Goal: Information Seeking & Learning: Learn about a topic

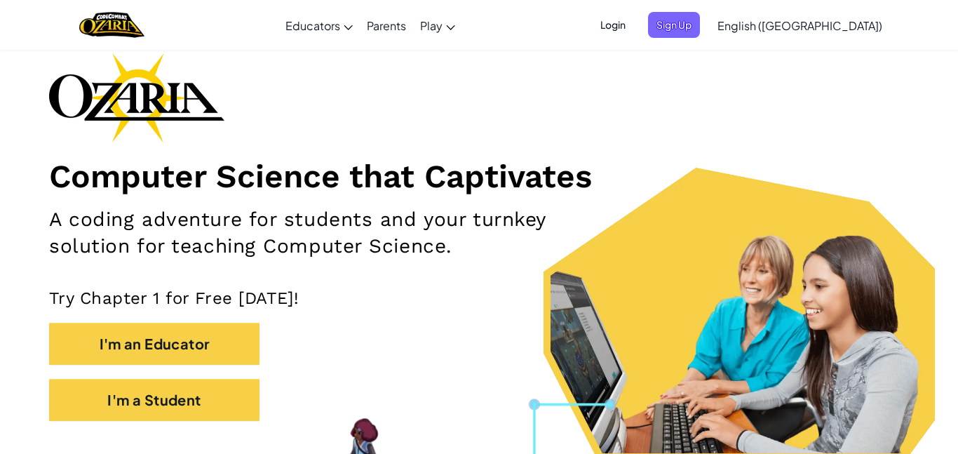
scroll to position [67, 0]
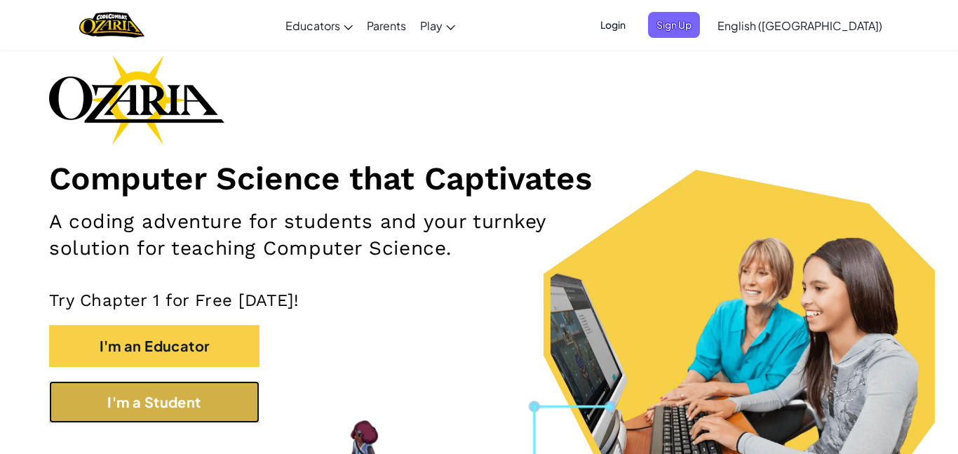
click at [161, 405] on button "I'm a Student" at bounding box center [154, 402] width 210 height 42
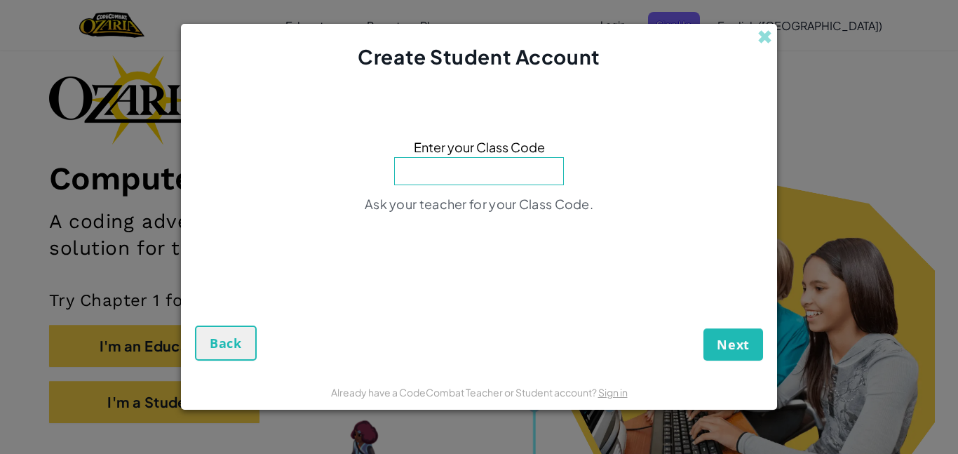
click at [445, 176] on input at bounding box center [479, 171] width 170 height 28
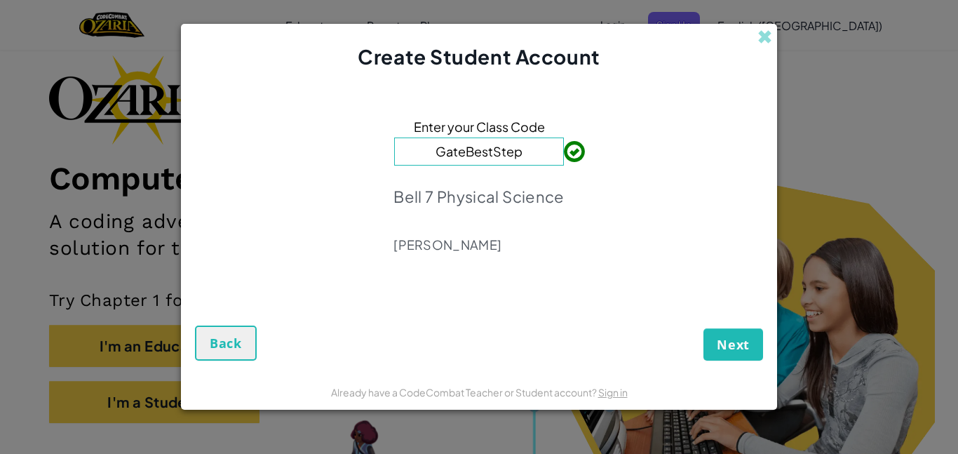
type input "GateBestStep"
click at [716, 333] on button "Next" at bounding box center [733, 344] width 60 height 32
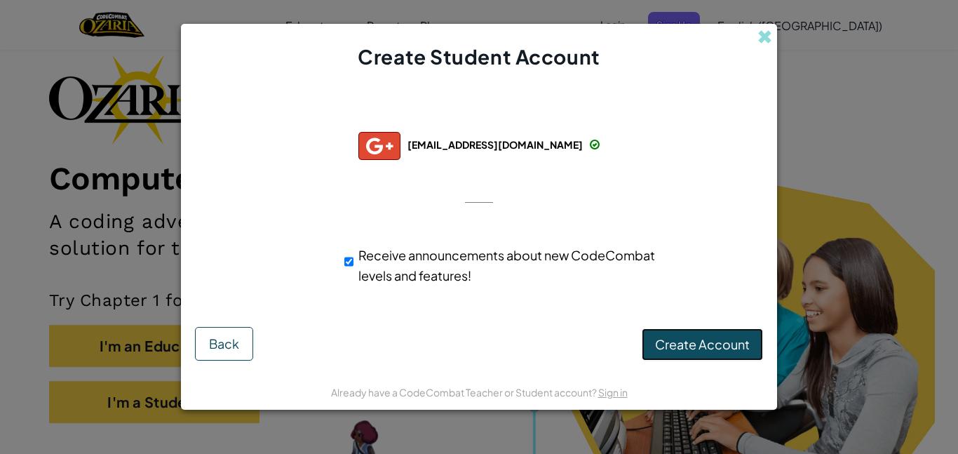
click at [682, 353] on button "Create Account" at bounding box center [702, 344] width 121 height 32
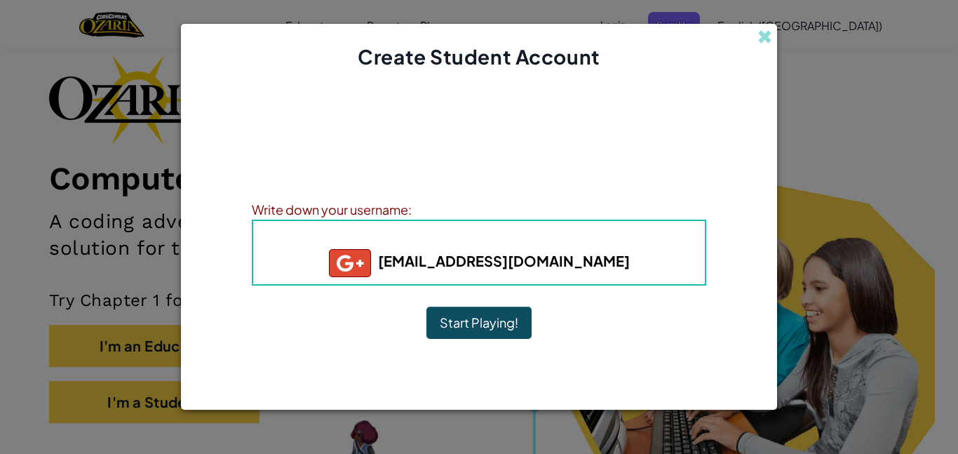
click at [414, 209] on div "Write down your username:" at bounding box center [479, 209] width 454 height 20
click at [410, 208] on div "Write down your username:" at bounding box center [479, 209] width 454 height 20
click at [471, 327] on button "Start Playing!" at bounding box center [478, 322] width 105 height 32
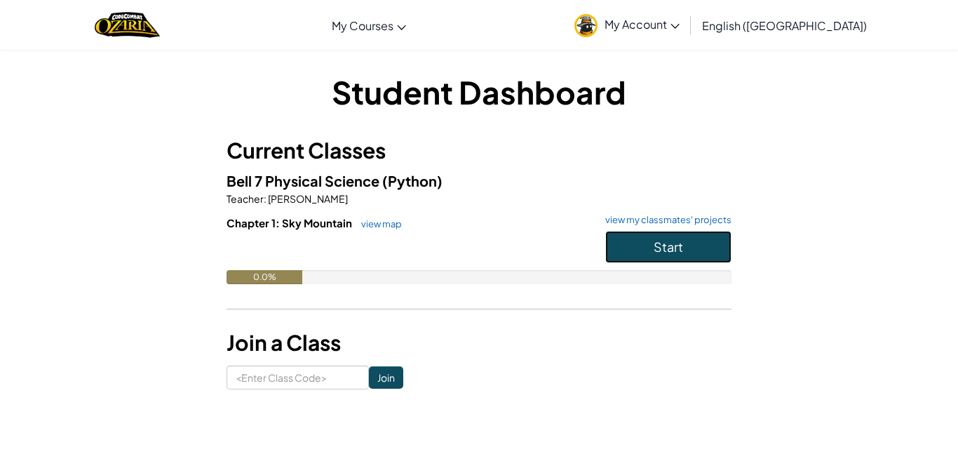
click at [664, 241] on span "Start" at bounding box center [668, 246] width 29 height 16
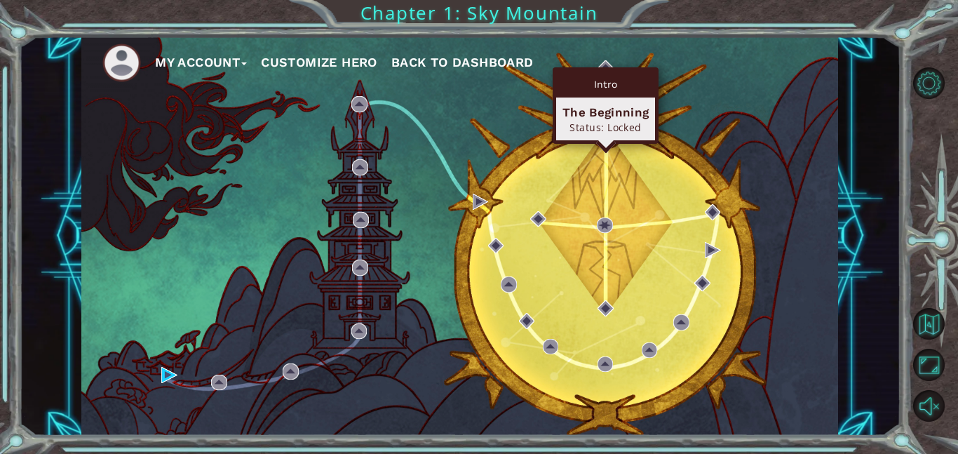
click at [602, 69] on div "Intro The Beginning Status: Locked" at bounding box center [606, 105] width 106 height 76
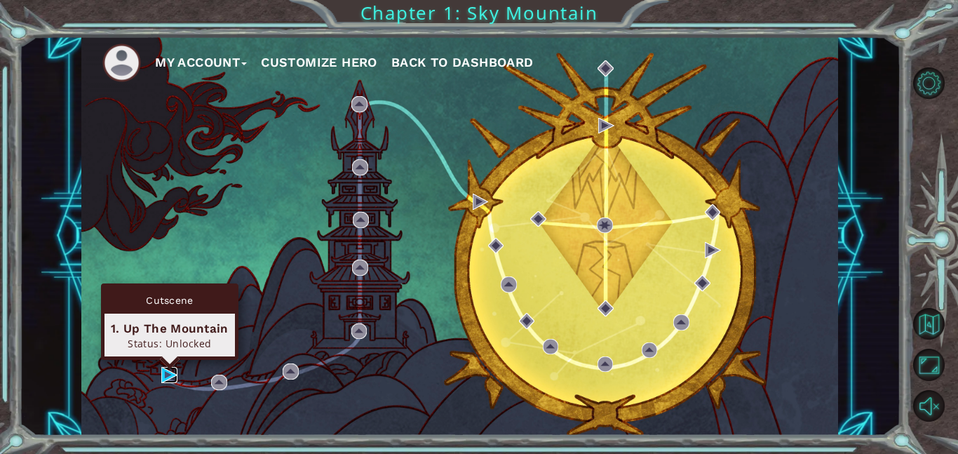
click at [168, 370] on img at bounding box center [169, 375] width 16 height 16
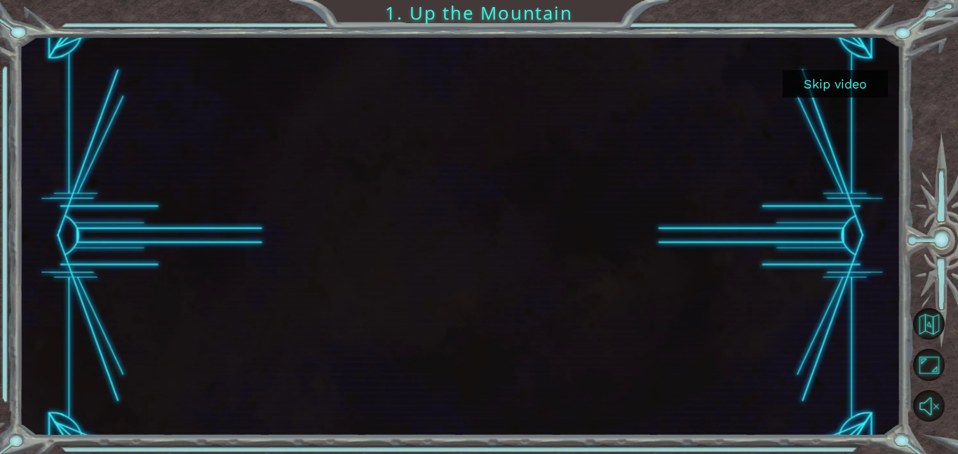
click at [856, 86] on button "Skip video" at bounding box center [835, 83] width 105 height 27
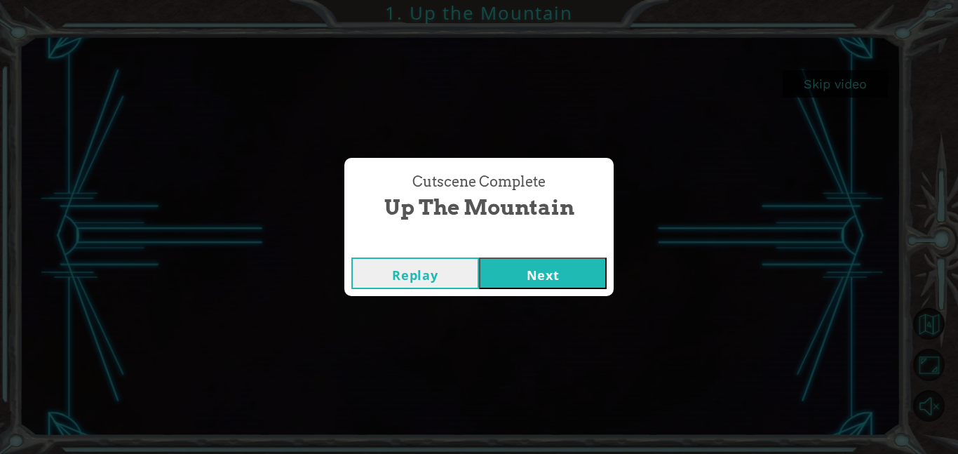
click at [501, 273] on button "Next" at bounding box center [543, 273] width 128 height 32
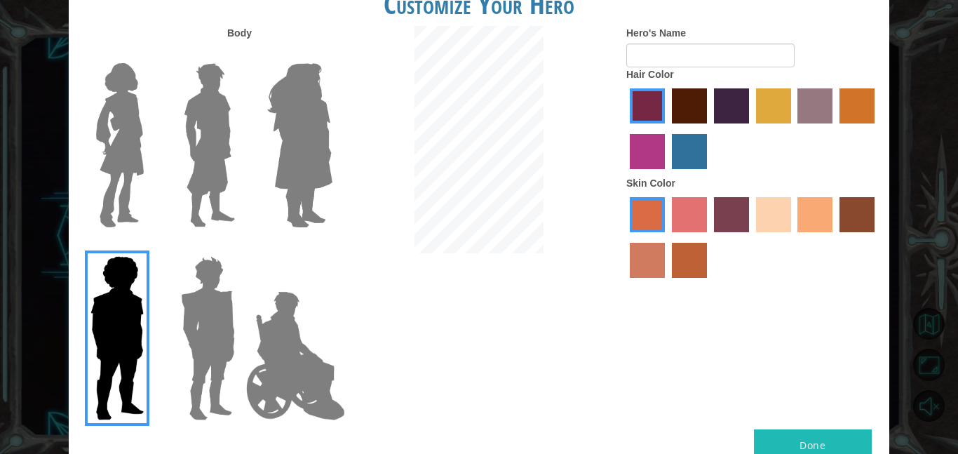
click at [656, 137] on label "medium red violet hair color" at bounding box center [647, 151] width 35 height 35
click at [877, 128] on input "medium red violet hair color" at bounding box center [877, 128] width 0 height 0
click at [699, 97] on label "maroon hair color" at bounding box center [689, 105] width 35 height 35
click at [667, 128] on input "maroon hair color" at bounding box center [667, 128] width 0 height 0
click at [731, 107] on label "hot purple hair color" at bounding box center [731, 105] width 35 height 35
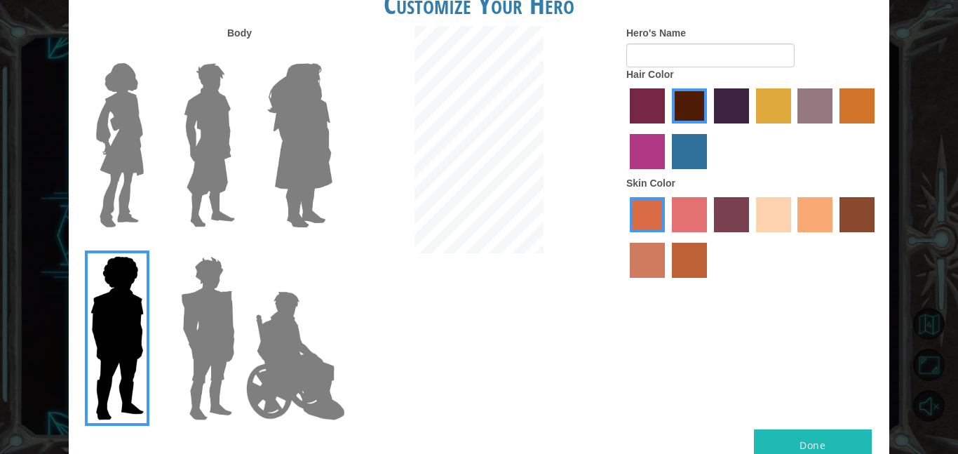
click at [709, 128] on input "hot purple hair color" at bounding box center [709, 128] width 0 height 0
click at [691, 114] on label "maroon hair color" at bounding box center [689, 105] width 35 height 35
click at [667, 128] on input "maroon hair color" at bounding box center [667, 128] width 0 height 0
click at [196, 97] on img at bounding box center [209, 145] width 62 height 175
click at [241, 54] on input "Hero Lars" at bounding box center [241, 54] width 0 height 0
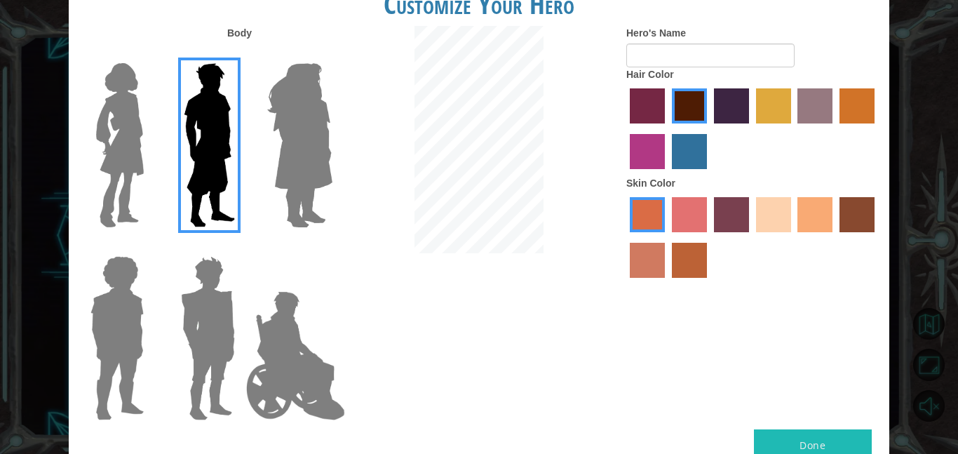
click at [272, 322] on img at bounding box center [296, 355] width 110 height 140
click at [332, 247] on input "Hero Jamie" at bounding box center [332, 247] width 0 height 0
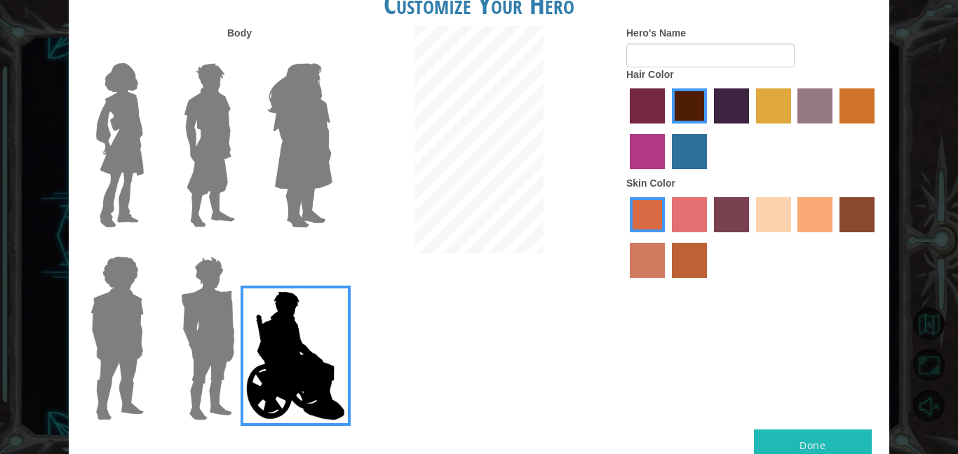
click at [215, 299] on img at bounding box center [207, 337] width 65 height 175
click at [241, 247] on input "Hero Garnet" at bounding box center [241, 247] width 0 height 0
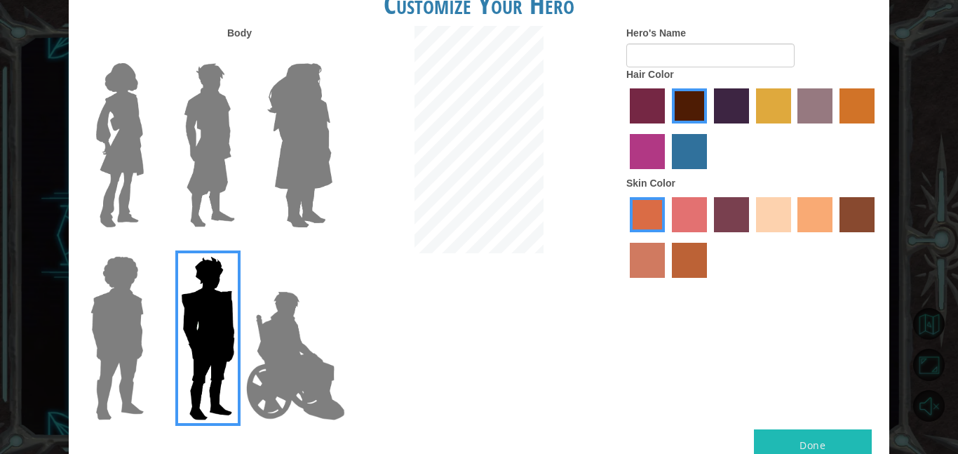
click at [241, 215] on div at bounding box center [205, 139] width 91 height 193
click at [242, 198] on div at bounding box center [205, 139] width 91 height 193
click at [229, 193] on img at bounding box center [209, 145] width 62 height 175
click at [241, 54] on input "Hero Lars" at bounding box center [241, 54] width 0 height 0
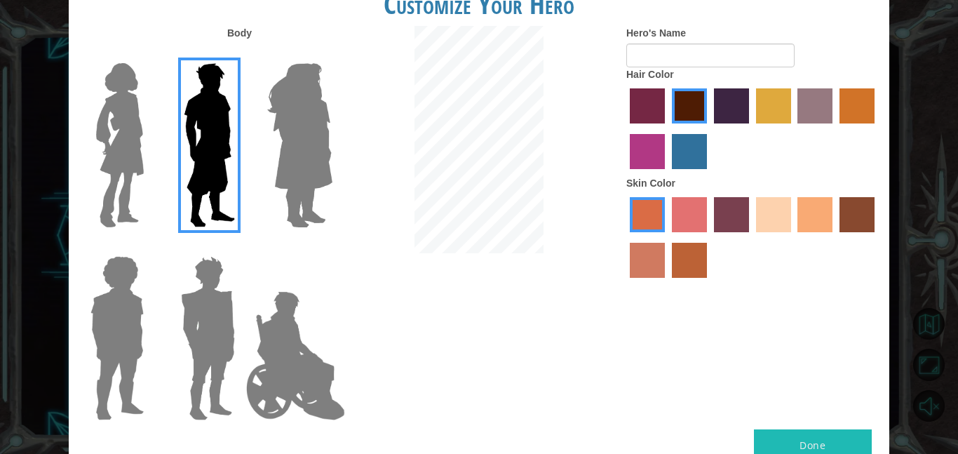
click at [121, 170] on img at bounding box center [119, 145] width 59 height 175
click at [149, 54] on input "Hero Connie" at bounding box center [149, 54] width 0 height 0
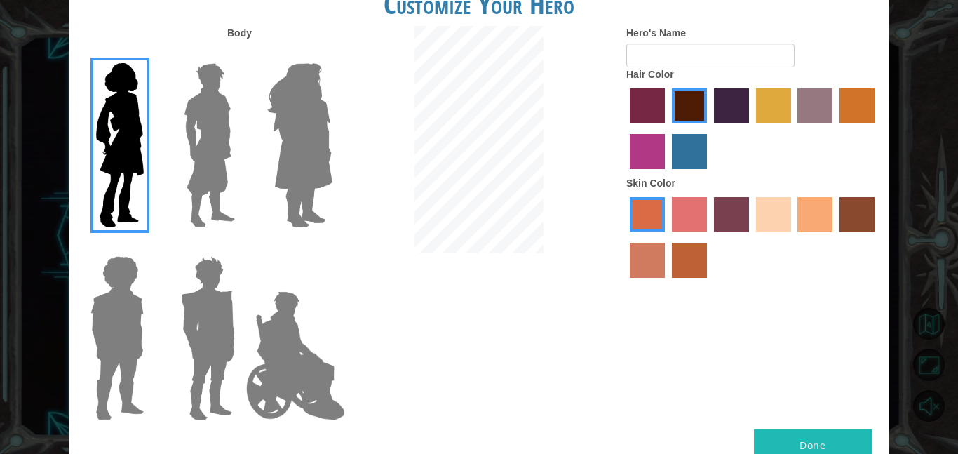
click at [292, 192] on img at bounding box center [300, 145] width 76 height 175
click at [332, 54] on input "Hero Amethyst" at bounding box center [332, 54] width 0 height 0
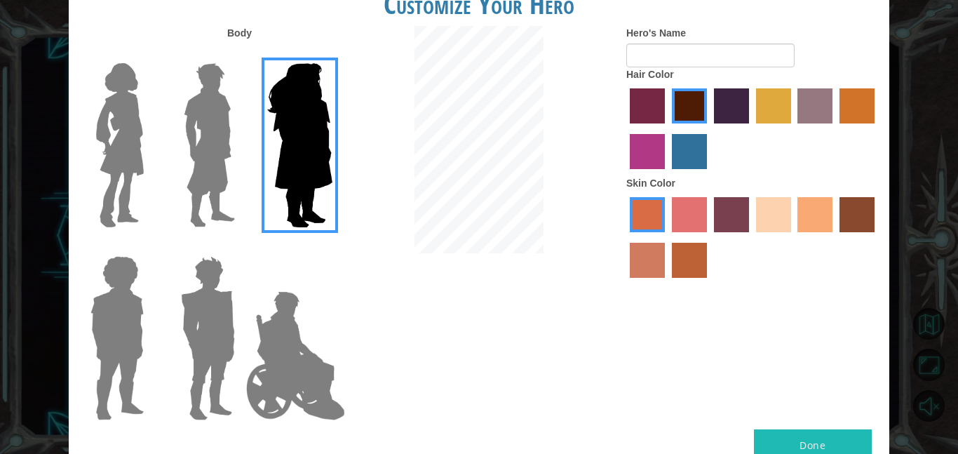
click at [225, 182] on img at bounding box center [209, 145] width 62 height 175
click at [241, 54] on input "Hero Lars" at bounding box center [241, 54] width 0 height 0
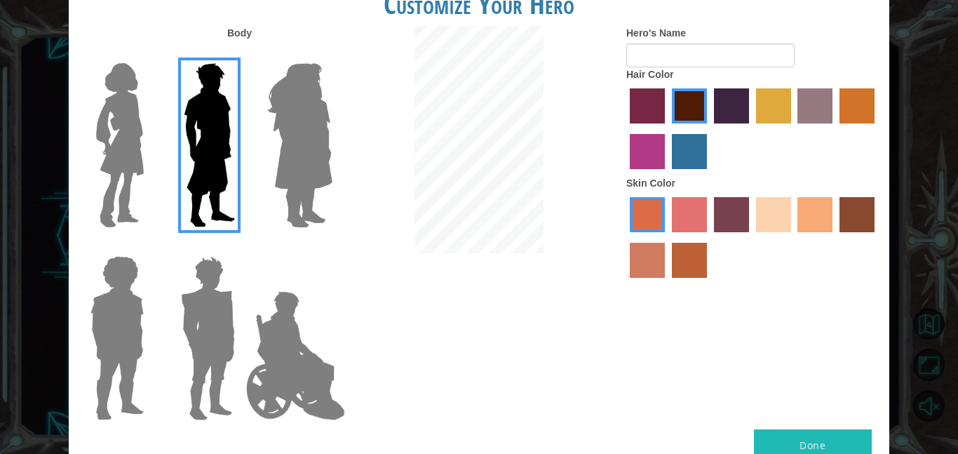
click at [222, 295] on img at bounding box center [207, 337] width 65 height 175
click at [241, 247] on input "Hero Garnet" at bounding box center [241, 247] width 0 height 0
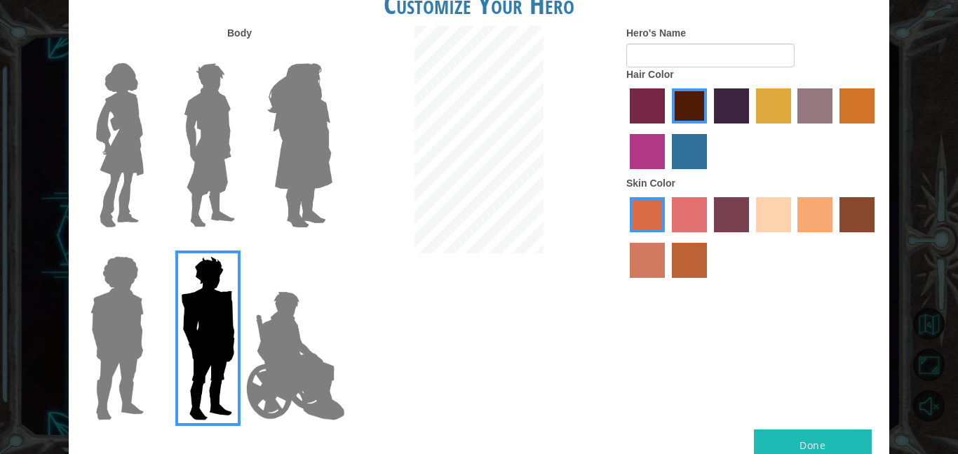
click at [252, 162] on div at bounding box center [296, 139] width 91 height 193
click at [227, 160] on img at bounding box center [209, 145] width 62 height 175
click at [241, 54] on input "Hero Lars" at bounding box center [241, 54] width 0 height 0
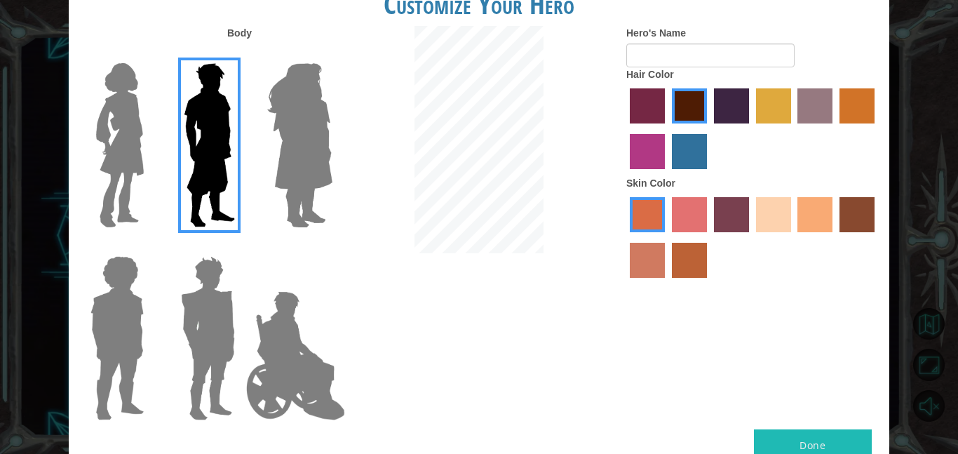
click at [855, 217] on label "karma skin color" at bounding box center [856, 214] width 35 height 35
click at [834, 237] on input "karma skin color" at bounding box center [834, 237] width 0 height 0
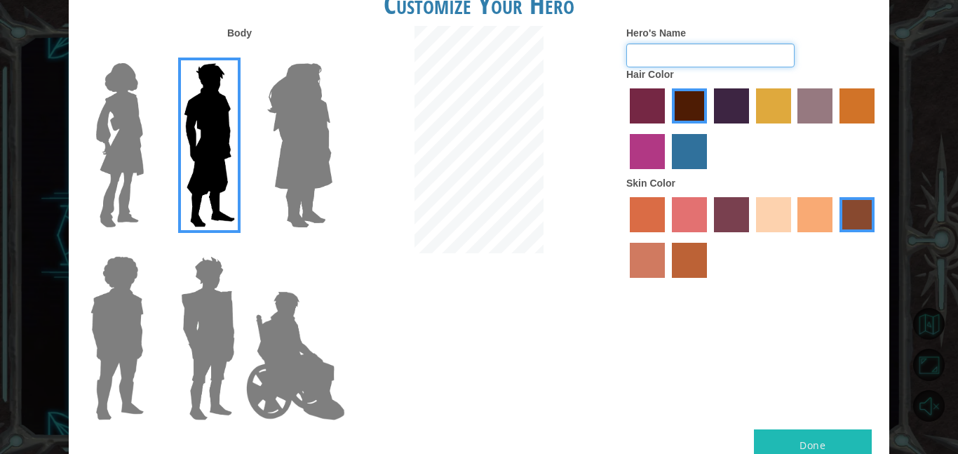
click at [680, 48] on input "Hero's Name" at bounding box center [710, 55] width 168 height 24
type input "Iaasic"
click at [769, 214] on label "sandy beach skin color" at bounding box center [773, 214] width 35 height 35
click at [751, 237] on input "sandy beach skin color" at bounding box center [751, 237] width 0 height 0
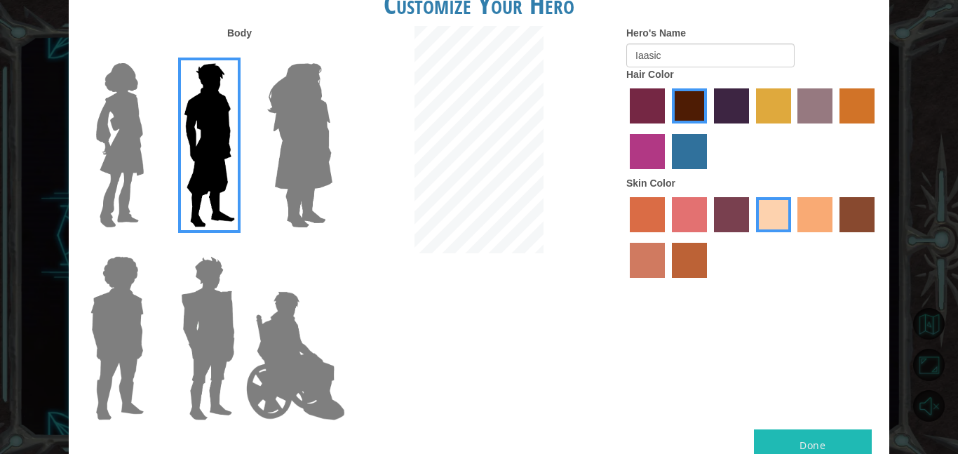
click at [289, 203] on img at bounding box center [300, 145] width 76 height 175
click at [332, 54] on input "Hero Amethyst" at bounding box center [332, 54] width 0 height 0
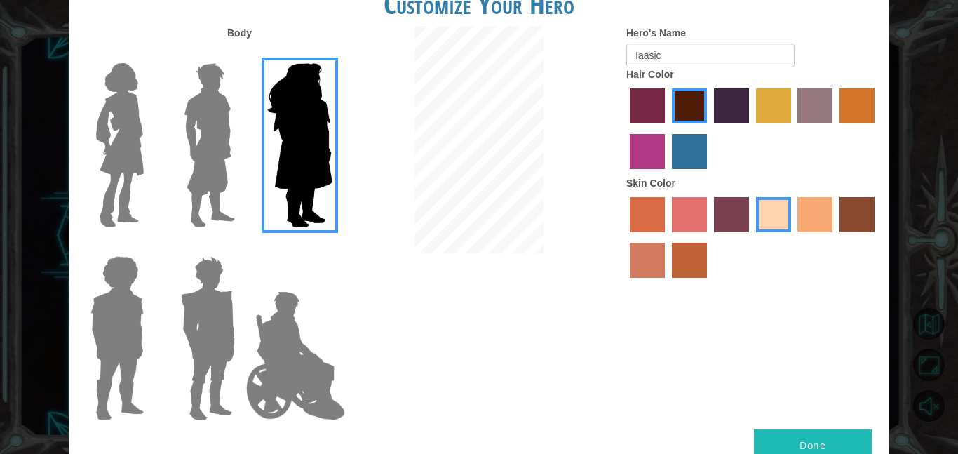
click at [187, 170] on img at bounding box center [209, 145] width 62 height 175
click at [241, 54] on input "Hero Lars" at bounding box center [241, 54] width 0 height 0
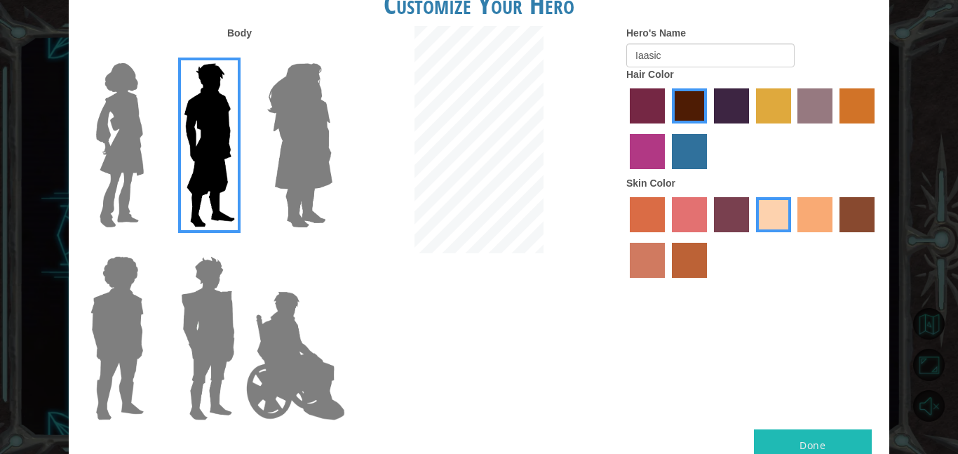
click at [203, 278] on img at bounding box center [207, 337] width 65 height 175
click at [241, 247] on input "Hero Garnet" at bounding box center [241, 247] width 0 height 0
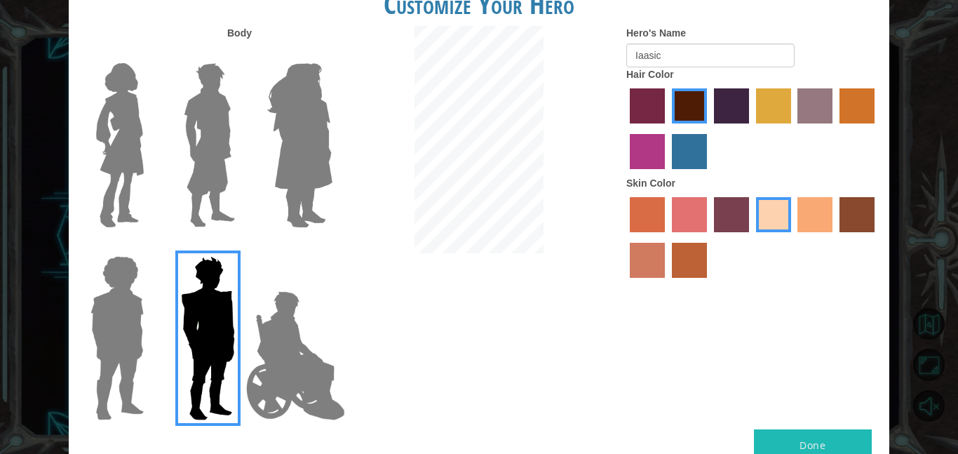
click at [215, 207] on img at bounding box center [209, 145] width 62 height 175
click at [241, 54] on input "Hero Lars" at bounding box center [241, 54] width 0 height 0
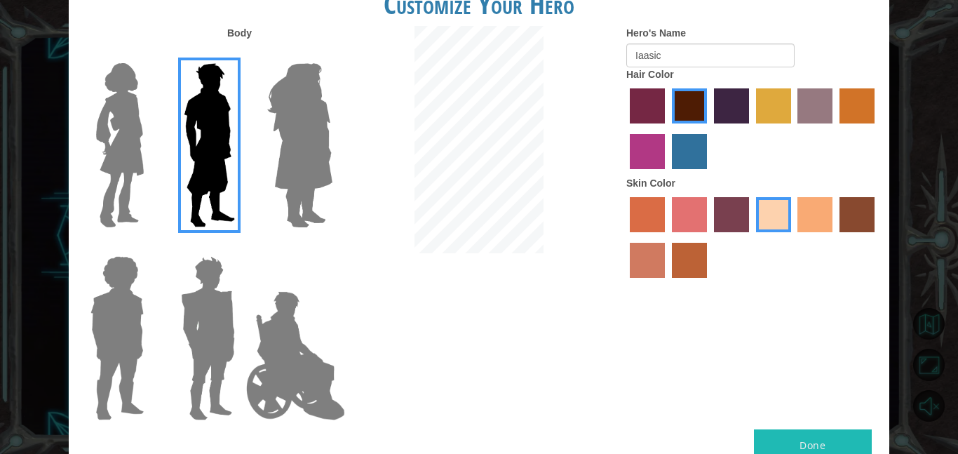
click at [841, 216] on label "karma skin color" at bounding box center [856, 214] width 35 height 35
click at [834, 237] on input "karma skin color" at bounding box center [834, 237] width 0 height 0
click at [656, 120] on label "paprika hair color" at bounding box center [647, 105] width 35 height 35
click at [625, 128] on input "paprika hair color" at bounding box center [625, 128] width 0 height 0
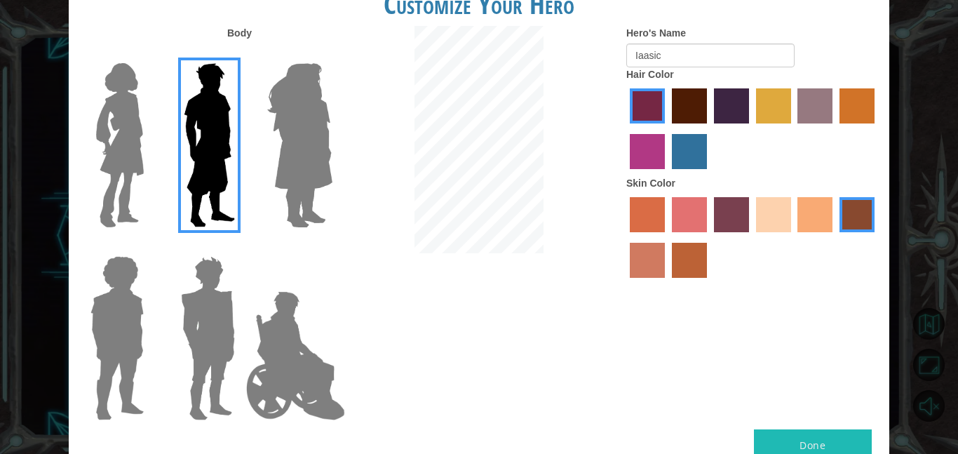
click at [708, 255] on div at bounding box center [752, 239] width 252 height 91
click at [684, 249] on label "smoke tree skin color" at bounding box center [689, 260] width 35 height 35
click at [667, 283] on input "smoke tree skin color" at bounding box center [667, 283] width 0 height 0
click at [827, 431] on button "Done" at bounding box center [813, 445] width 118 height 32
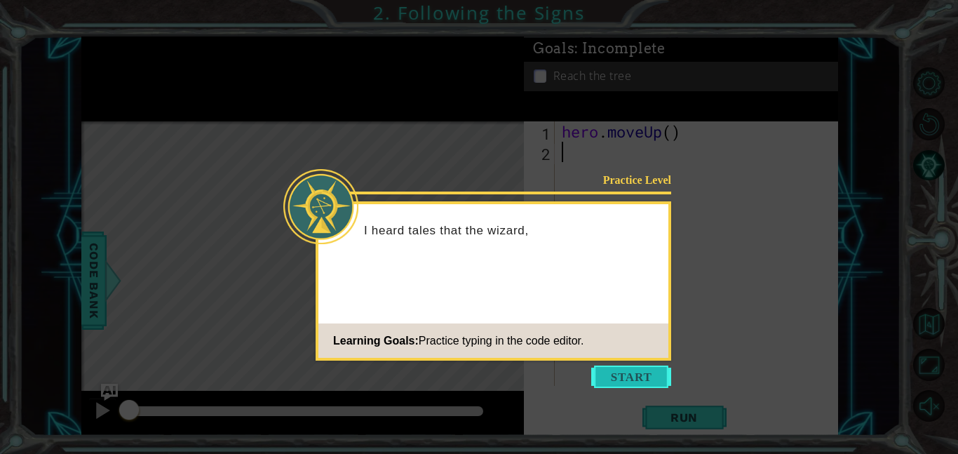
click at [635, 376] on button "Start" at bounding box center [631, 376] width 80 height 22
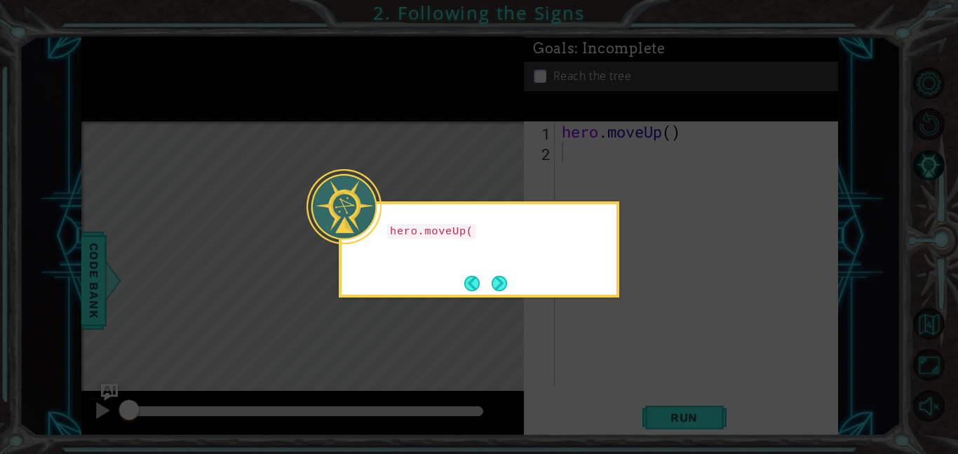
click at [623, 365] on icon at bounding box center [479, 227] width 958 height 454
click at [503, 285] on button "Next" at bounding box center [499, 283] width 15 height 15
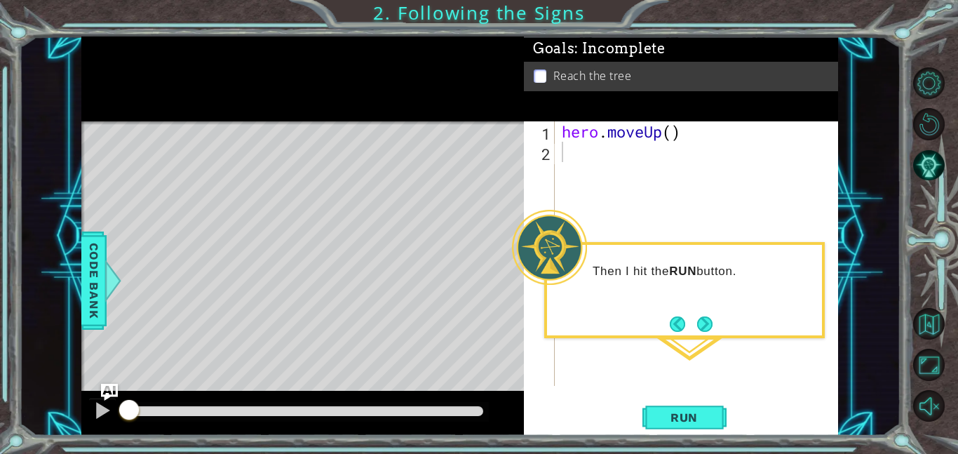
click at [679, 399] on div "1 2 hero . moveUp ( ) ההההההההההההההההההההההההההההההההההההההההההההההההההההההההה…" at bounding box center [681, 278] width 314 height 314
click at [708, 320] on button "Next" at bounding box center [704, 323] width 15 height 15
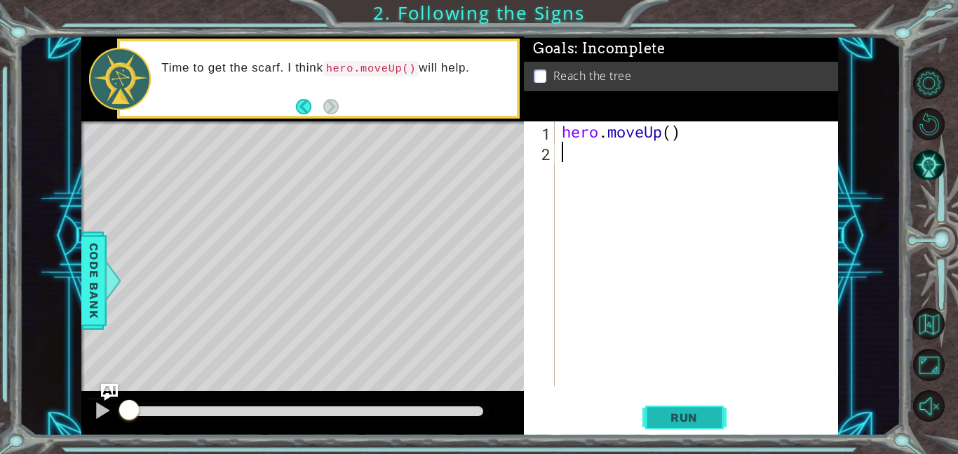
click at [682, 412] on span "Run" at bounding box center [683, 417] width 55 height 14
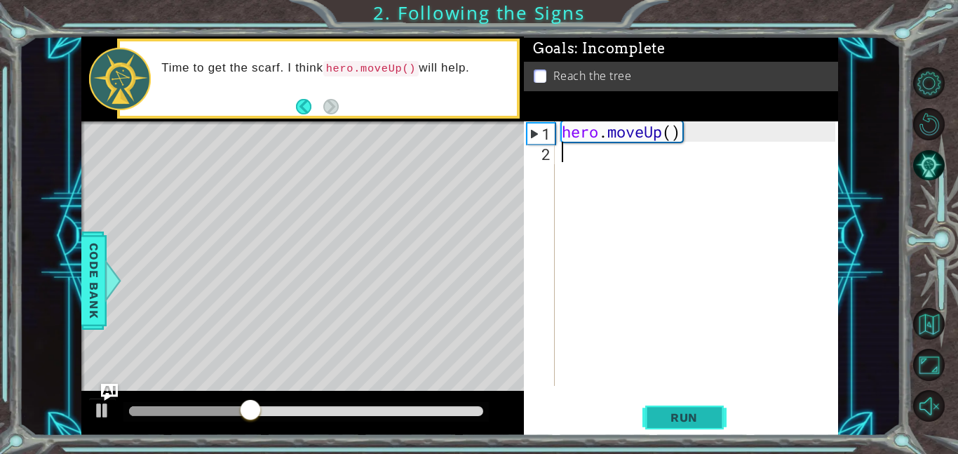
click at [684, 419] on span "Run" at bounding box center [683, 417] width 55 height 14
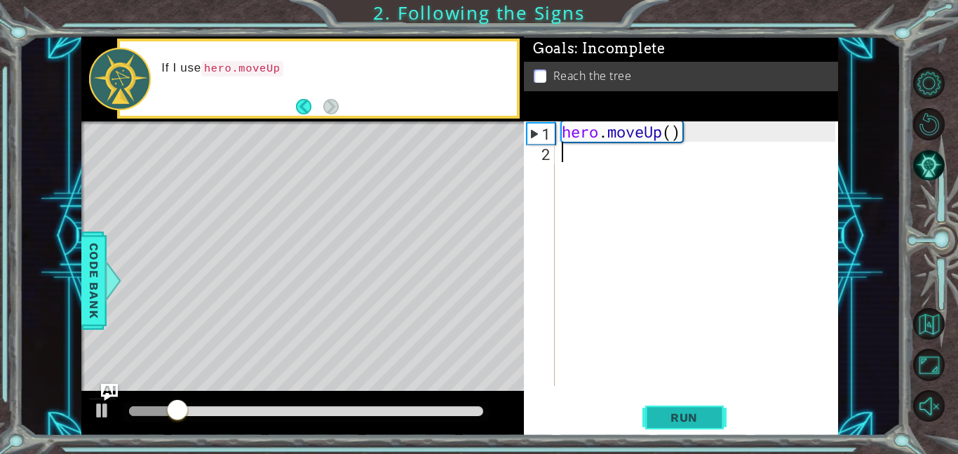
click at [682, 407] on button "Run" at bounding box center [684, 417] width 84 height 32
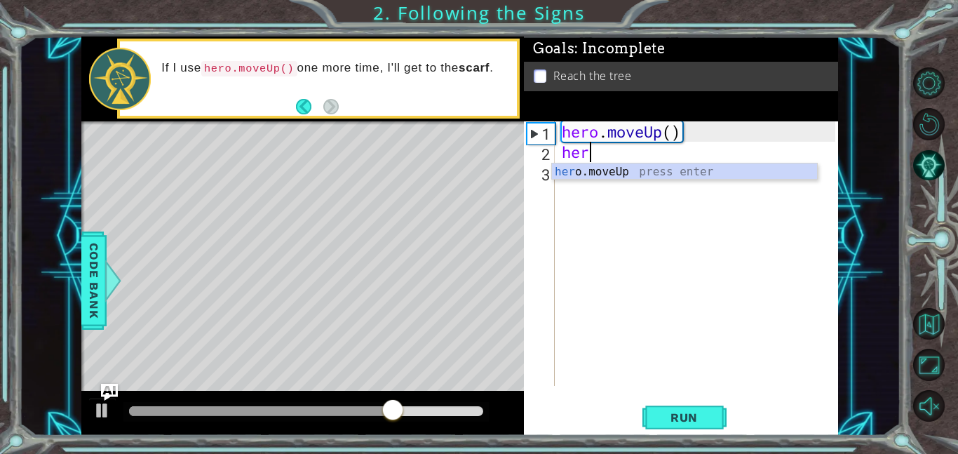
type textarea "hero"
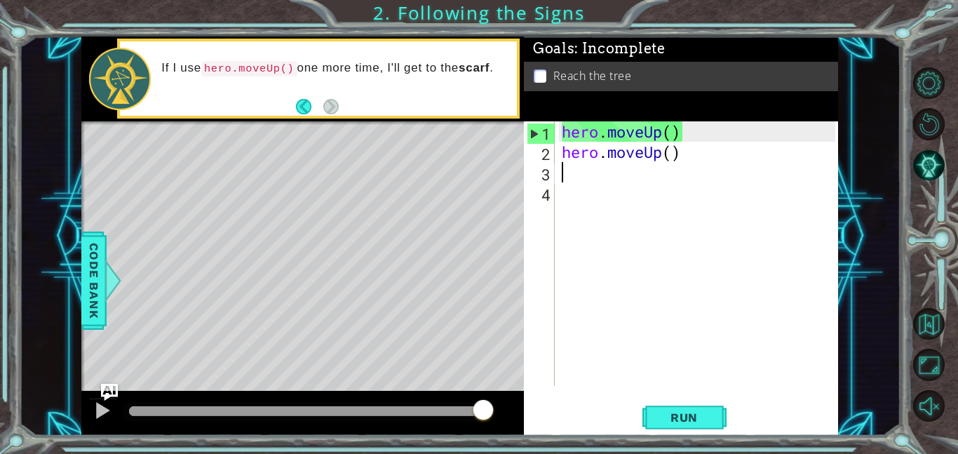
type textarea "e"
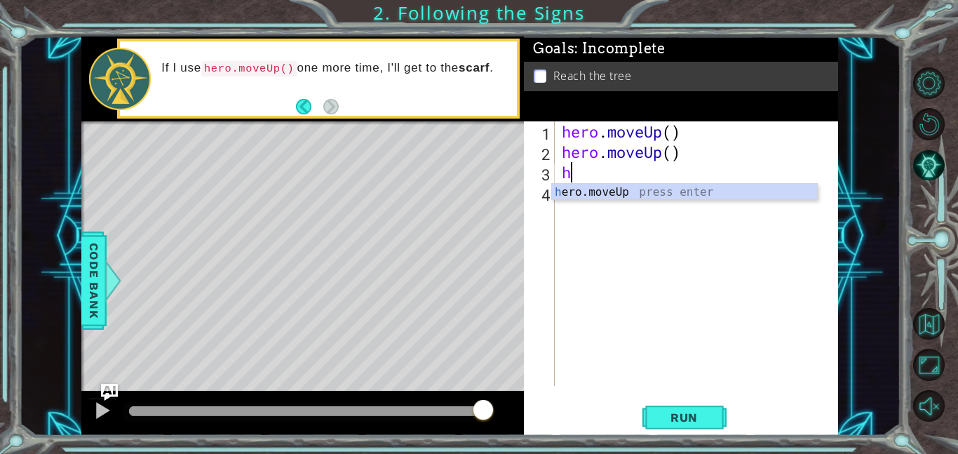
type textarea "he"
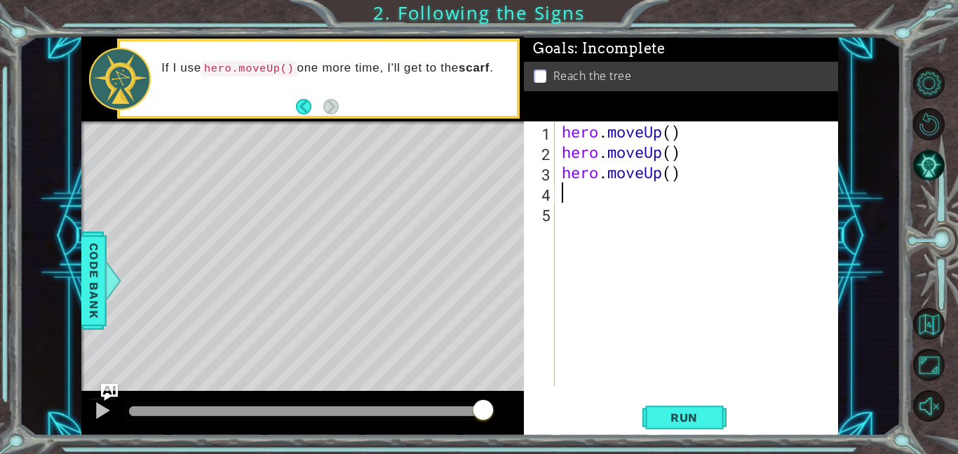
type textarea "h"
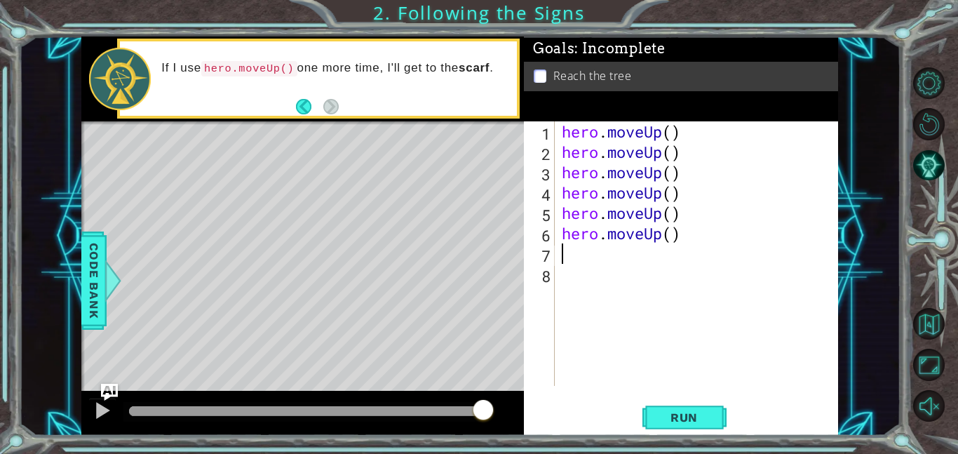
type textarea "h"
click at [550, 135] on div "1" at bounding box center [541, 133] width 28 height 20
type textarea "hero.moveUp()"
click at [654, 426] on button "Run" at bounding box center [684, 417] width 84 height 32
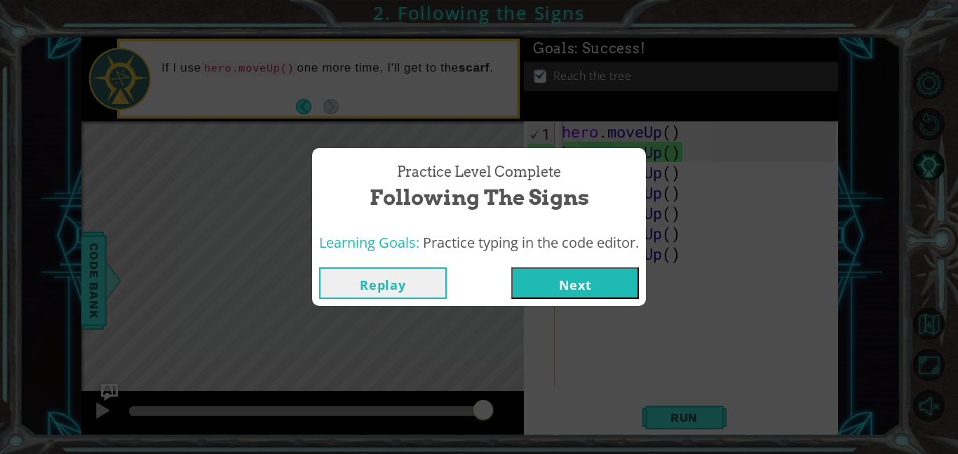
click at [534, 282] on button "Next" at bounding box center [575, 283] width 128 height 32
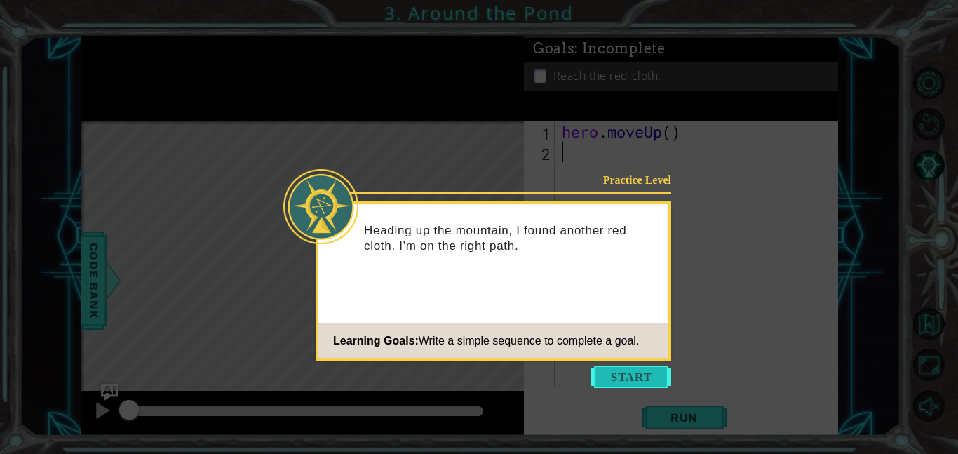
click at [611, 369] on button "Start" at bounding box center [631, 376] width 80 height 22
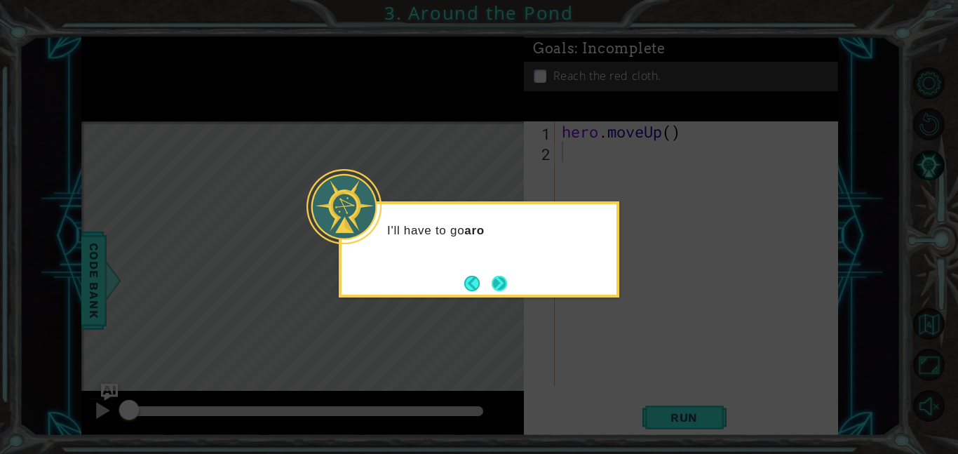
click at [498, 278] on button "Next" at bounding box center [499, 283] width 15 height 15
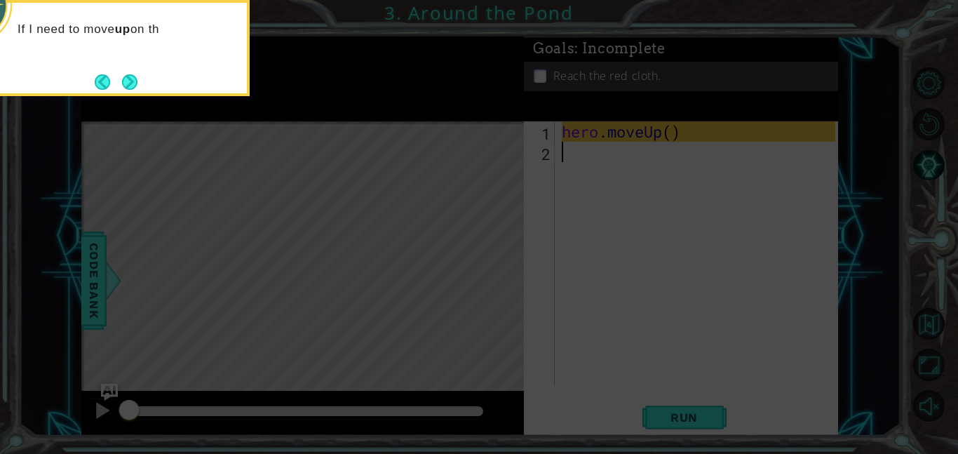
click at [636, 386] on icon at bounding box center [479, 67] width 958 height 771
click at [120, 74] on button "Back" at bounding box center [108, 81] width 27 height 15
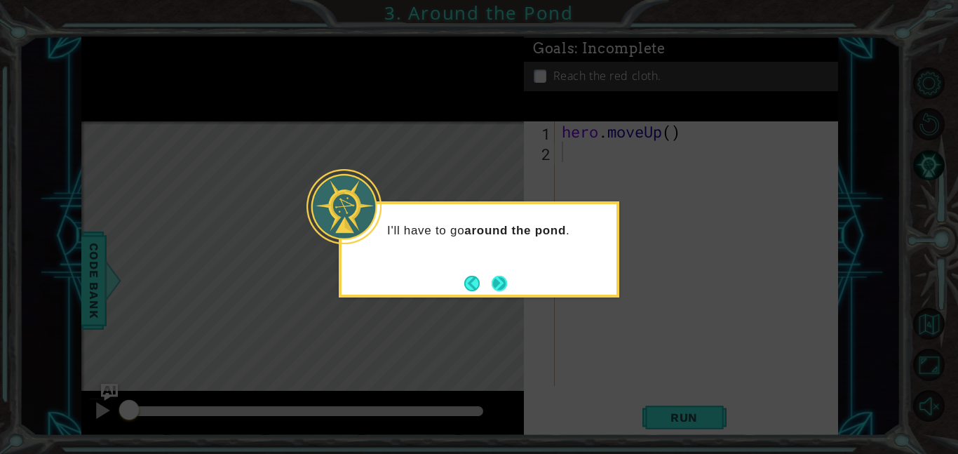
click at [503, 290] on button "Next" at bounding box center [499, 283] width 15 height 15
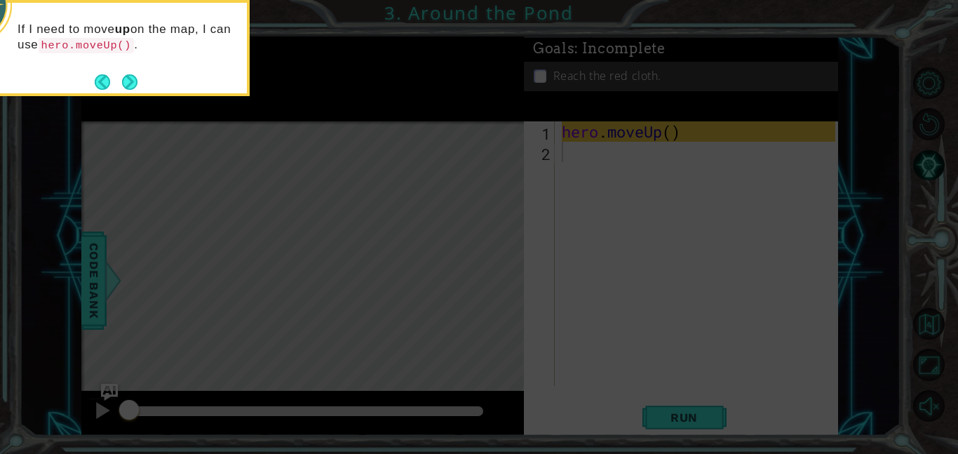
click at [503, 285] on icon at bounding box center [479, 67] width 958 height 771
click at [588, 241] on icon at bounding box center [479, 67] width 958 height 771
click at [129, 84] on button "Next" at bounding box center [129, 81] width 15 height 15
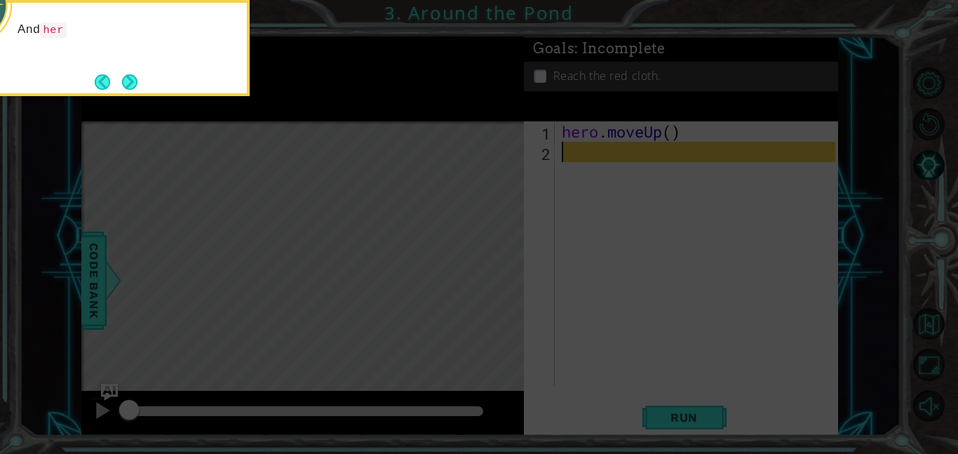
click at [552, 192] on icon at bounding box center [479, 67] width 958 height 771
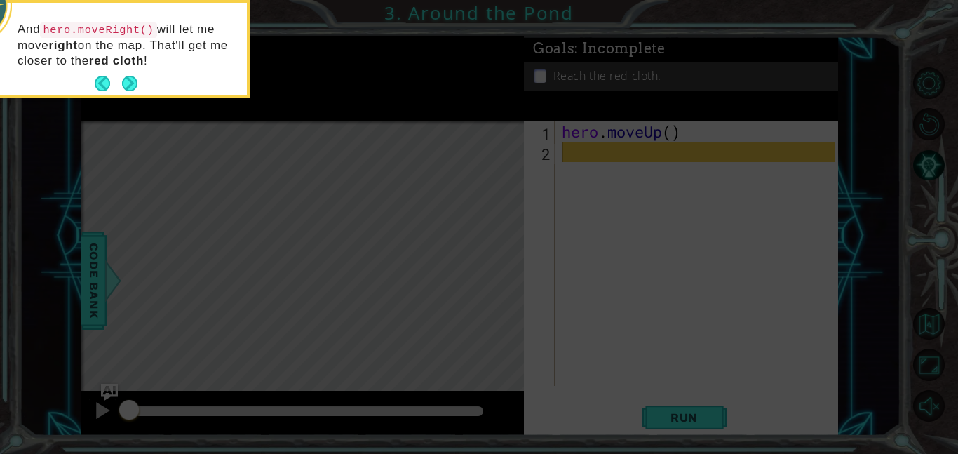
click at [619, 203] on icon at bounding box center [479, 67] width 958 height 771
click at [124, 88] on button "Next" at bounding box center [129, 83] width 15 height 15
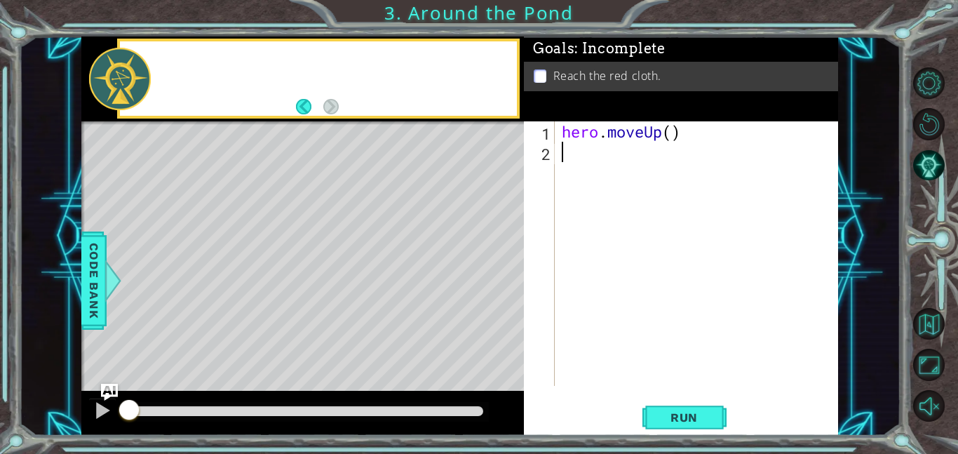
click at [124, 88] on div at bounding box center [120, 79] width 62 height 62
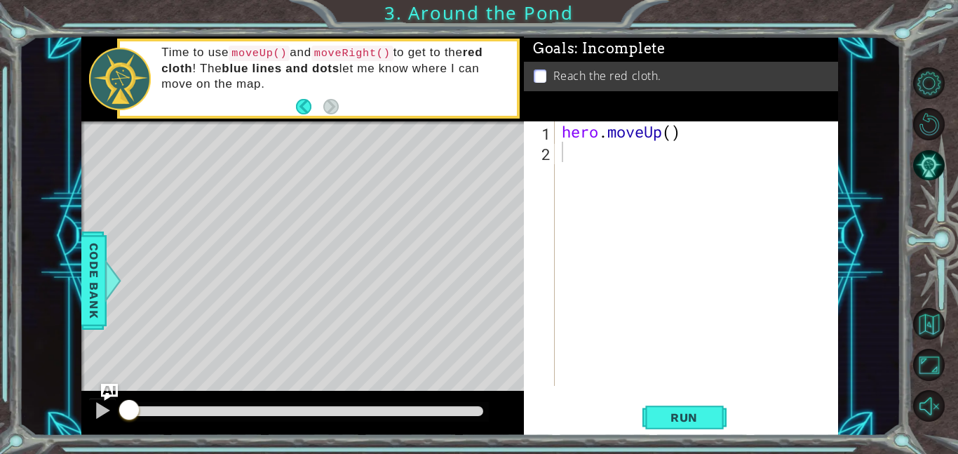
click at [590, 176] on div "hero . moveUp ( )" at bounding box center [700, 273] width 283 height 305
type textarea "he"
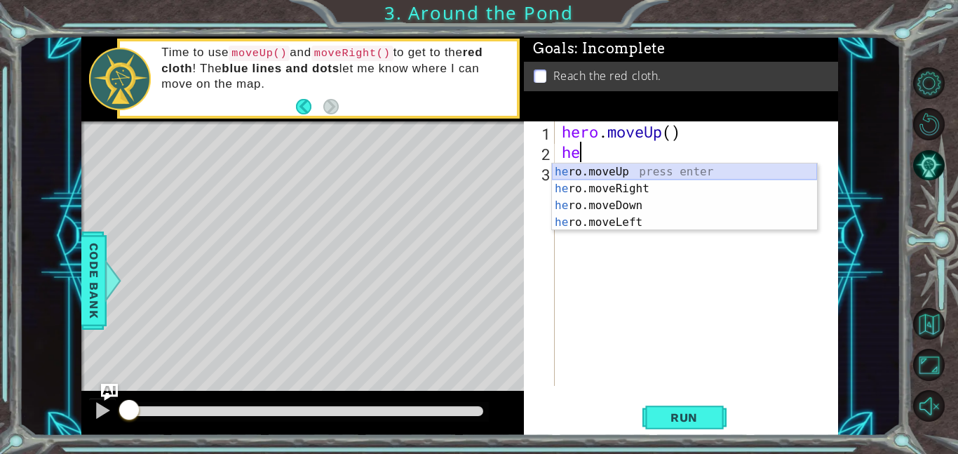
click at [600, 178] on div "he ro.moveUp press enter he ro.moveRight press enter he ro.moveDown press enter…" at bounding box center [684, 213] width 265 height 101
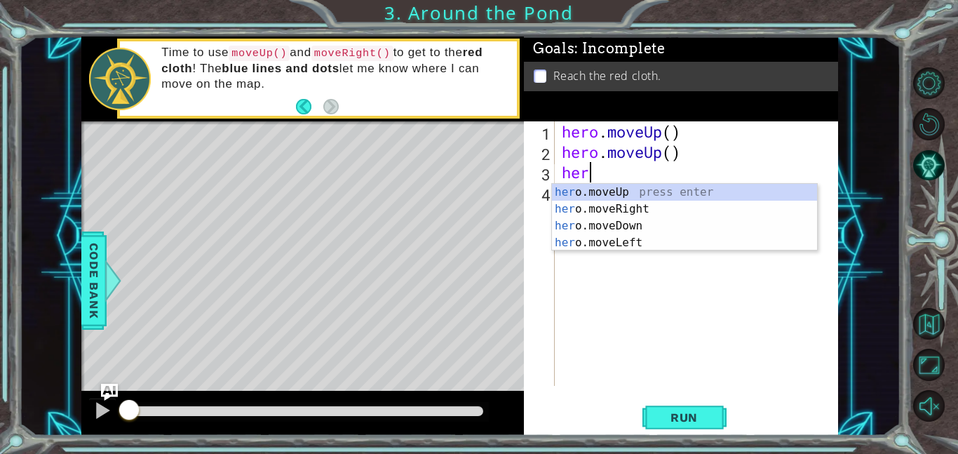
type textarea "hero"
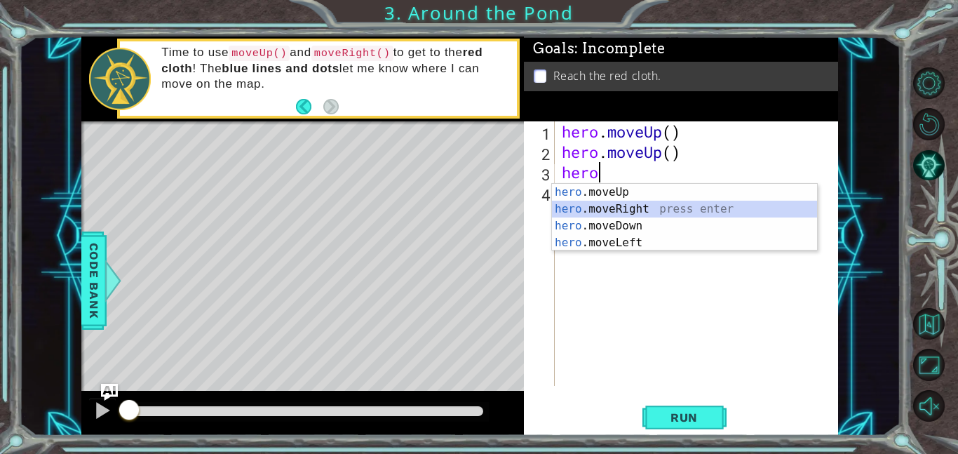
click at [609, 212] on div "hero .moveUp press enter hero .moveRight press enter hero .moveDown press enter…" at bounding box center [684, 234] width 265 height 101
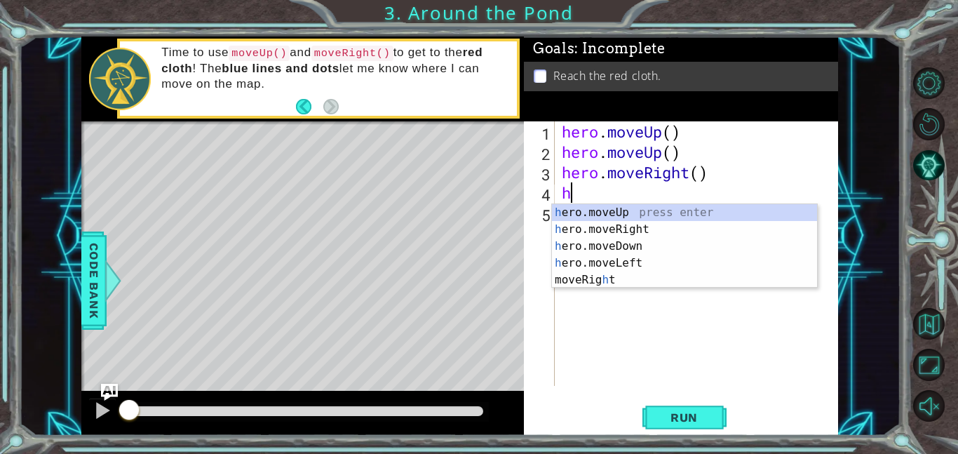
type textarea "he"
click at [623, 229] on div "he ro.moveUp press enter he ro.moveRight press enter he ro.moveDown press enter…" at bounding box center [684, 254] width 265 height 101
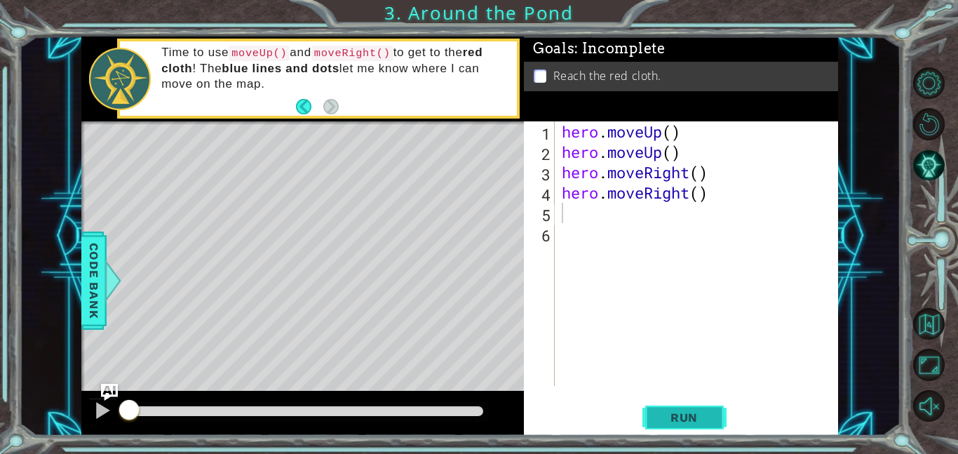
click at [659, 428] on button "Run" at bounding box center [684, 417] width 84 height 32
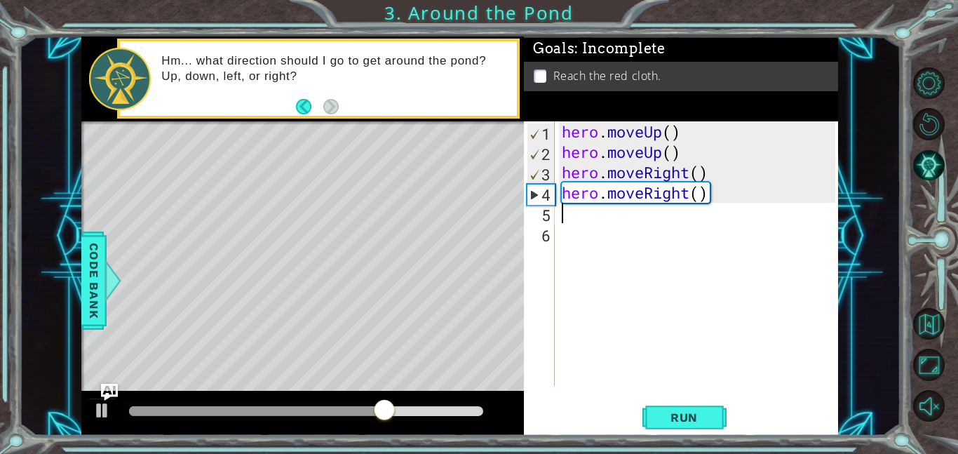
click at [618, 201] on div "hero . moveUp ( ) hero . moveUp ( ) hero . moveRight ( ) hero . moveRight ( )" at bounding box center [700, 273] width 283 height 305
click at [706, 196] on div "hero . moveUp ( ) hero . moveUp ( ) hero . moveRight ( ) hero . moveRight ( )" at bounding box center [700, 273] width 283 height 305
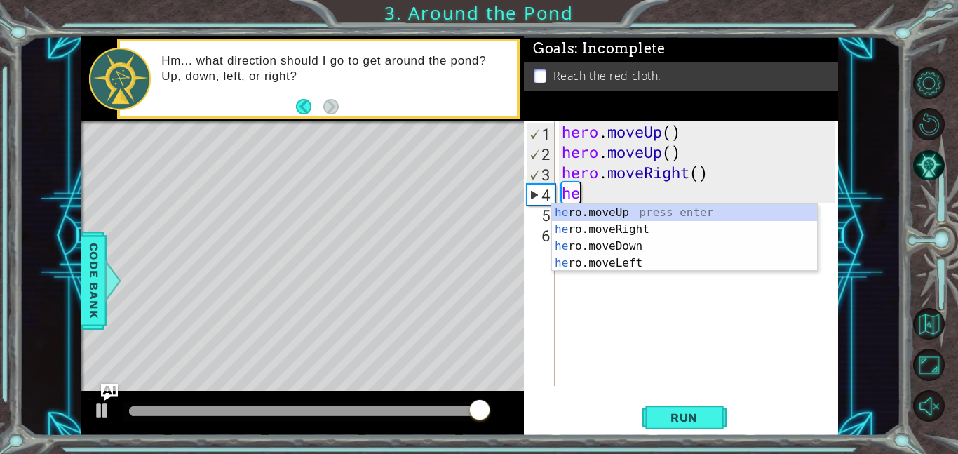
type textarea "h"
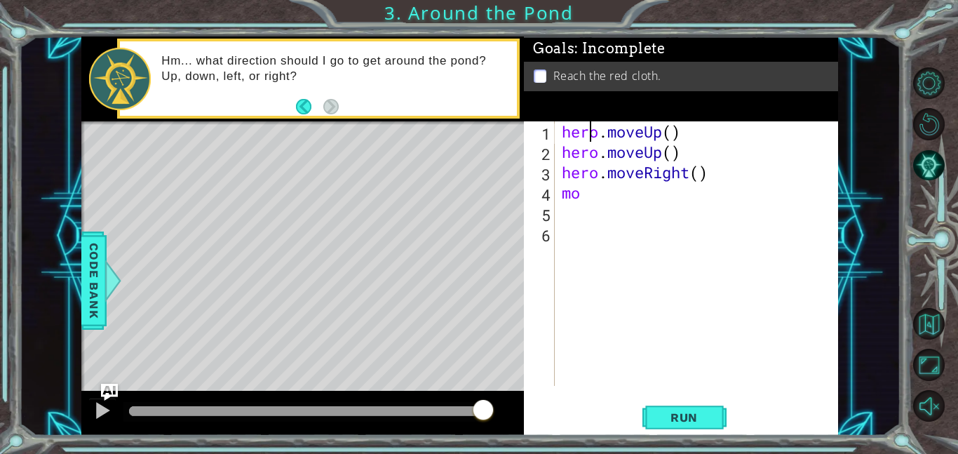
click at [593, 142] on div "hero . moveUp ( ) hero . moveUp ( ) hero . moveRight ( ) mo" at bounding box center [700, 273] width 283 height 305
click at [544, 133] on div "1" at bounding box center [541, 133] width 28 height 20
click at [657, 417] on span "Run" at bounding box center [683, 417] width 55 height 14
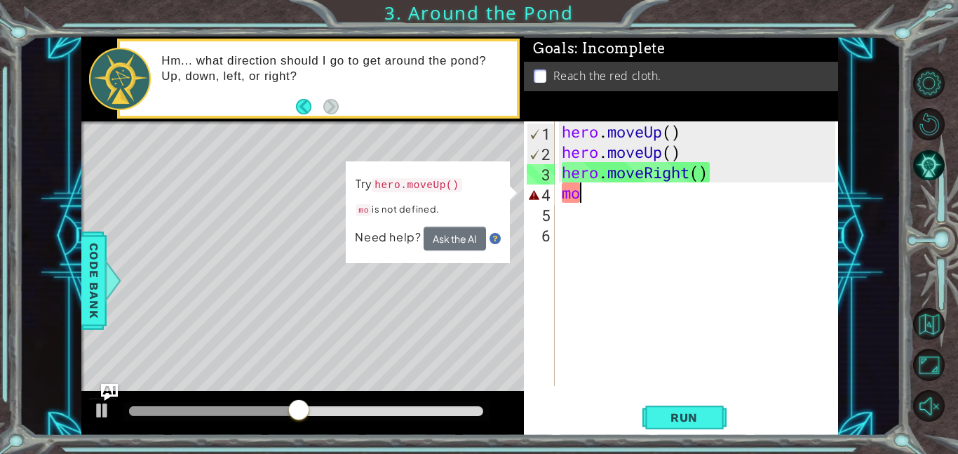
click at [623, 198] on div "hero . moveUp ( ) hero . moveUp ( ) hero . moveRight ( ) mo" at bounding box center [700, 273] width 283 height 305
type textarea "m"
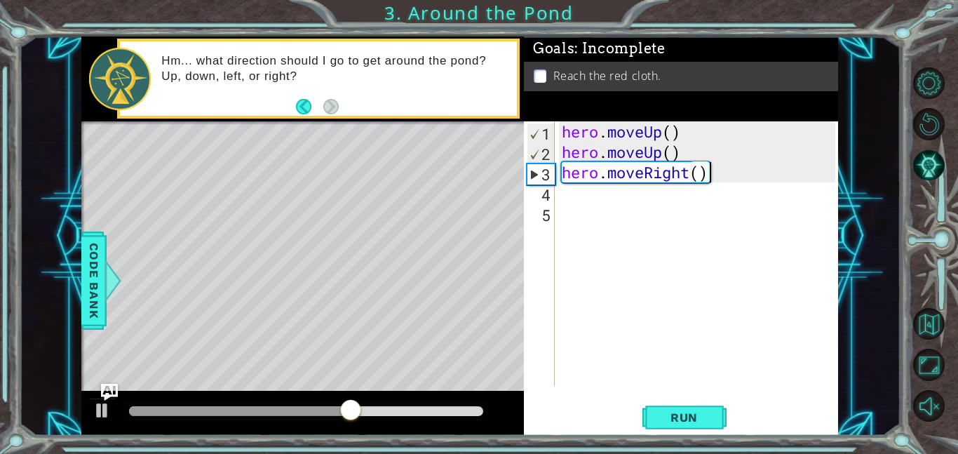
scroll to position [0, 6]
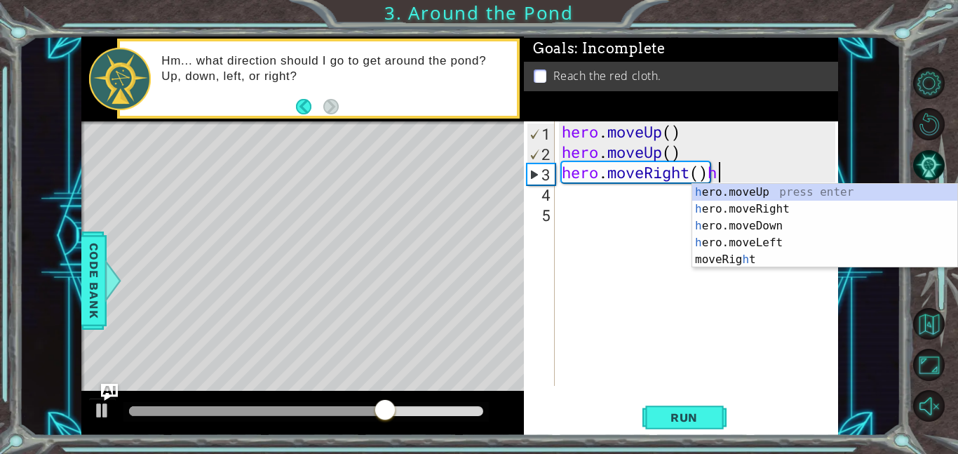
type textarea "hero.moveRight()"
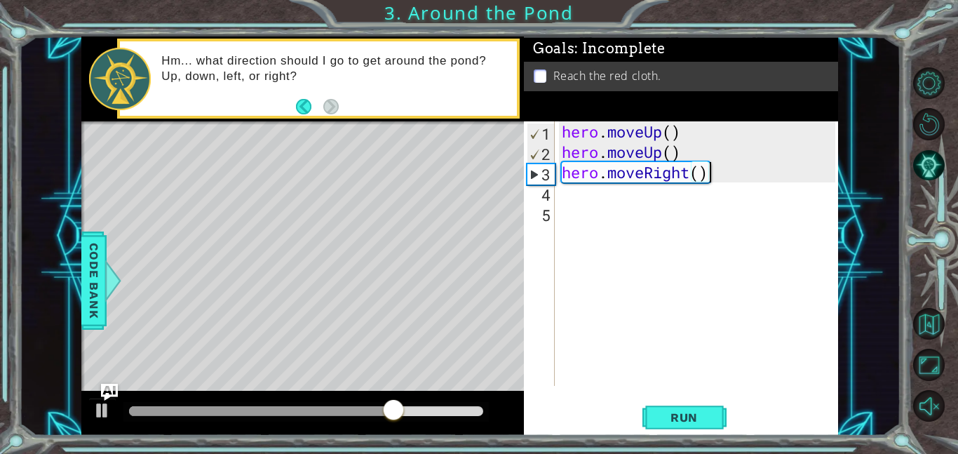
scroll to position [0, 0]
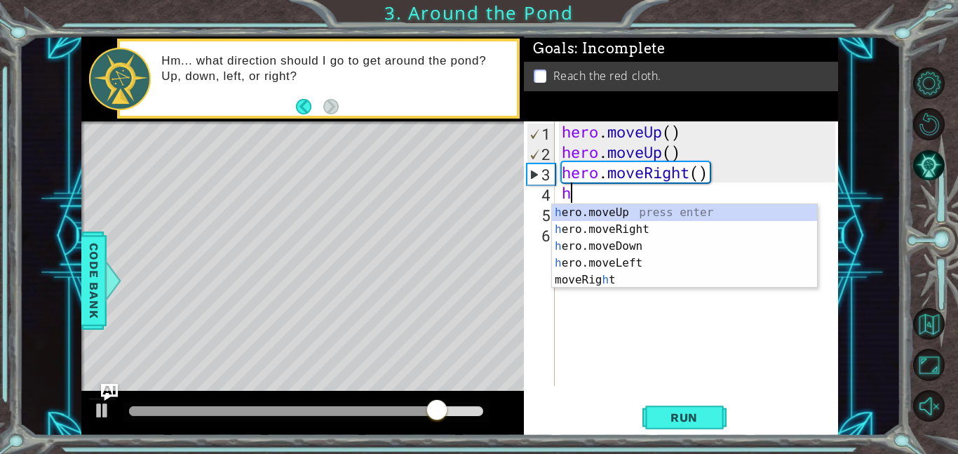
type textarea "her"
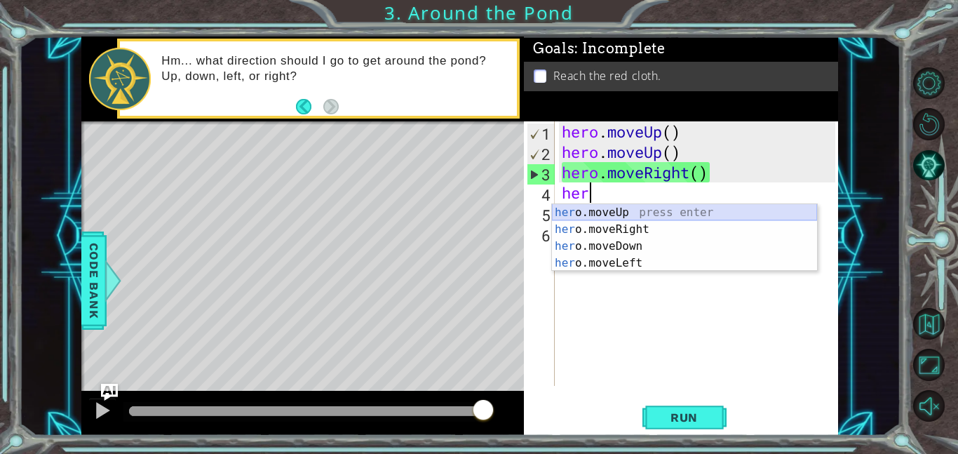
click at [601, 220] on div "her o.moveUp press enter her o.moveRight press enter her o.moveDown press enter…" at bounding box center [684, 254] width 265 height 101
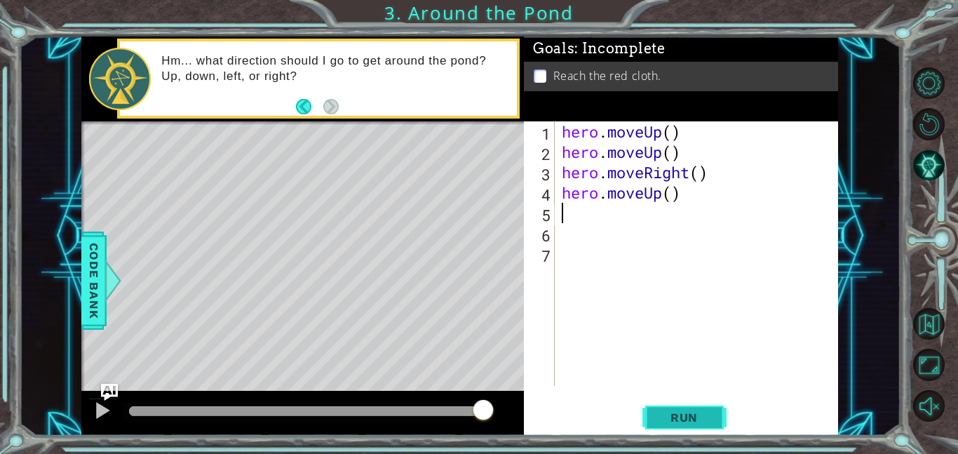
click at [680, 405] on button "Run" at bounding box center [684, 417] width 84 height 32
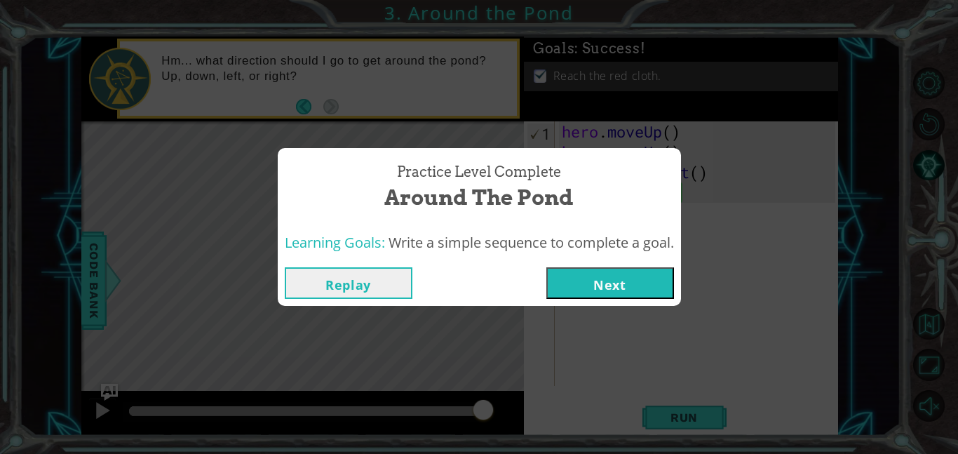
click at [618, 275] on button "Next" at bounding box center [610, 283] width 128 height 32
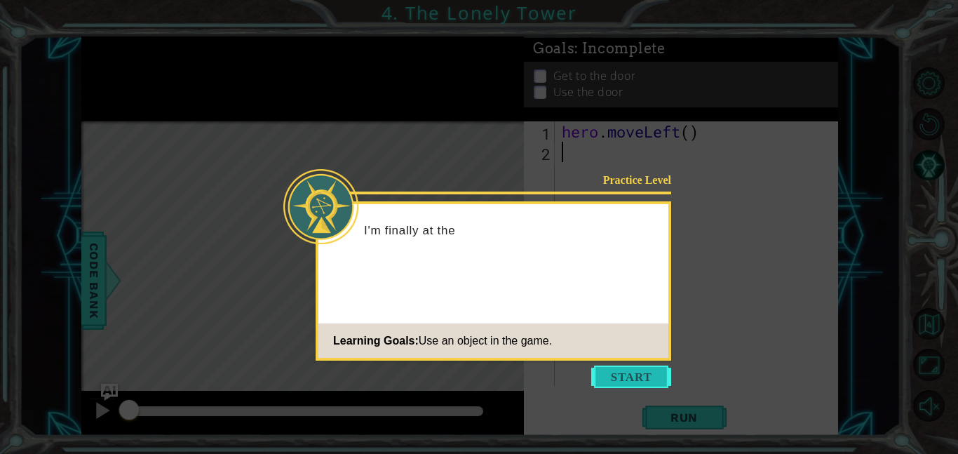
click at [628, 382] on button "Start" at bounding box center [631, 376] width 80 height 22
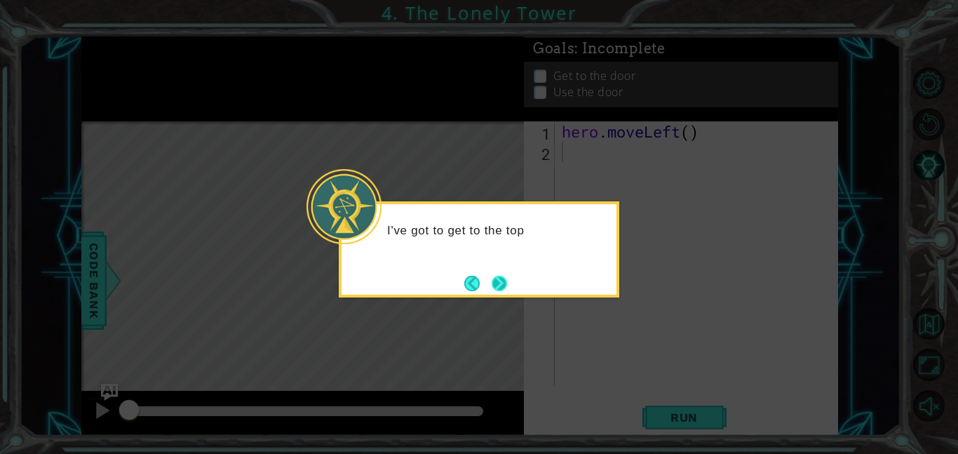
click at [508, 281] on button "Next" at bounding box center [500, 283] width 16 height 16
click at [507, 283] on button "Next" at bounding box center [499, 283] width 15 height 15
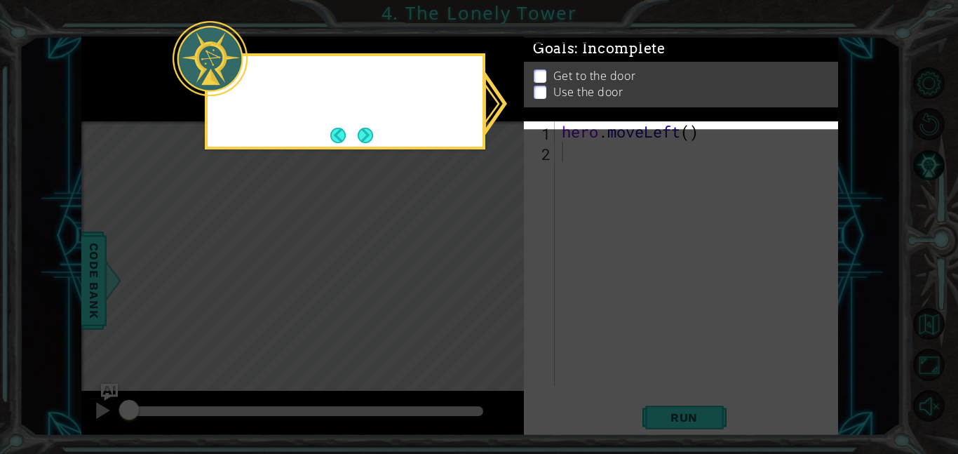
click at [507, 283] on icon at bounding box center [479, 227] width 958 height 454
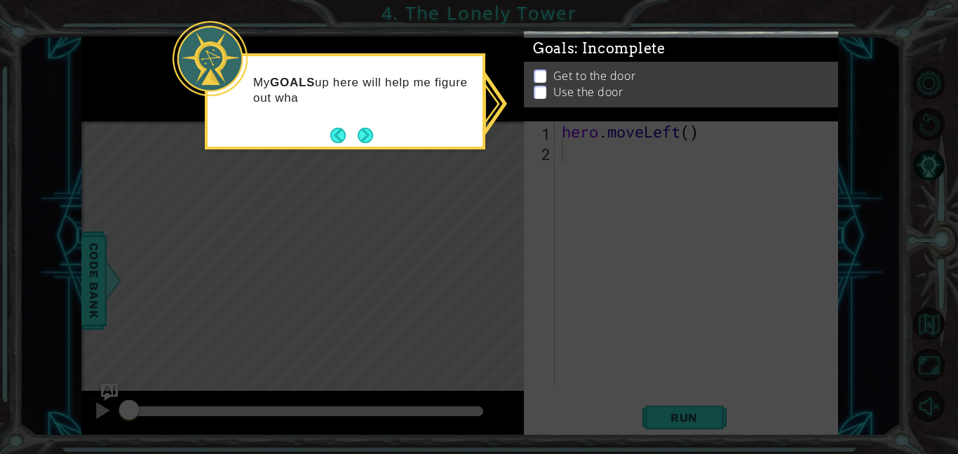
click at [384, 143] on div "My GOALS up here will help me figure out wha" at bounding box center [345, 101] width 280 height 96
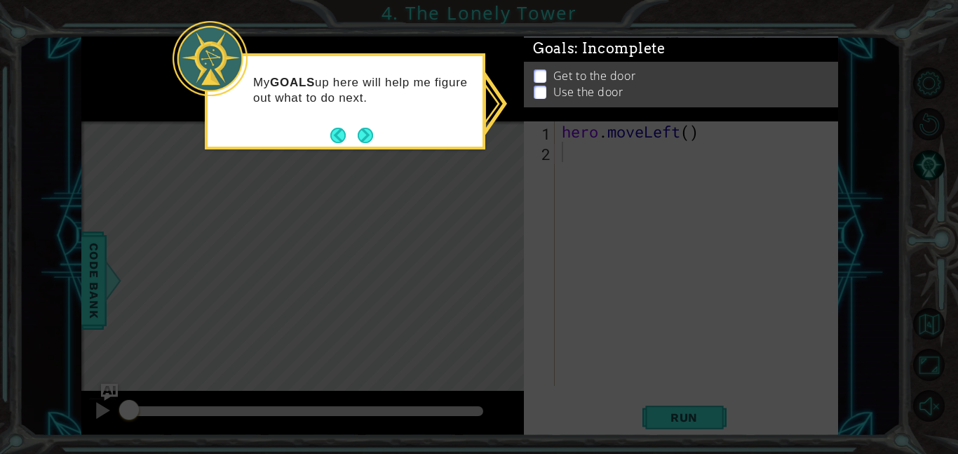
click at [375, 142] on div "My GOALS up here will help me figure out what to do next." at bounding box center [345, 101] width 280 height 96
click at [370, 136] on button "Next" at bounding box center [365, 135] width 15 height 15
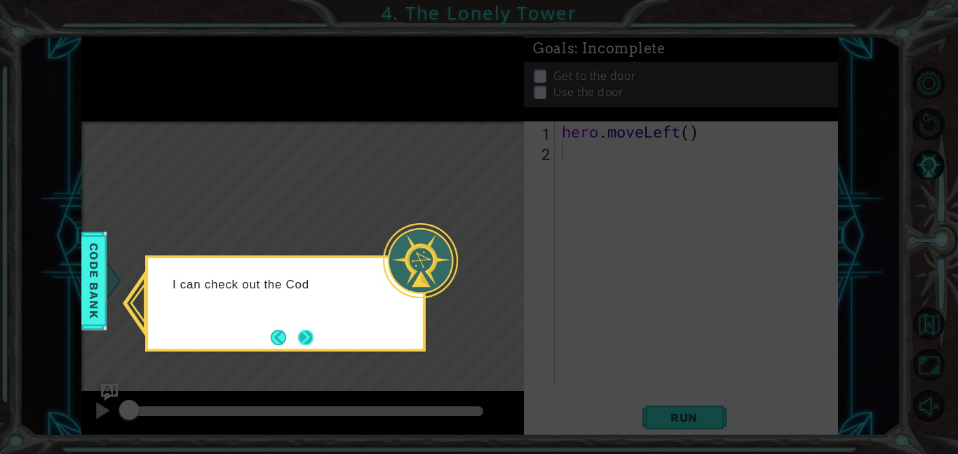
click at [306, 330] on button "Next" at bounding box center [305, 337] width 15 height 15
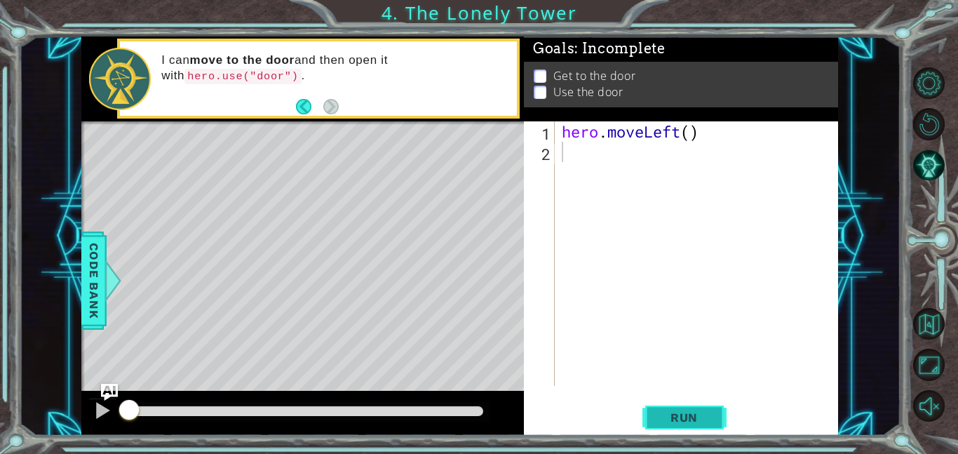
click at [694, 408] on button "Run" at bounding box center [684, 417] width 84 height 32
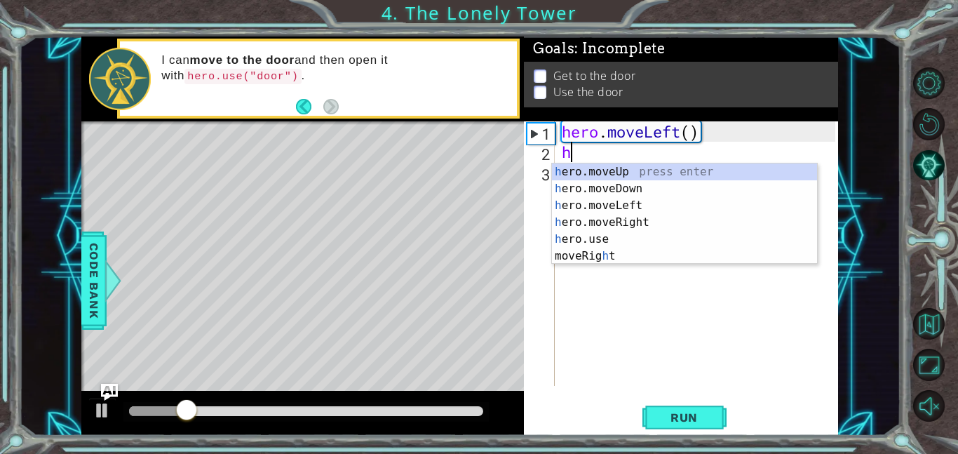
type textarea "he"
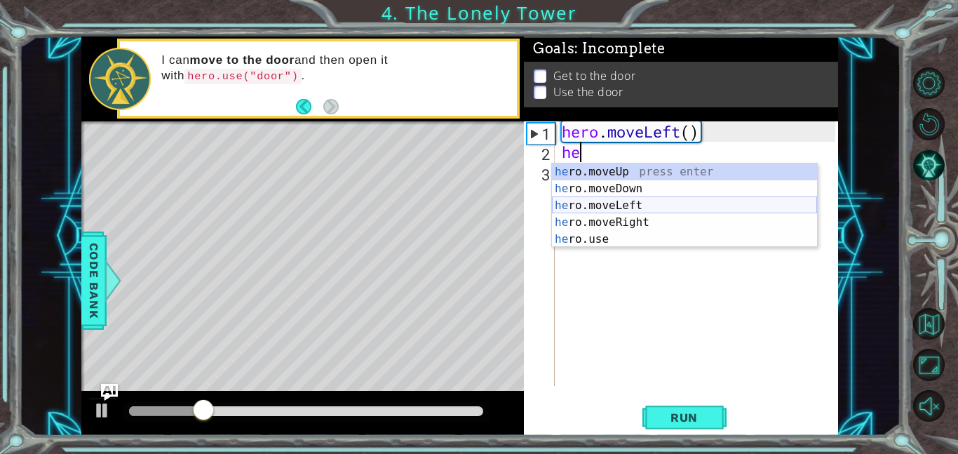
click at [662, 203] on div "he ro.moveUp press enter he ro.moveDown press enter he ro.moveLeft press enter …" at bounding box center [684, 222] width 265 height 118
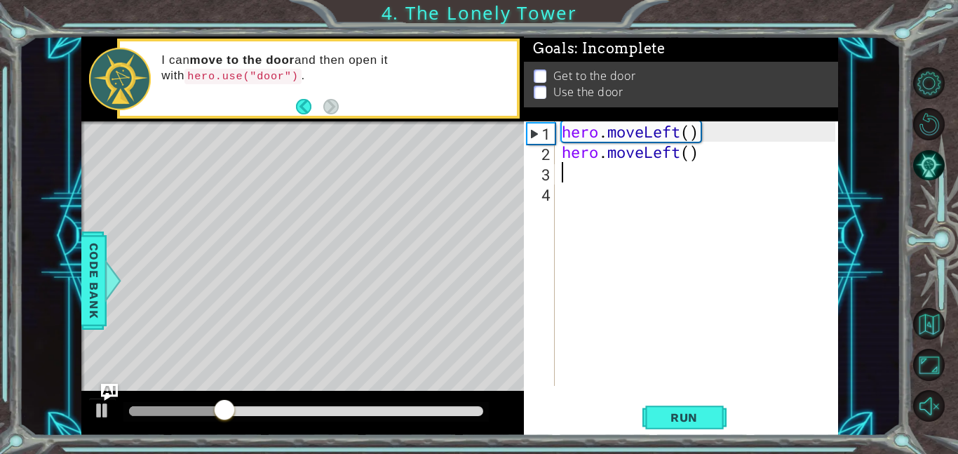
type textarea "h"
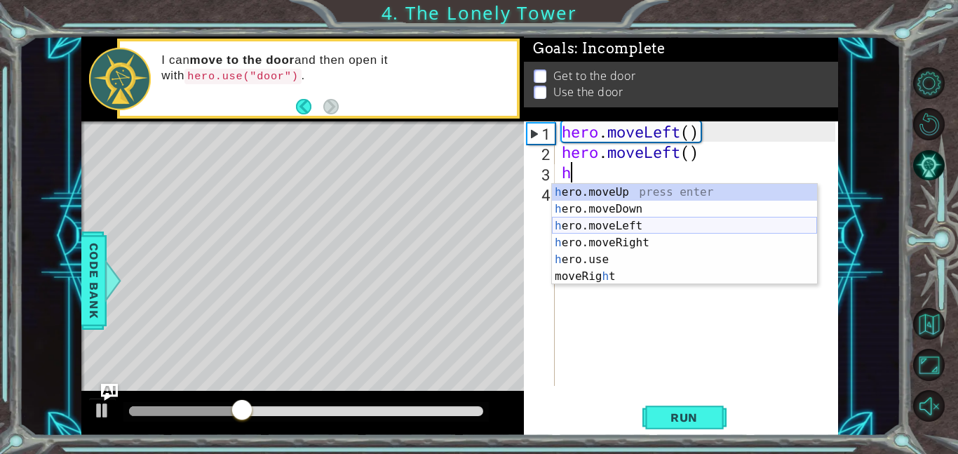
click at [658, 227] on div "h ero.moveUp press enter h ero.moveDown press enter h ero.moveLeft press enter …" at bounding box center [684, 251] width 265 height 135
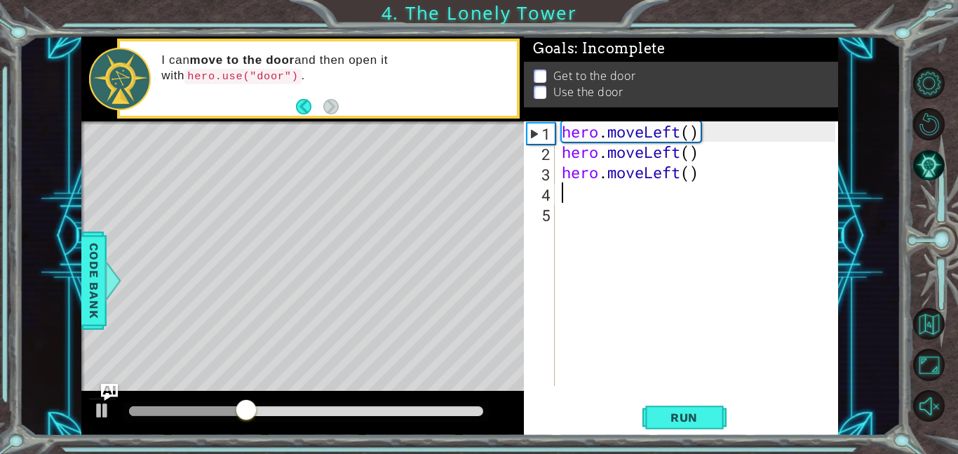
type textarea "h"
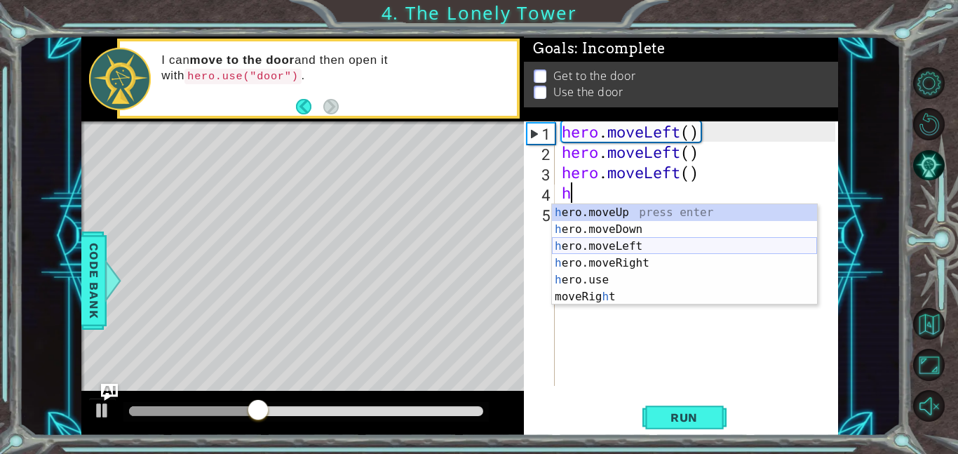
click at [654, 243] on div "h ero.moveUp press enter h ero.moveDown press enter h ero.moveLeft press enter …" at bounding box center [684, 271] width 265 height 135
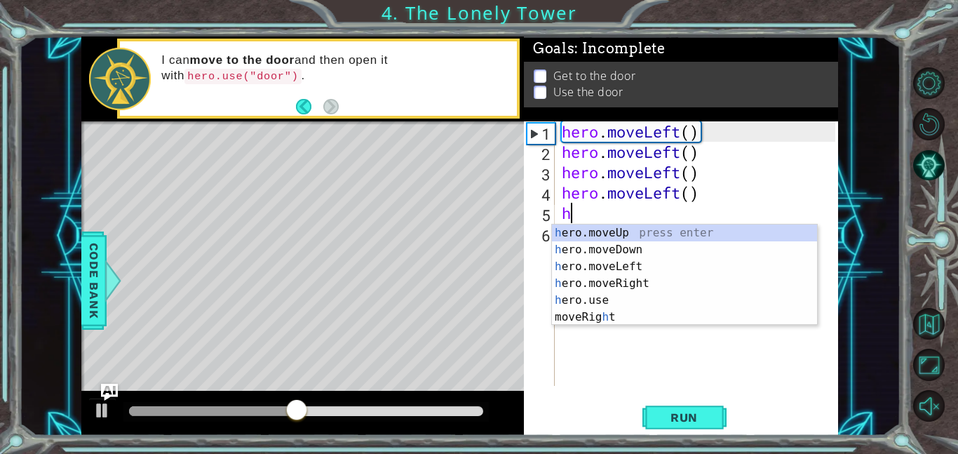
click at [652, 200] on div "hero . moveLeft ( ) hero . moveLeft ( ) hero . moveLeft ( ) hero . moveLeft ( )…" at bounding box center [700, 273] width 283 height 305
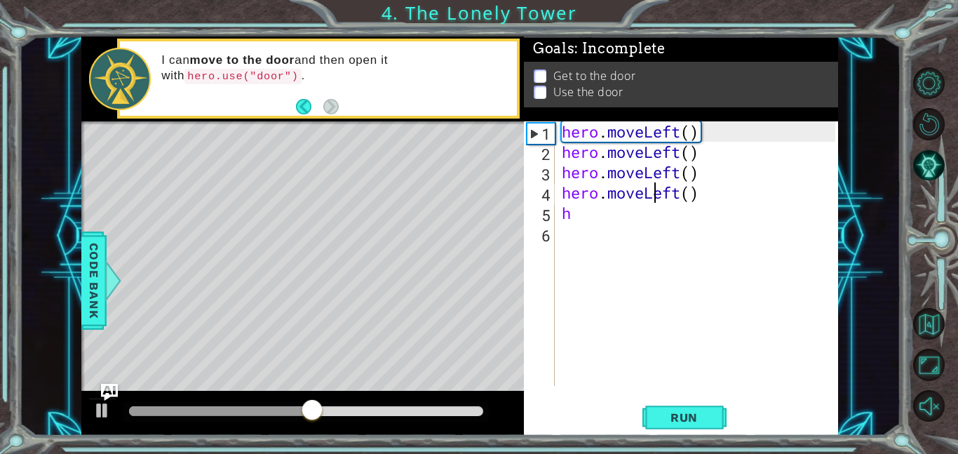
click at [701, 194] on div "hero . moveLeft ( ) hero . moveLeft ( ) hero . moveLeft ( ) hero . moveLeft ( )…" at bounding box center [700, 273] width 283 height 305
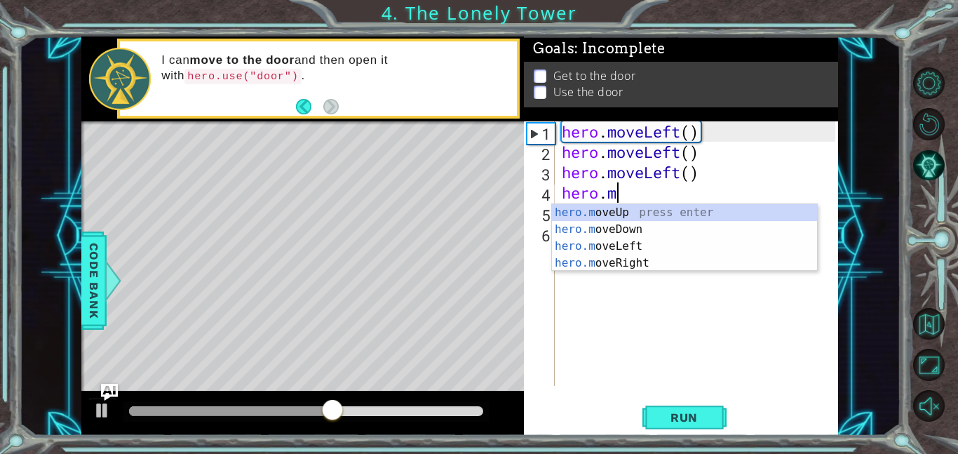
type textarea "h"
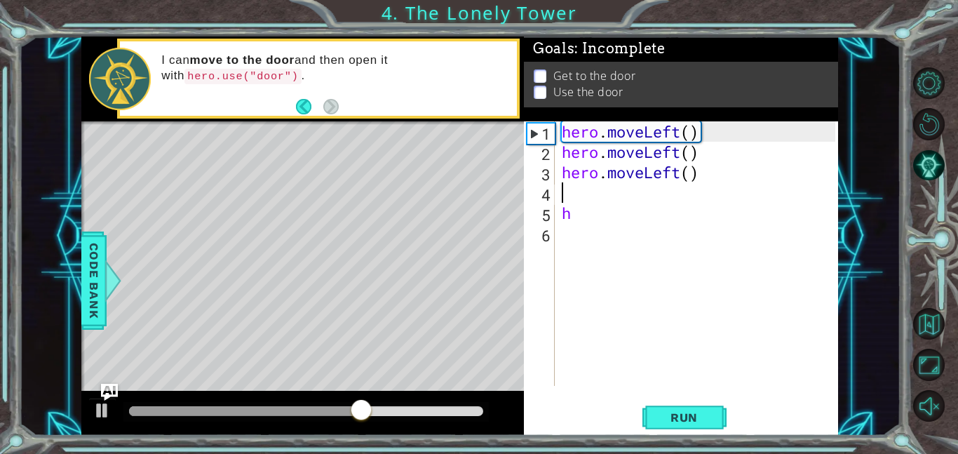
type textarea "hero.moveLeft()"
type textarea "h"
click at [675, 417] on span "Run" at bounding box center [683, 417] width 55 height 14
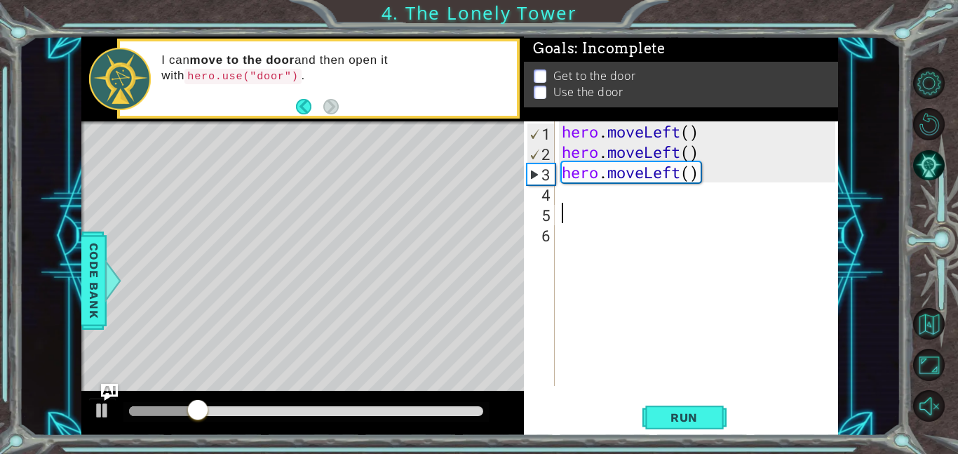
click at [697, 177] on div "hero . moveLeft ( ) hero . moveLeft ( ) hero . moveLeft ( )" at bounding box center [700, 273] width 283 height 305
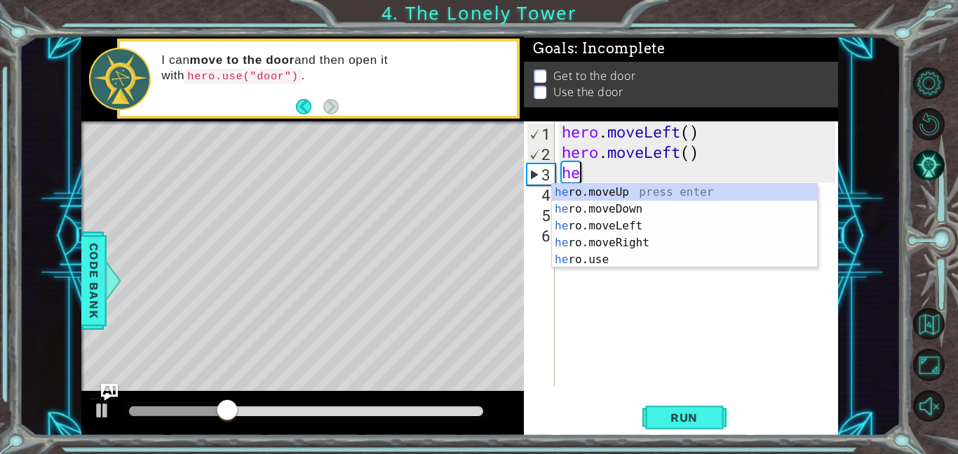
type textarea "h"
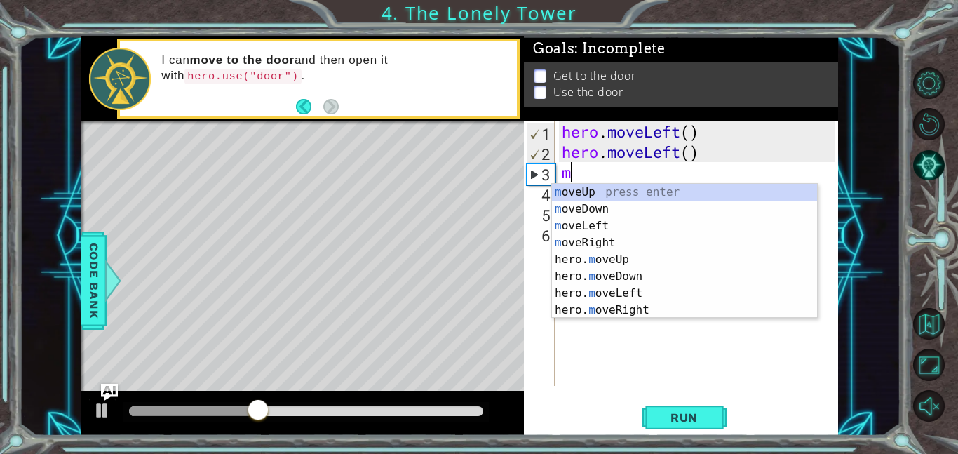
type textarea "mo"
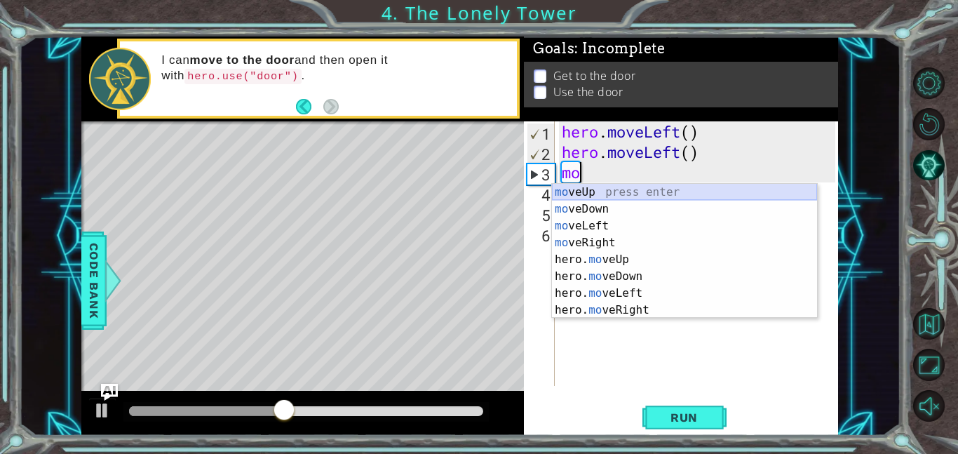
click at [744, 192] on div "mo veUp press enter mo veDown press enter mo veLeft press enter mo veRight pres…" at bounding box center [684, 268] width 265 height 168
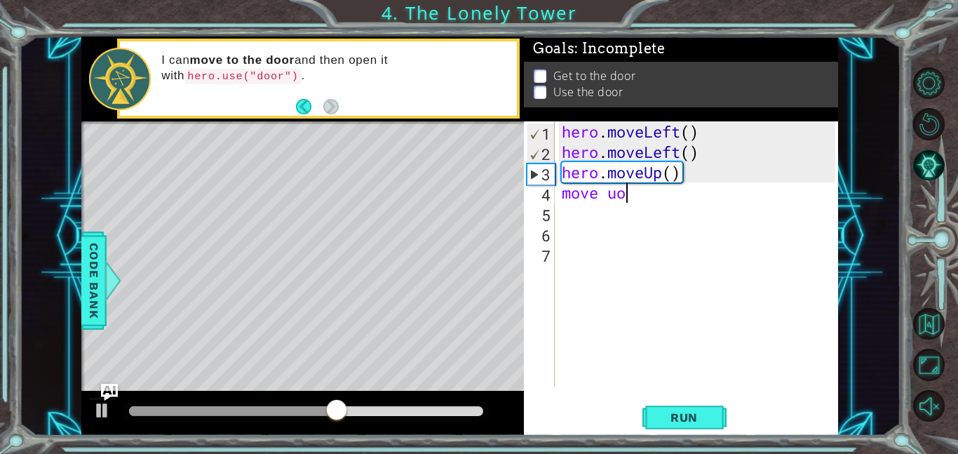
scroll to position [0, 2]
click at [615, 203] on div "hero . moveLeft ( ) hero . moveLeft ( ) hero . moveUp ( ) move up" at bounding box center [700, 273] width 283 height 305
click at [624, 199] on div "hero . moveLeft ( ) hero . moveLeft ( ) hero . moveUp ( ) move up" at bounding box center [700, 273] width 283 height 305
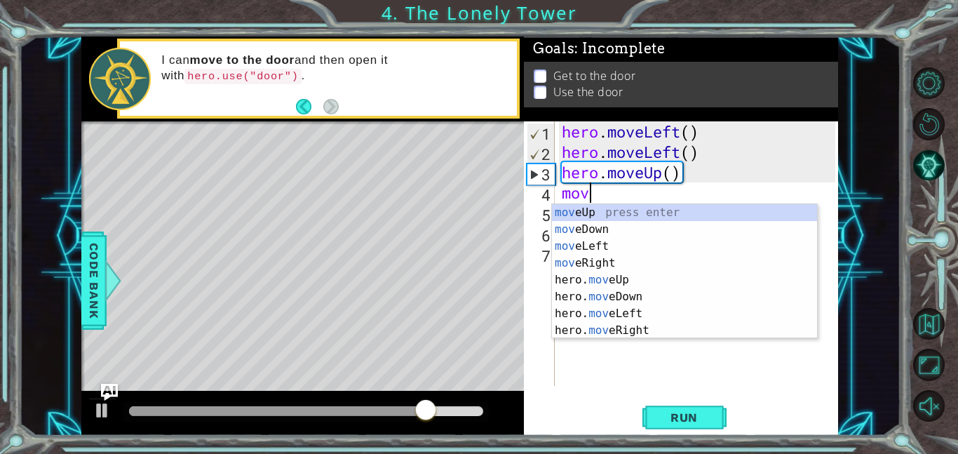
scroll to position [0, 1]
type textarea "mo"
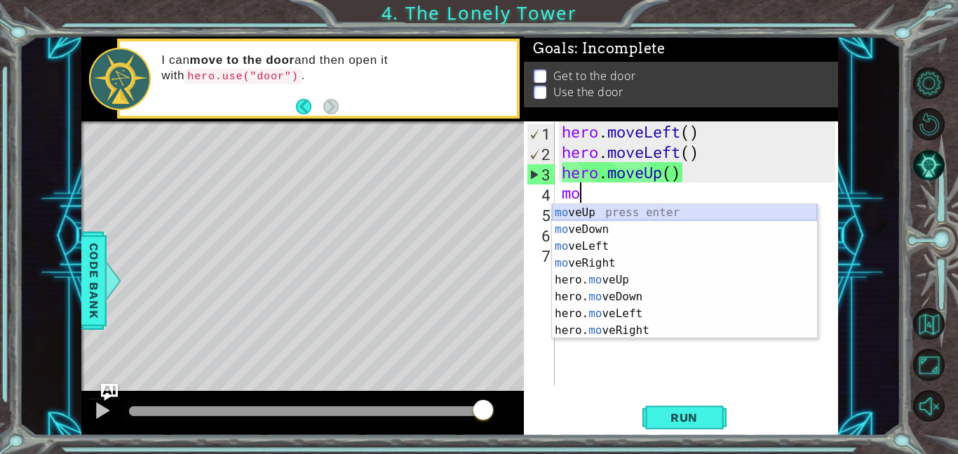
click at [625, 212] on div "mo veUp press enter mo veDown press enter mo veLeft press enter mo veRight pres…" at bounding box center [684, 288] width 265 height 168
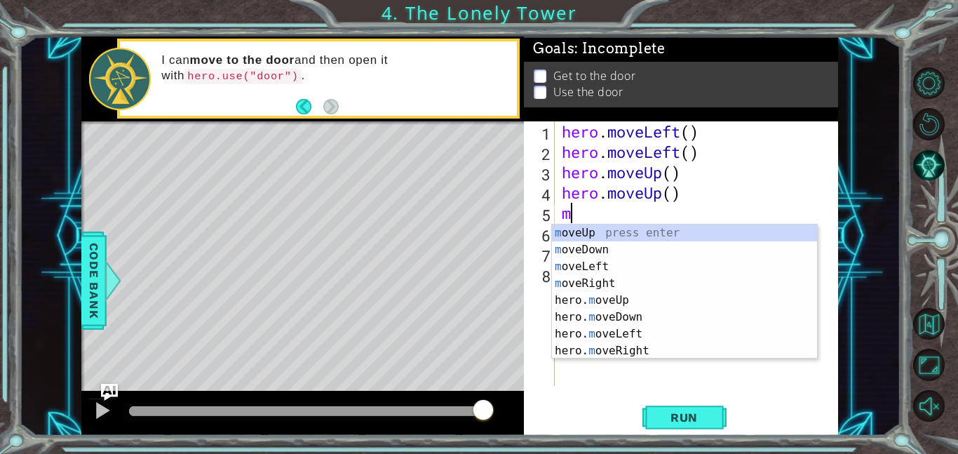
type textarea "mo"
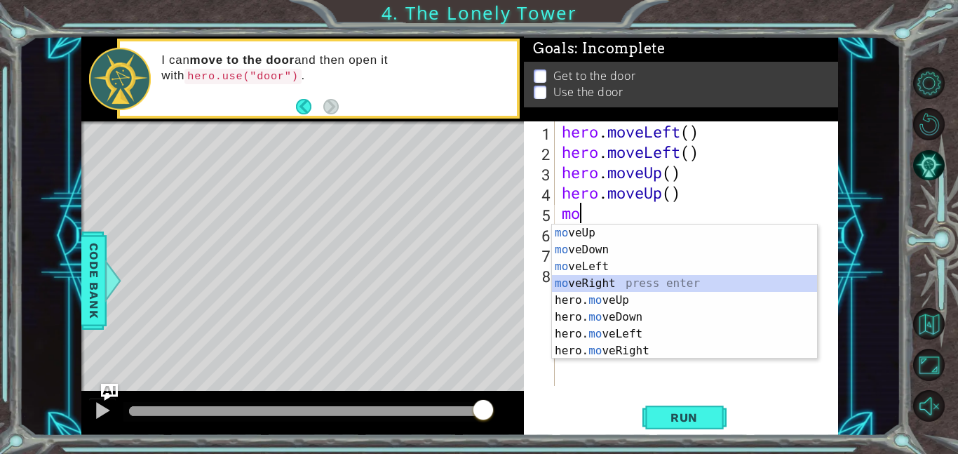
click at [638, 280] on div "mo veUp press enter mo veDown press enter mo veLeft press enter mo veRight pres…" at bounding box center [684, 308] width 265 height 168
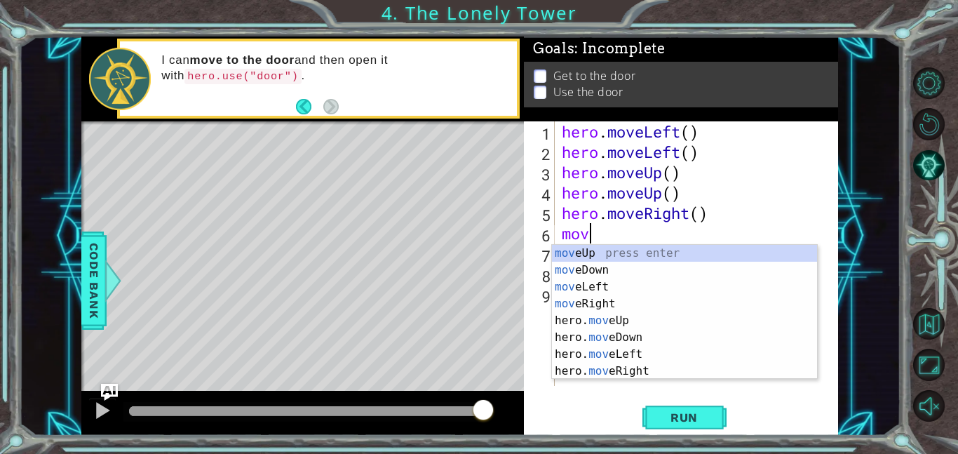
type textarea "move"
click at [624, 372] on div "move Up press enter move Down press enter move Left press enter move Right pres…" at bounding box center [684, 329] width 265 height 168
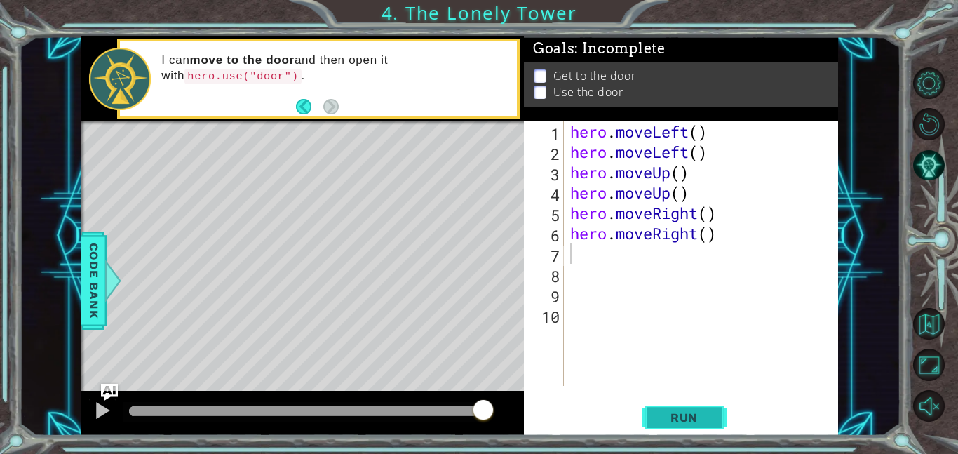
click at [660, 419] on span "Run" at bounding box center [683, 417] width 55 height 14
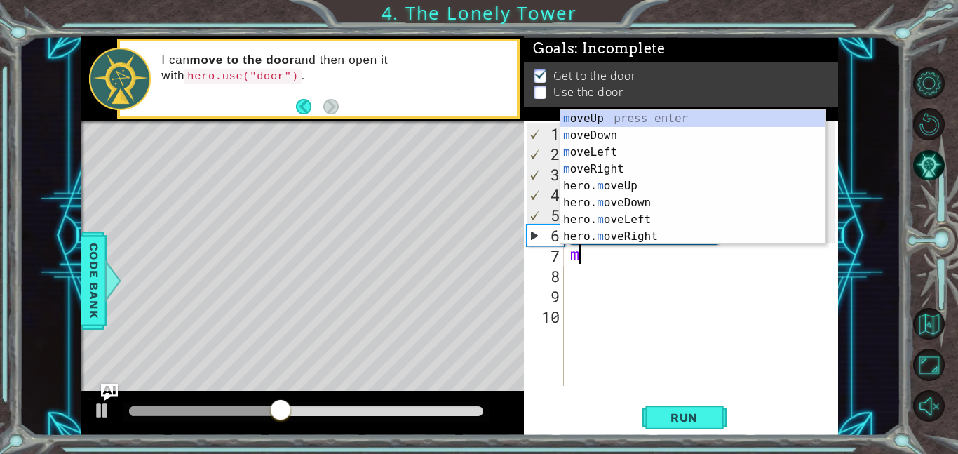
type textarea "mo"
click at [574, 178] on div "mo veUp press enter mo veDown press enter mo veLeft press enter mo veRight pres…" at bounding box center [692, 194] width 265 height 168
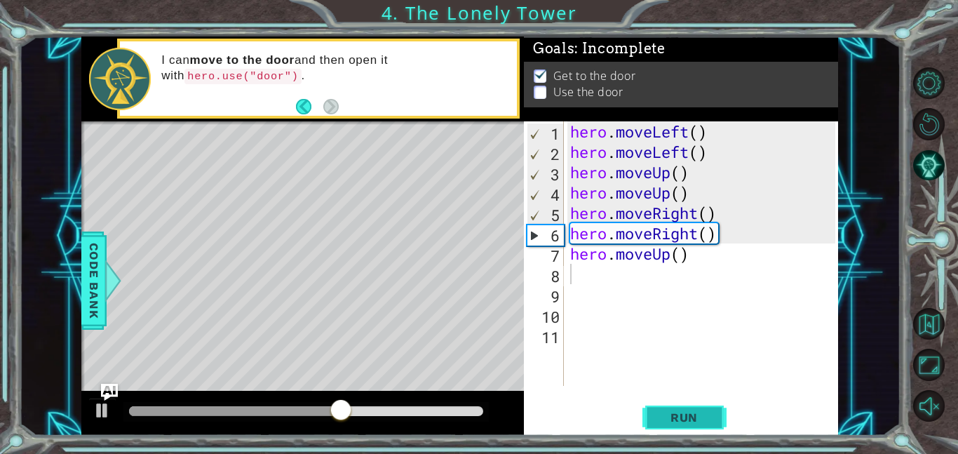
click at [692, 417] on span "Run" at bounding box center [683, 417] width 55 height 14
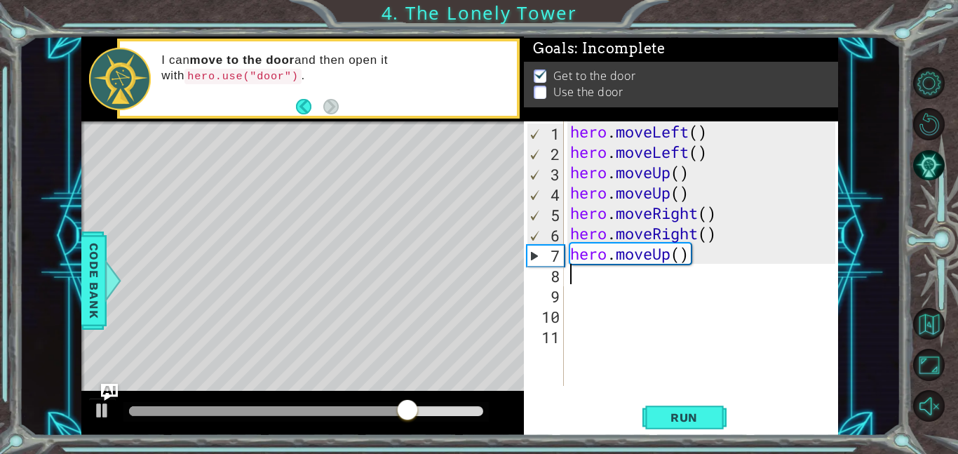
click at [689, 264] on div "hero . moveLeft ( ) hero . moveLeft ( ) hero . moveUp ( ) hero . moveUp ( ) her…" at bounding box center [704, 273] width 275 height 305
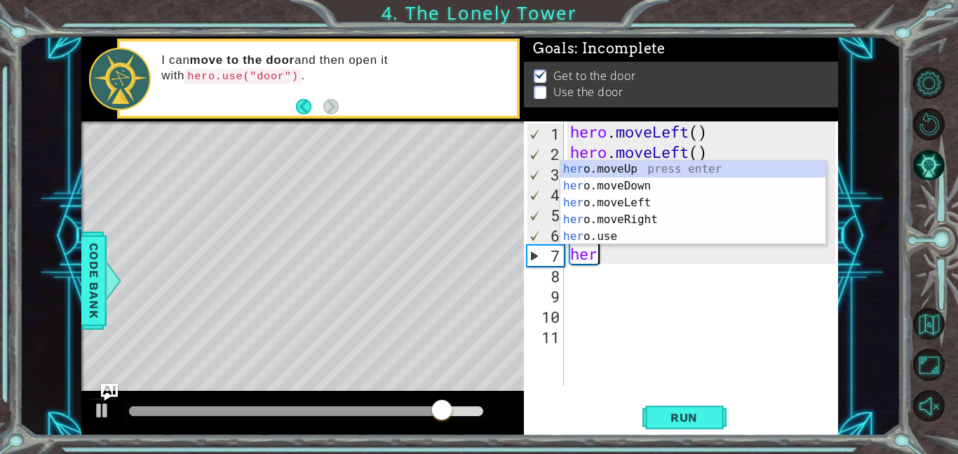
type textarea "h"
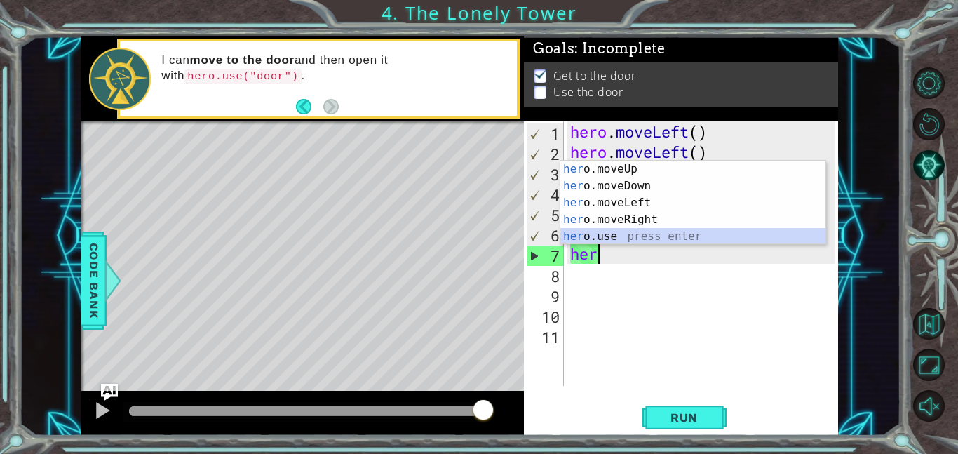
click at [692, 240] on div "her o.moveUp press enter her o.moveDown press enter her o.moveLeft press enter …" at bounding box center [692, 220] width 265 height 118
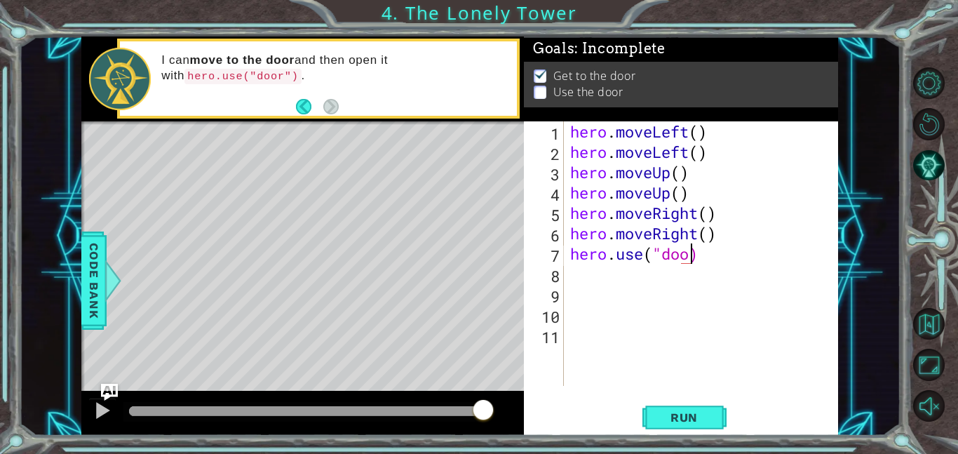
scroll to position [0, 6]
type textarea "hero.use("door")"
click at [699, 414] on span "Run" at bounding box center [683, 417] width 55 height 14
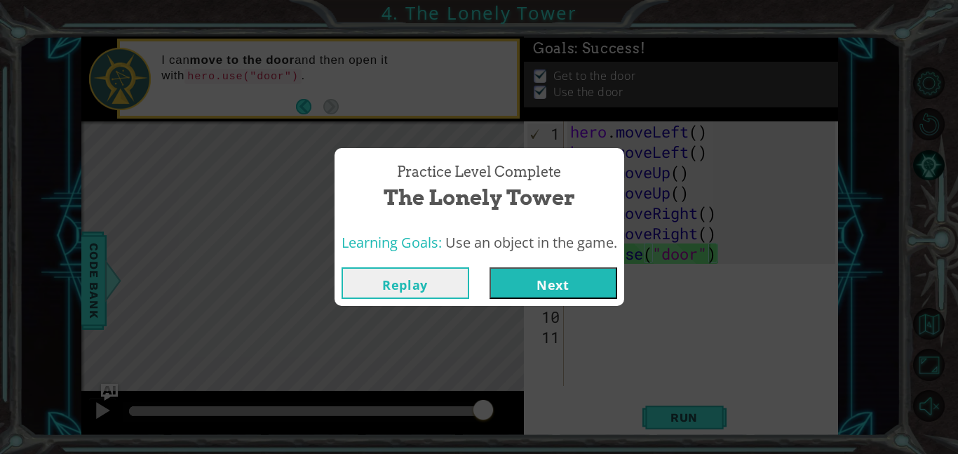
click at [569, 290] on button "Next" at bounding box center [553, 283] width 128 height 32
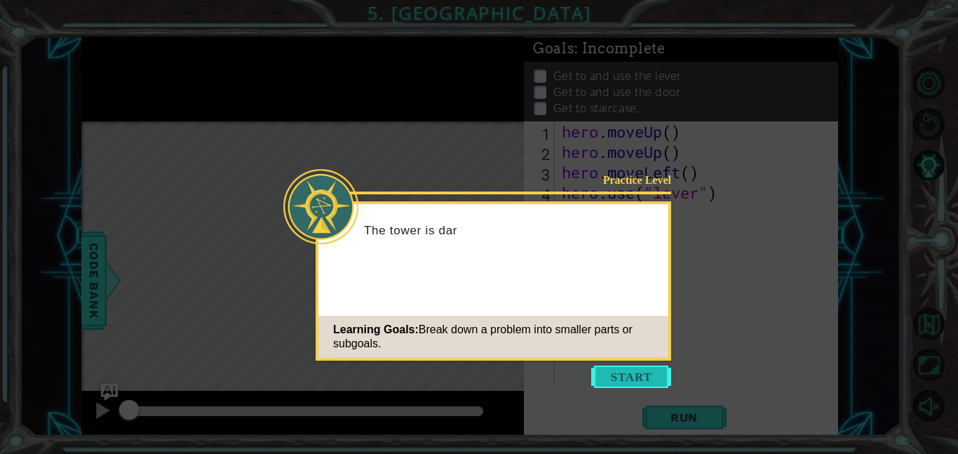
click at [616, 367] on button "Start" at bounding box center [631, 376] width 80 height 22
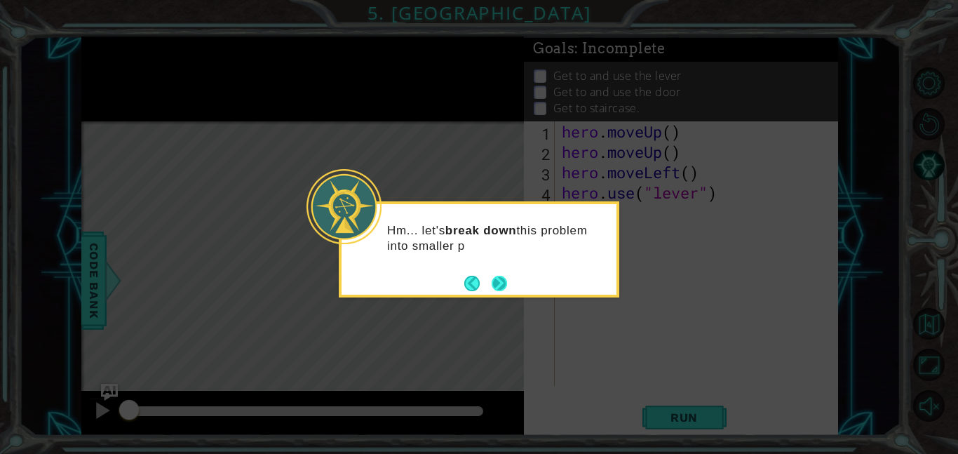
click at [503, 290] on button "Next" at bounding box center [499, 283] width 15 height 15
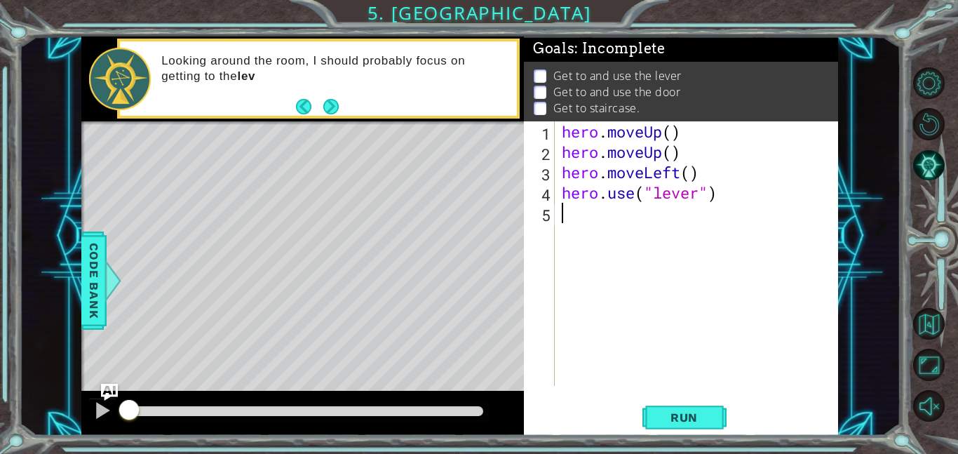
type textarea "w"
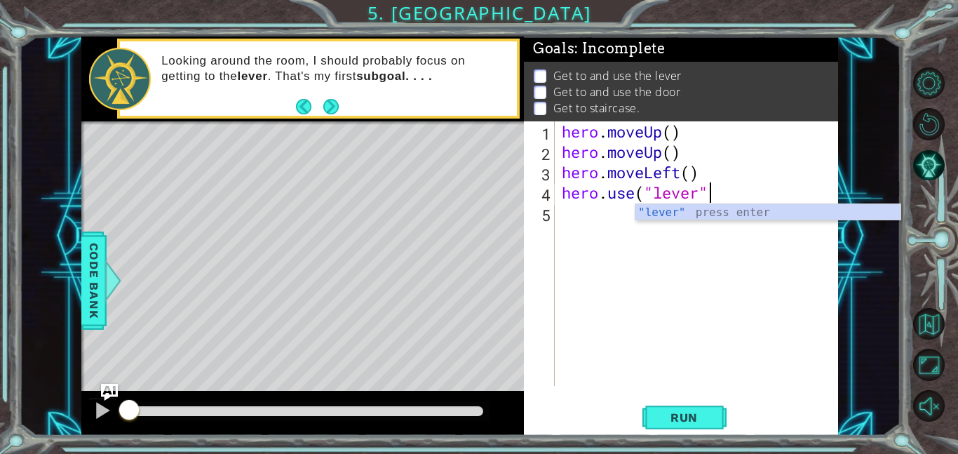
scroll to position [0, 6]
type textarea "hero.use("lever")"
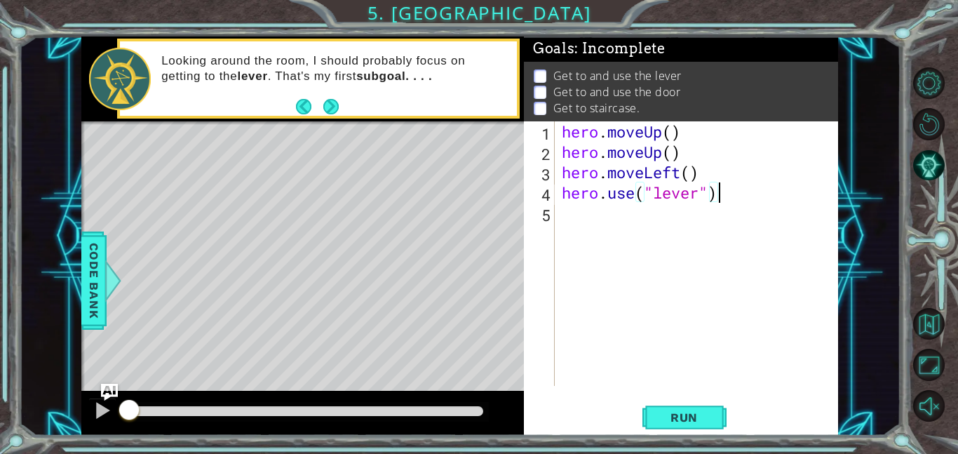
scroll to position [0, 0]
click at [694, 417] on span "Run" at bounding box center [683, 417] width 55 height 14
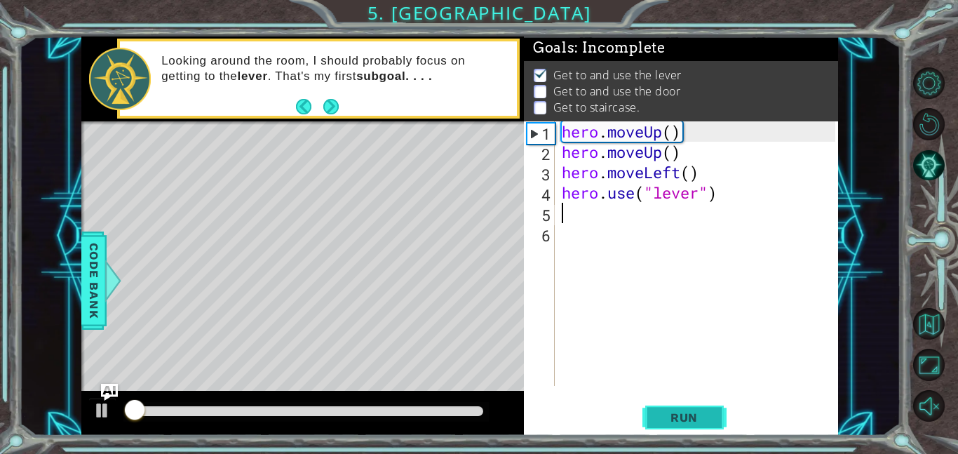
scroll to position [1, 0]
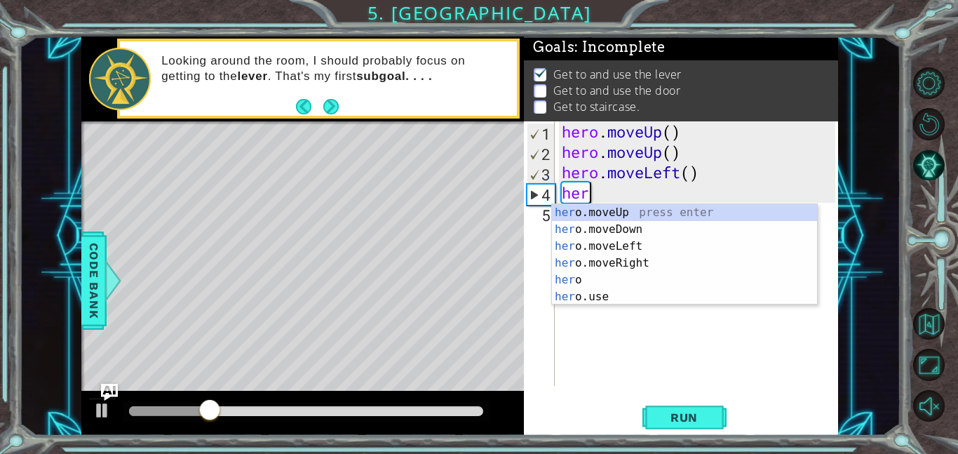
type textarea "h"
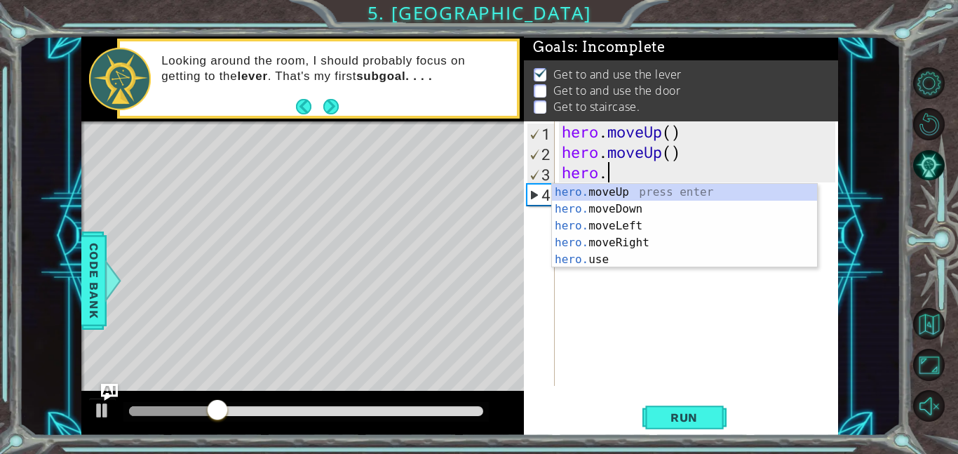
type textarea "h"
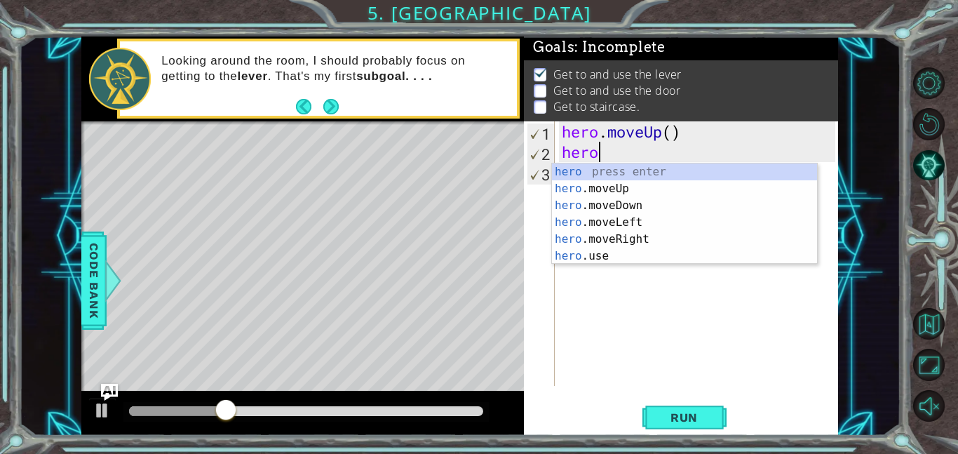
type textarea "h"
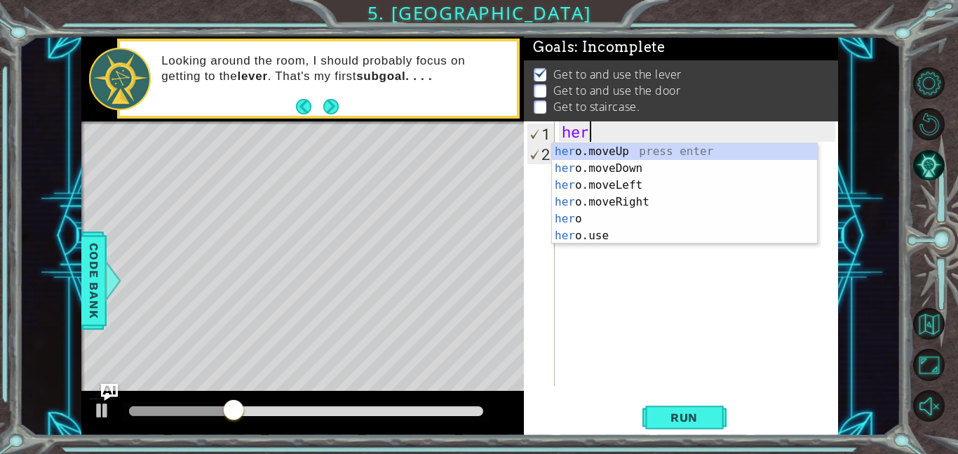
type textarea "h"
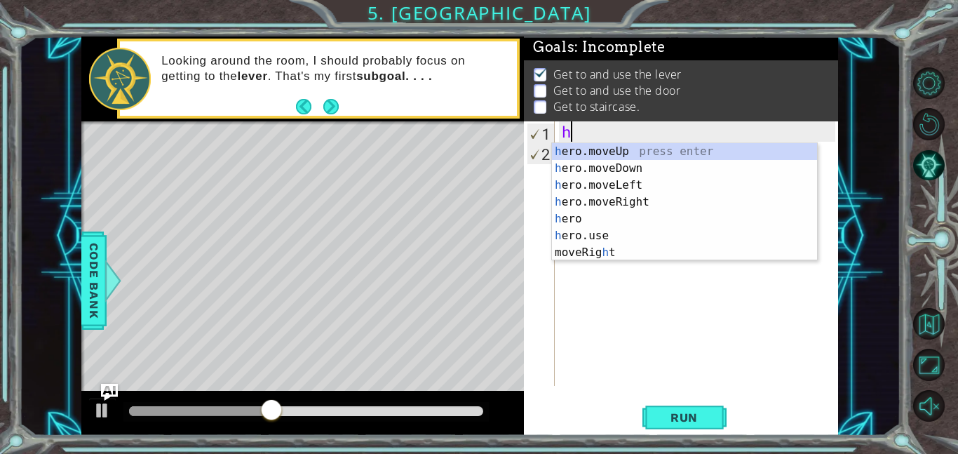
type textarea "he"
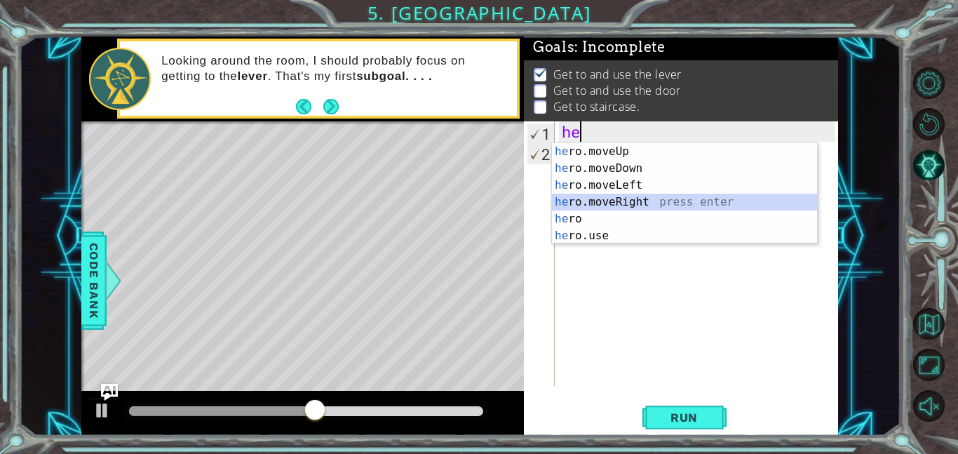
click at [650, 201] on div "he ro.moveUp press enter he ro.moveDown press enter he ro.moveLeft press enter …" at bounding box center [684, 210] width 265 height 135
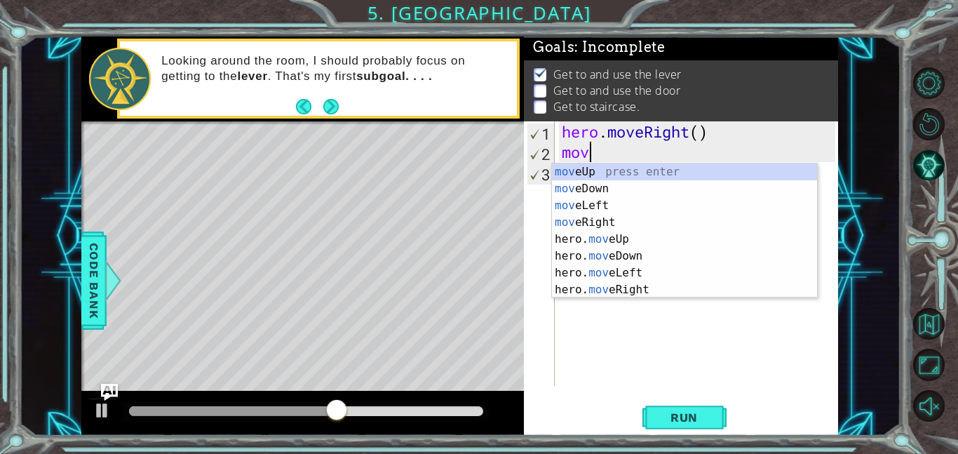
type textarea "move"
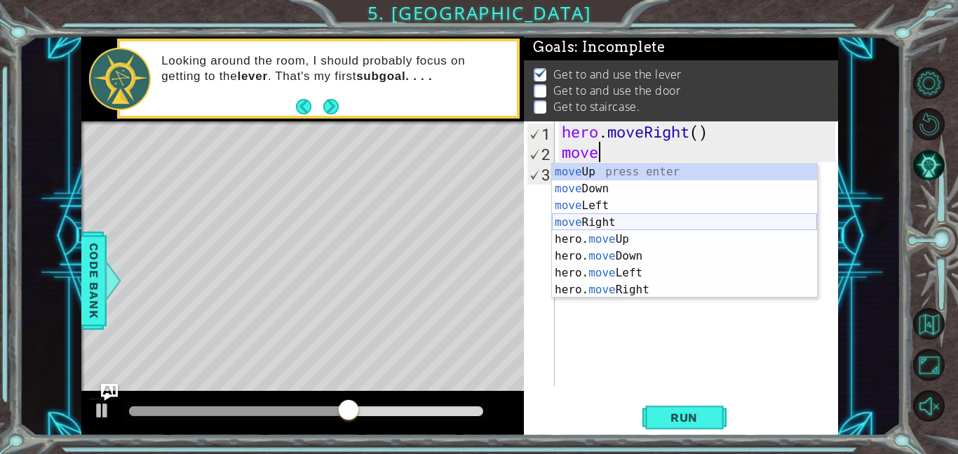
click at [651, 222] on div "move Up press enter move Down press enter move Left press enter move Right pres…" at bounding box center [684, 247] width 265 height 168
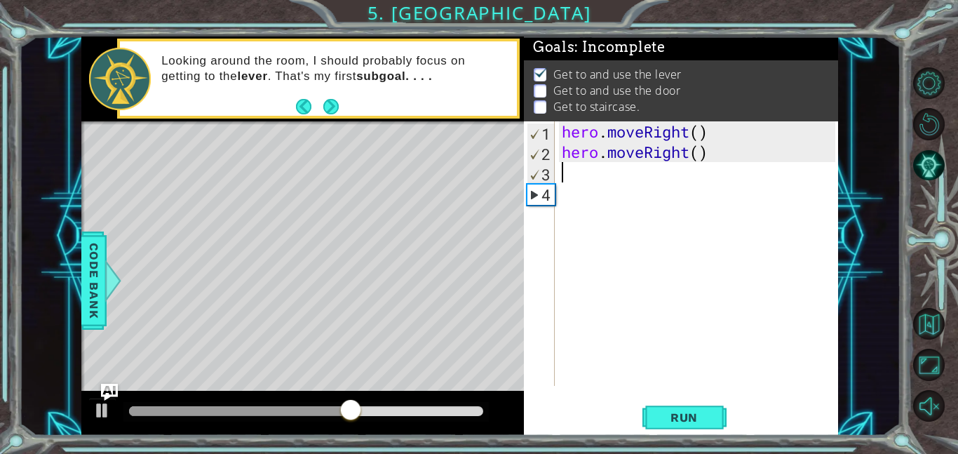
scroll to position [0, 0]
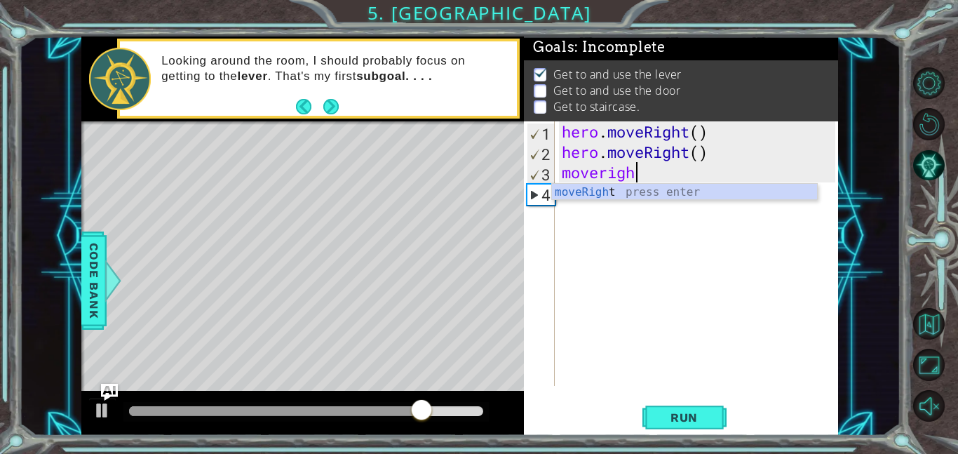
type textarea "moveright"
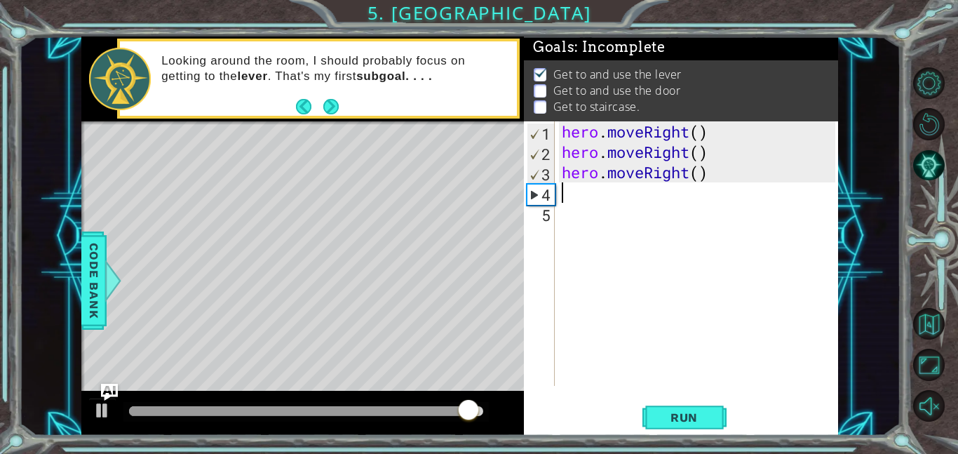
click at [594, 265] on div "hero . moveRight ( ) hero . moveRight ( ) hero . moveRight ( )" at bounding box center [700, 273] width 283 height 305
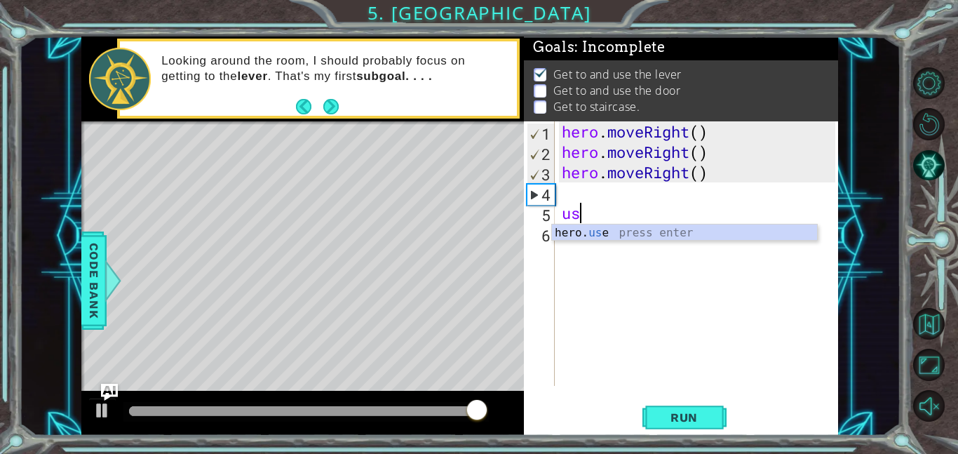
type textarea "use"
click at [561, 200] on div "hero . moveRight ( ) hero . moveRight ( ) hero . moveRight ( ) use" at bounding box center [700, 273] width 283 height 305
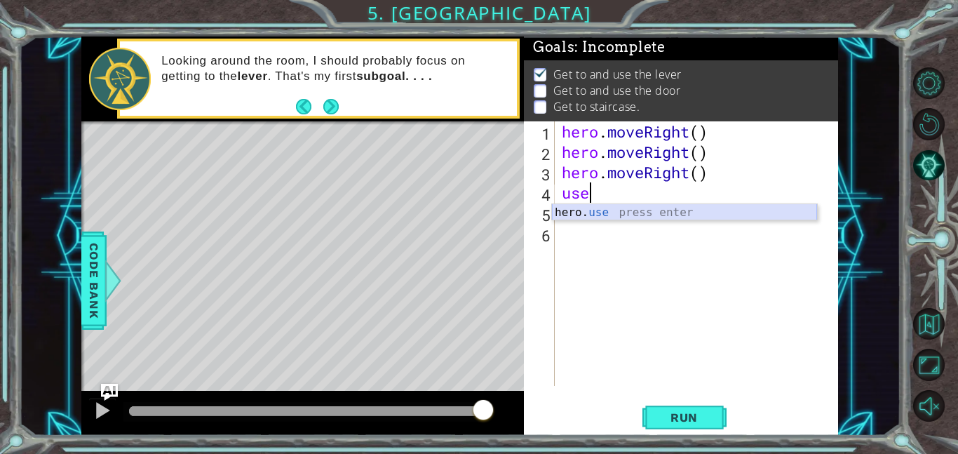
click at [586, 215] on div "hero. use press enter" at bounding box center [684, 229] width 265 height 50
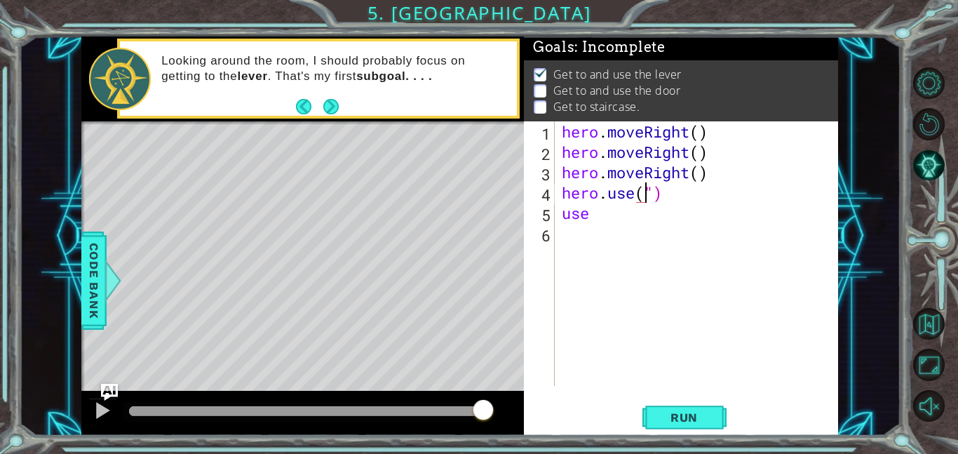
scroll to position [0, 4]
type textarea "hero.use("door")"
click at [646, 287] on div "hero . moveRight ( ) hero . moveRight ( ) hero . moveRight ( ) hero . use ( "do…" at bounding box center [700, 273] width 283 height 305
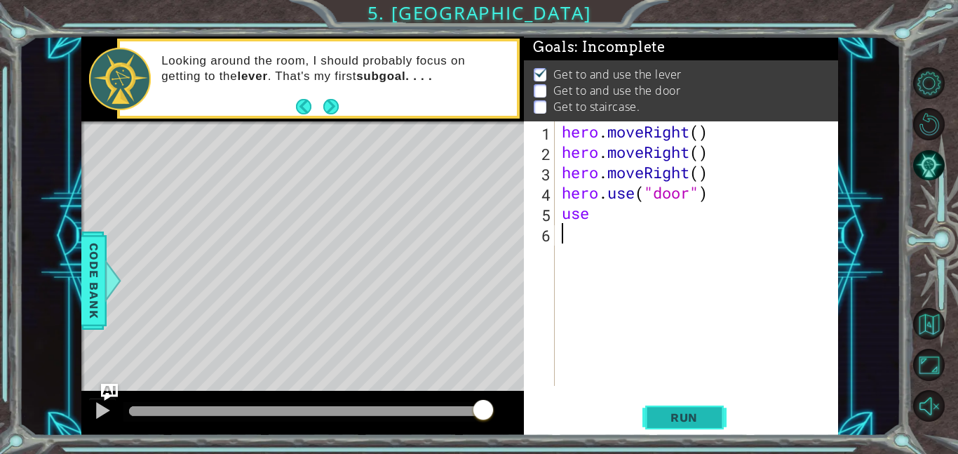
click at [677, 419] on span "Run" at bounding box center [683, 417] width 55 height 14
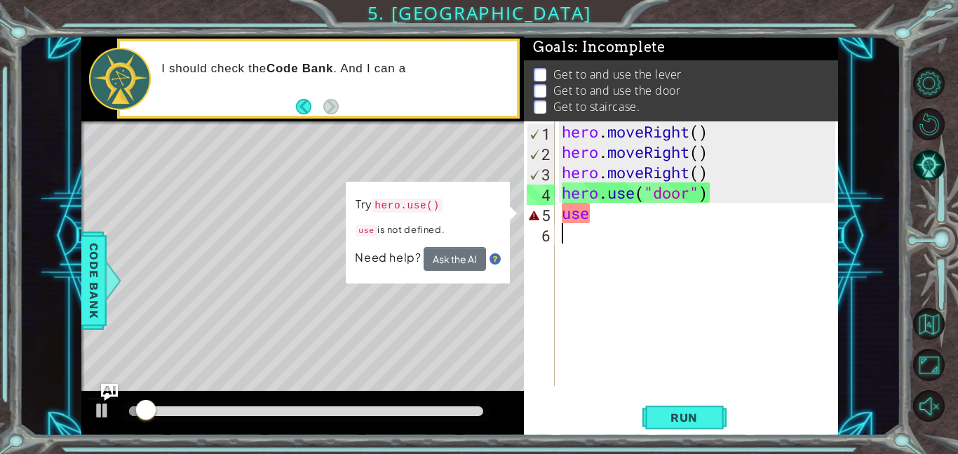
click at [594, 219] on div "hero . moveRight ( ) hero . moveRight ( ) hero . moveRight ( ) hero . use ( "do…" at bounding box center [700, 273] width 283 height 305
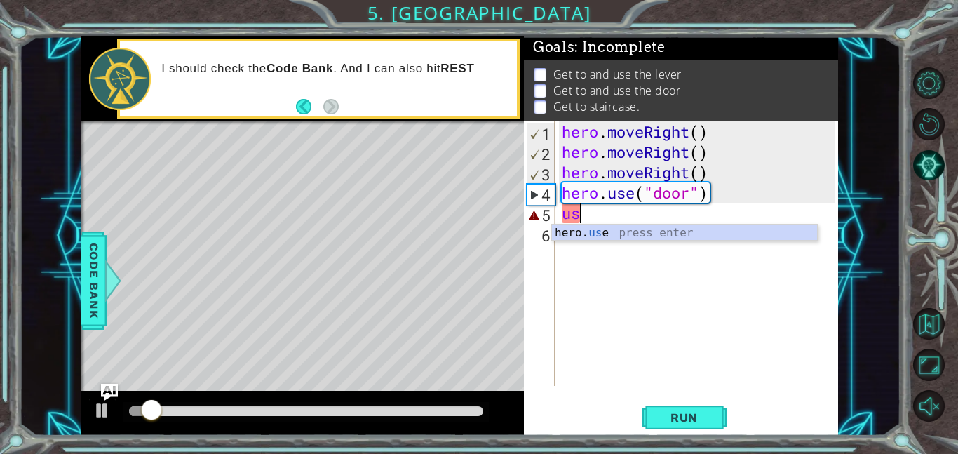
type textarea "u"
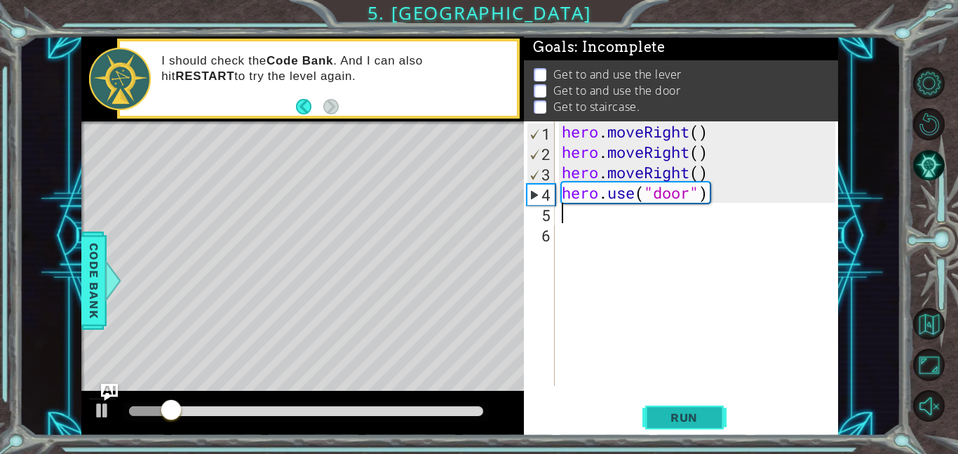
click at [668, 415] on span "Run" at bounding box center [683, 417] width 55 height 14
click at [667, 415] on span "Run" at bounding box center [683, 417] width 55 height 14
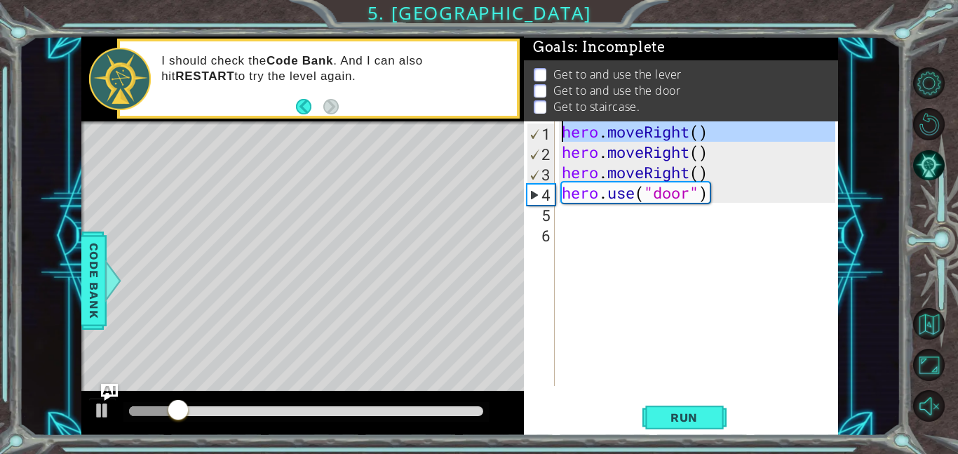
click at [545, 135] on div "1" at bounding box center [540, 133] width 27 height 20
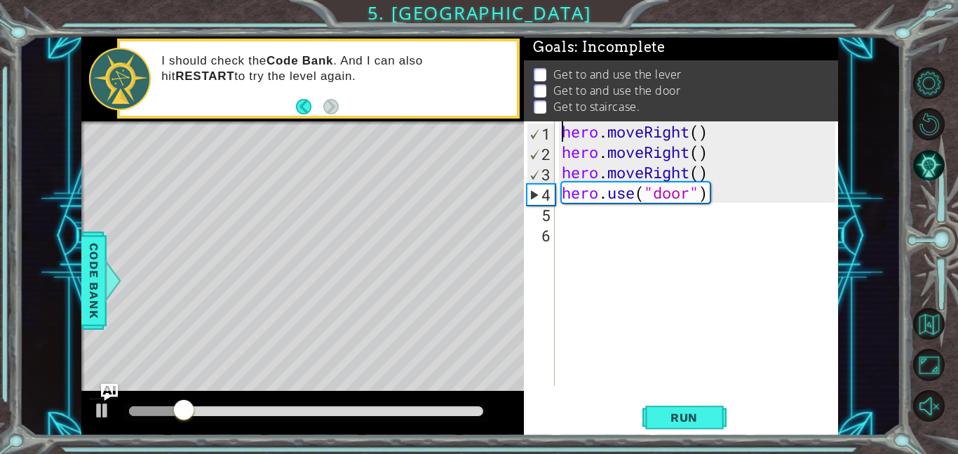
click at [553, 141] on div "1" at bounding box center [540, 133] width 27 height 20
click at [552, 130] on div "1" at bounding box center [540, 133] width 27 height 20
click at [575, 132] on div "hero . moveRight ( ) hero . moveRight ( ) hero . moveRight ( ) hero . use ( "do…" at bounding box center [700, 273] width 283 height 305
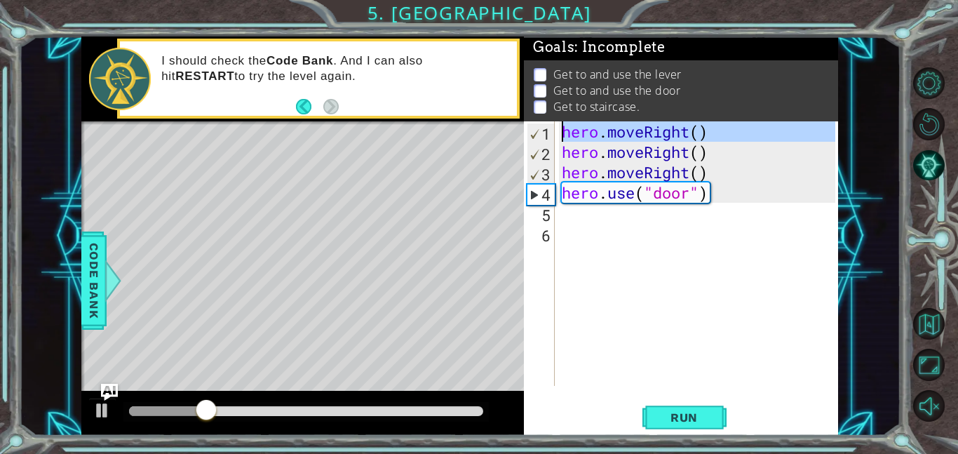
click at [543, 126] on div "1" at bounding box center [540, 133] width 27 height 20
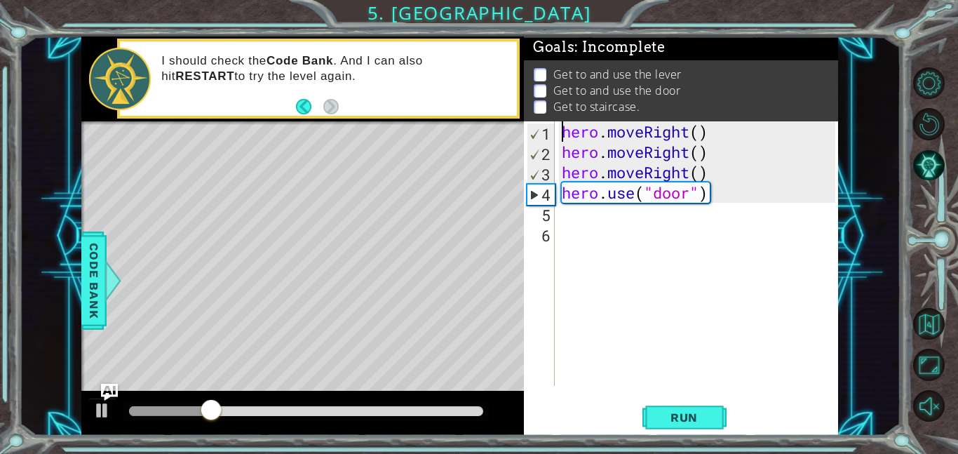
click at [538, 130] on div "1" at bounding box center [540, 133] width 27 height 20
click at [545, 133] on div "1" at bounding box center [540, 133] width 27 height 20
type textarea "hero.moveRight()"
click at [545, 133] on div "1" at bounding box center [540, 133] width 27 height 20
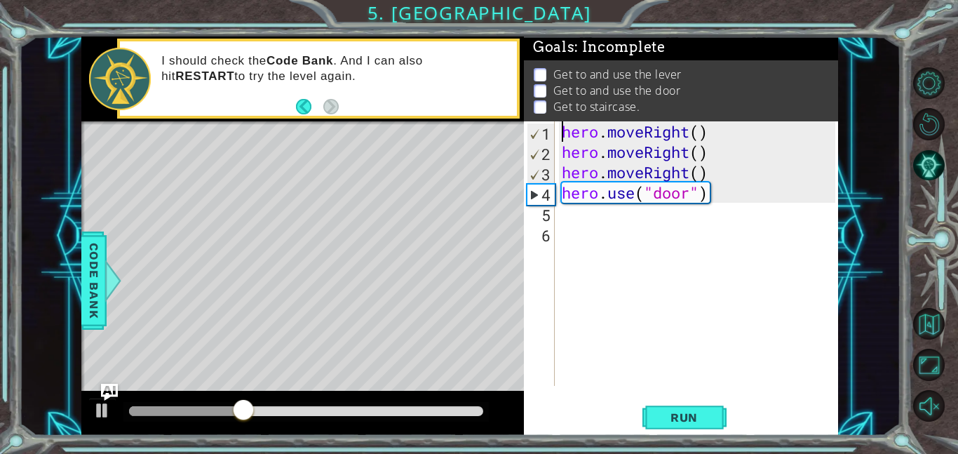
click at [543, 199] on div "4" at bounding box center [540, 194] width 27 height 20
click at [656, 416] on span "Run" at bounding box center [683, 417] width 55 height 14
click at [656, 417] on span "Run" at bounding box center [683, 417] width 55 height 14
click at [708, 133] on div "hero . moveRight ( ) hero . moveRight ( ) hero . moveRight ( ) hero . use ( "do…" at bounding box center [700, 273] width 283 height 305
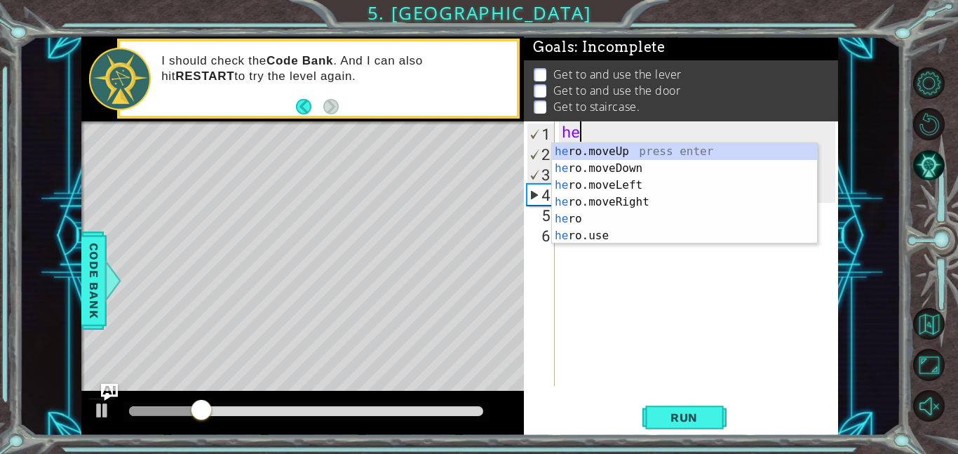
type textarea "h"
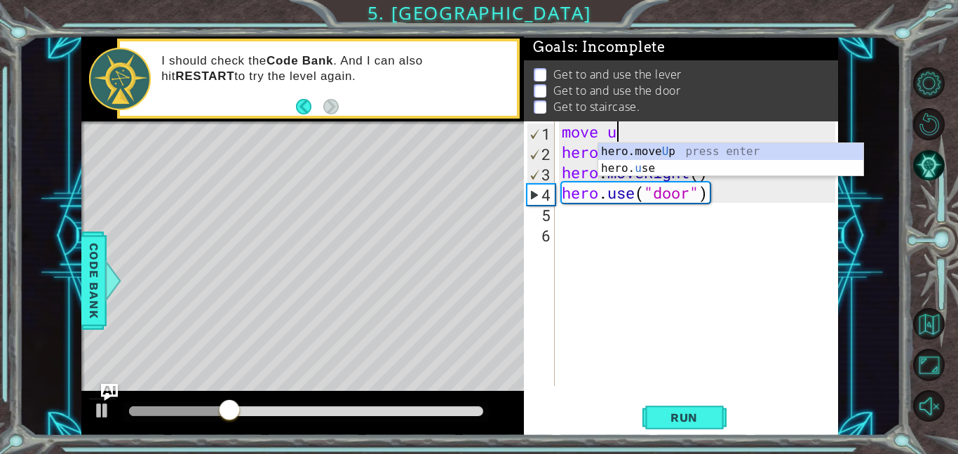
type textarea "move up"
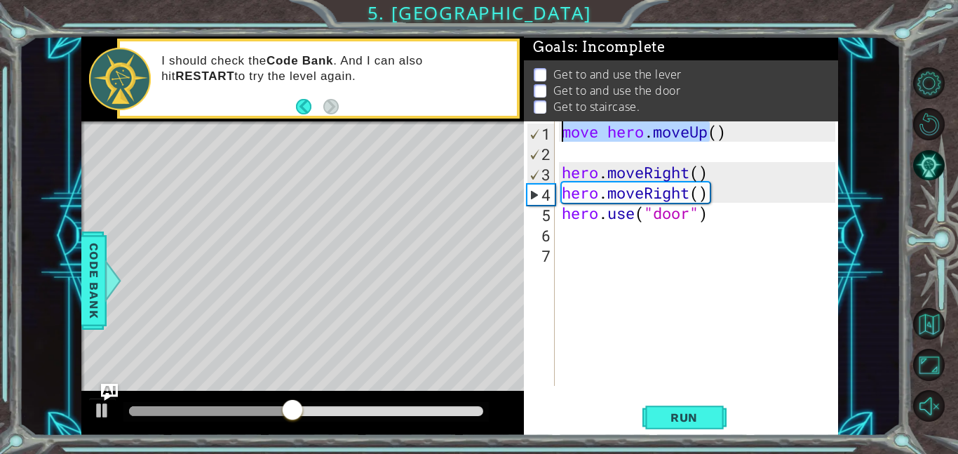
drag, startPoint x: 710, startPoint y: 132, endPoint x: 558, endPoint y: 139, distance: 152.3
click at [559, 139] on div "move hero . moveUp ( ) hero . moveRight ( ) hero . moveRight ( ) hero . use ( "…" at bounding box center [700, 273] width 283 height 305
type textarea "move hero.moveUp()"
click at [554, 153] on div at bounding box center [554, 153] width 0 height 0
click at [603, 152] on div "move hero . moveUp ( ) hero . moveRight ( ) hero . moveRight ( ) hero . use ( "…" at bounding box center [700, 273] width 283 height 305
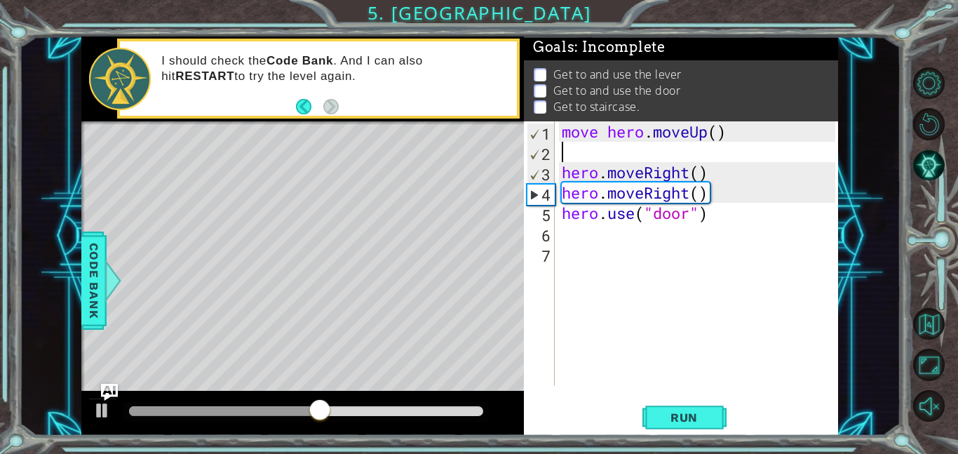
paste textarea "move hero.moveUp"
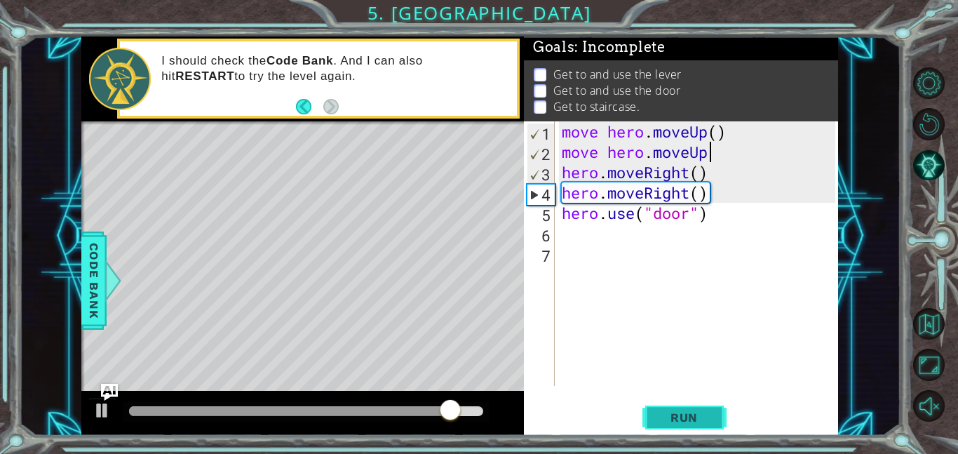
click at [673, 417] on span "Run" at bounding box center [683, 417] width 55 height 14
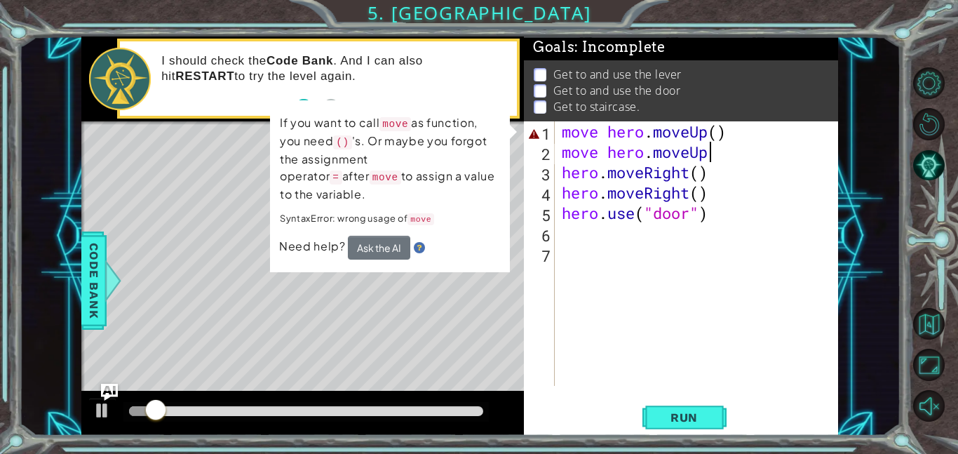
click at [743, 130] on div "move hero . moveUp ( ) move hero . moveUp hero . moveRight ( ) hero . moveRight…" at bounding box center [700, 273] width 283 height 305
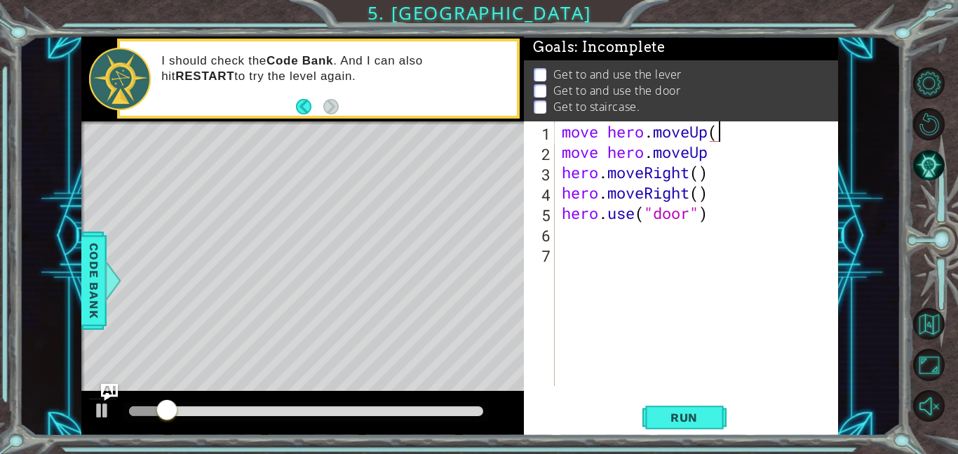
type textarea "move hero.moveUp"
click at [705, 417] on span "Run" at bounding box center [683, 417] width 55 height 14
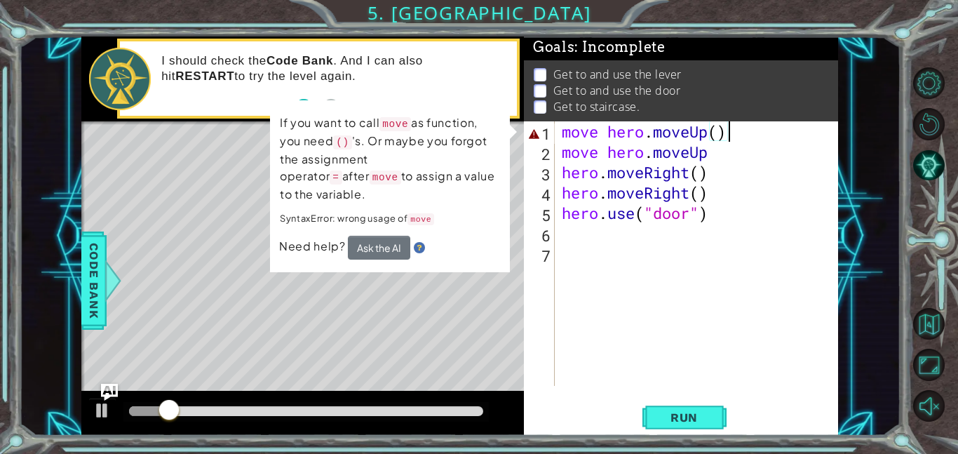
click at [749, 134] on div "move hero . moveUp ( ) move hero . moveUp hero . moveRight ( ) hero . moveRight…" at bounding box center [700, 273] width 283 height 305
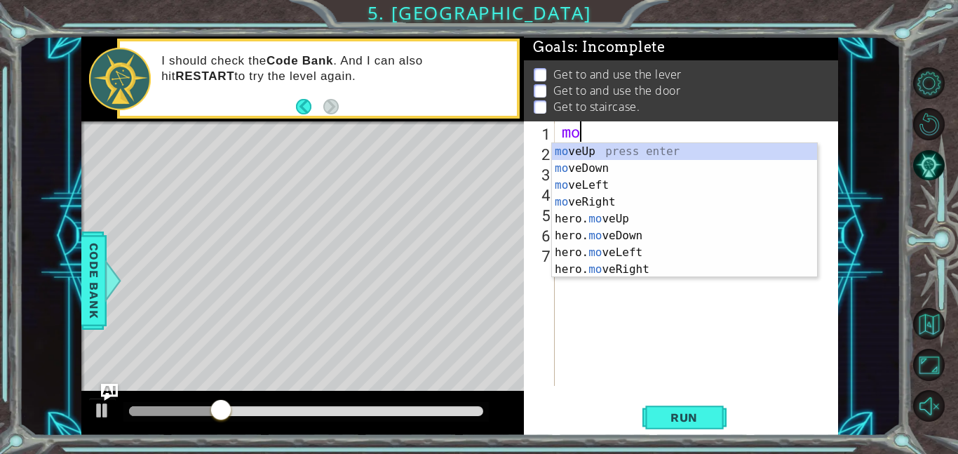
type textarea "m"
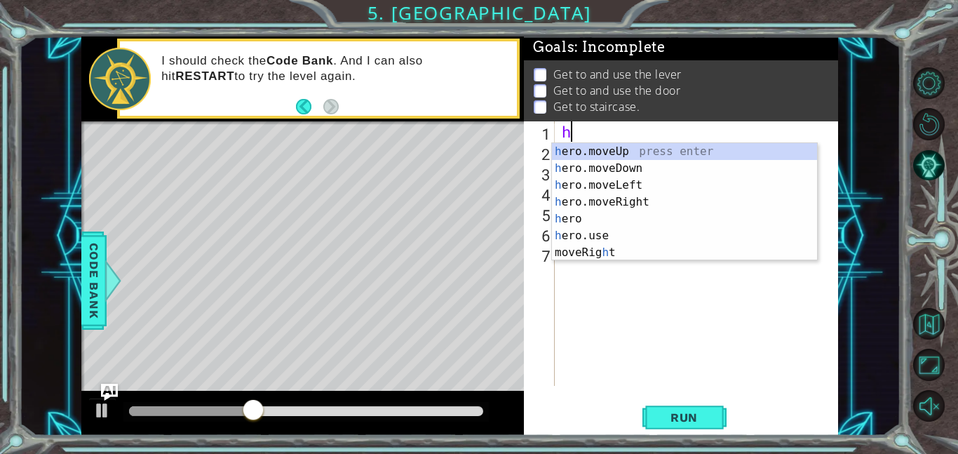
type textarea "he"
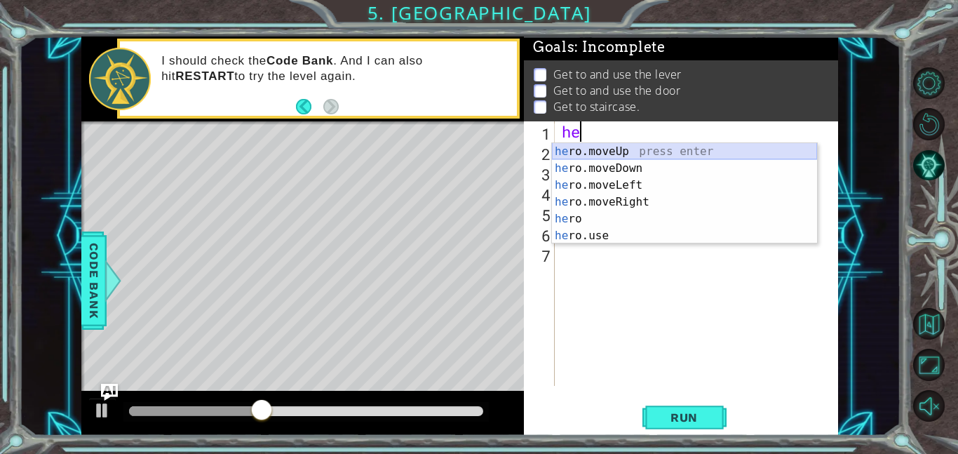
click at [748, 156] on div "he ro.moveUp press enter he ro.moveDown press enter he ro.moveLeft press enter …" at bounding box center [684, 210] width 265 height 135
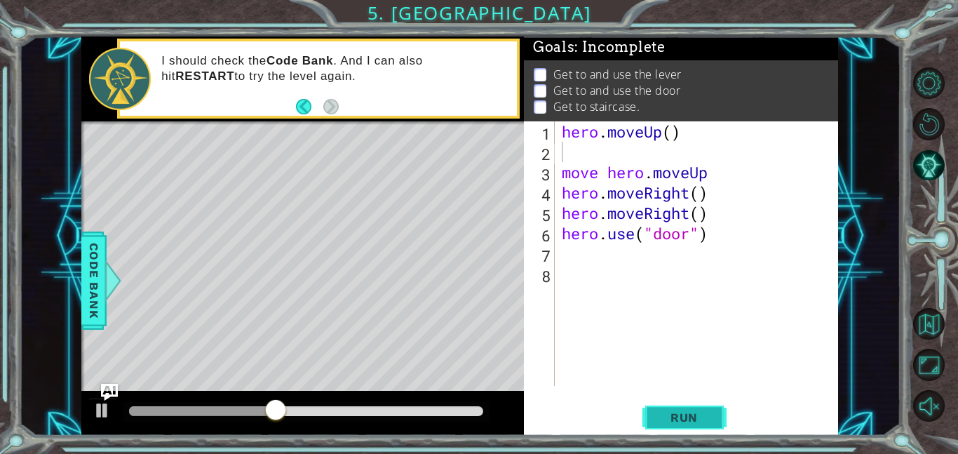
click at [662, 420] on span "Run" at bounding box center [683, 417] width 55 height 14
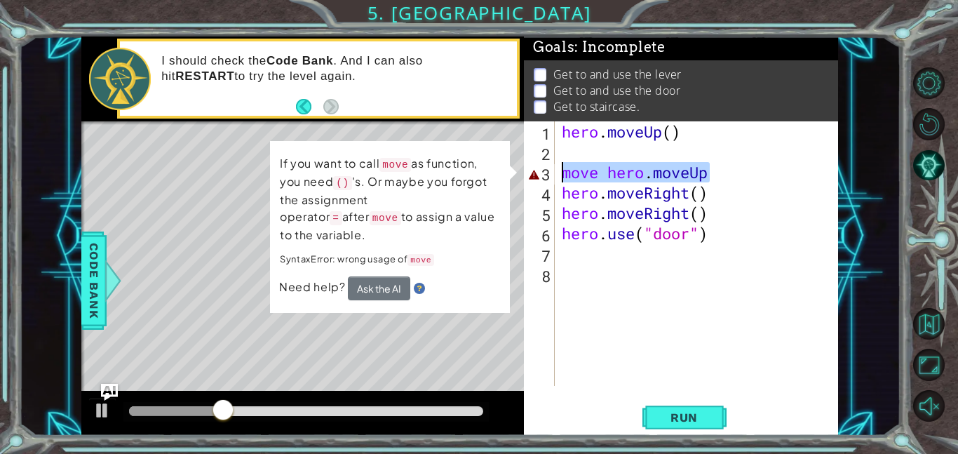
drag, startPoint x: 742, startPoint y: 174, endPoint x: 561, endPoint y: 175, distance: 180.9
click at [561, 175] on div "hero . moveUp ( ) move hero . moveUp hero . moveRight ( ) hero . moveRight ( ) …" at bounding box center [700, 273] width 283 height 305
type textarea "move hero.moveUp"
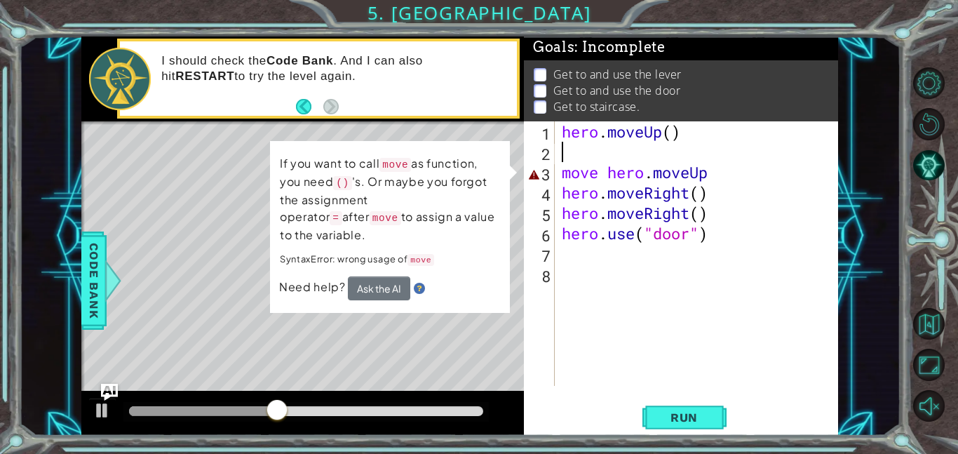
click at [567, 149] on div "hero . moveUp ( ) move hero . moveUp hero . moveRight ( ) hero . moveRight ( ) …" at bounding box center [700, 273] width 283 height 305
paste textarea "move hero.moveUp"
type textarea "move hero.moveUp"
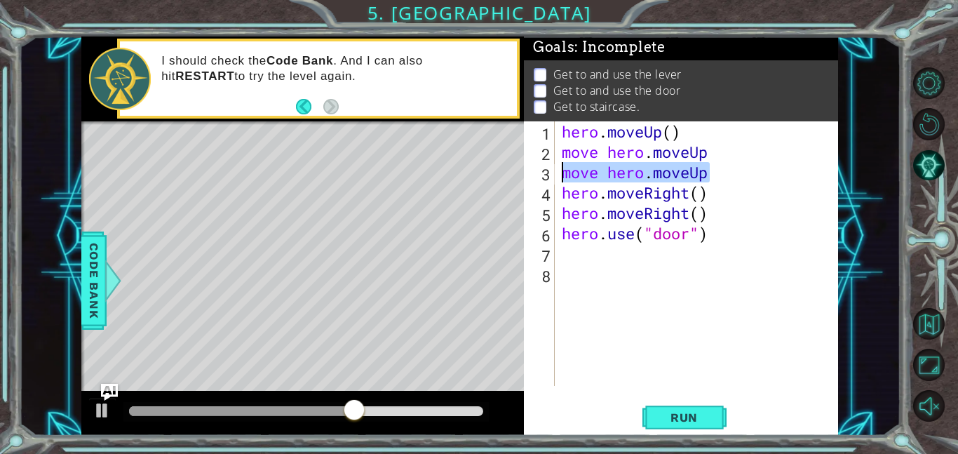
drag, startPoint x: 719, startPoint y: 171, endPoint x: 564, endPoint y: 177, distance: 155.1
click at [564, 177] on div "hero . moveUp ( ) move hero . moveUp move hero . moveUp hero . moveRight ( ) he…" at bounding box center [700, 273] width 283 height 305
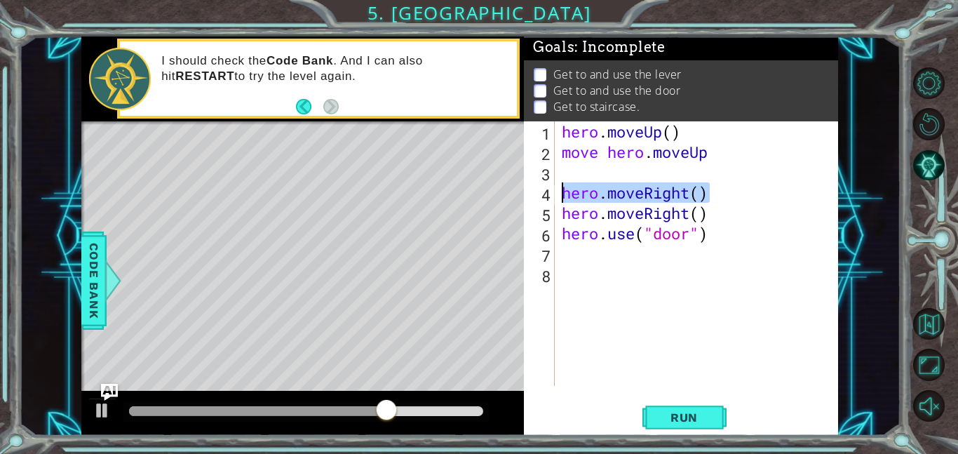
drag, startPoint x: 718, startPoint y: 196, endPoint x: 541, endPoint y: 199, distance: 177.4
click at [541, 199] on div "1 2 3 4 5 6 7 8 hero . moveUp ( ) move hero . moveUp hero . moveRight ( ) hero …" at bounding box center [679, 253] width 311 height 264
click at [611, 161] on div "hero . moveUp ( ) move hero . moveUp hero . moveRight ( ) hero . moveRight ( ) …" at bounding box center [700, 273] width 283 height 305
paste textarea "Right()hero.move"
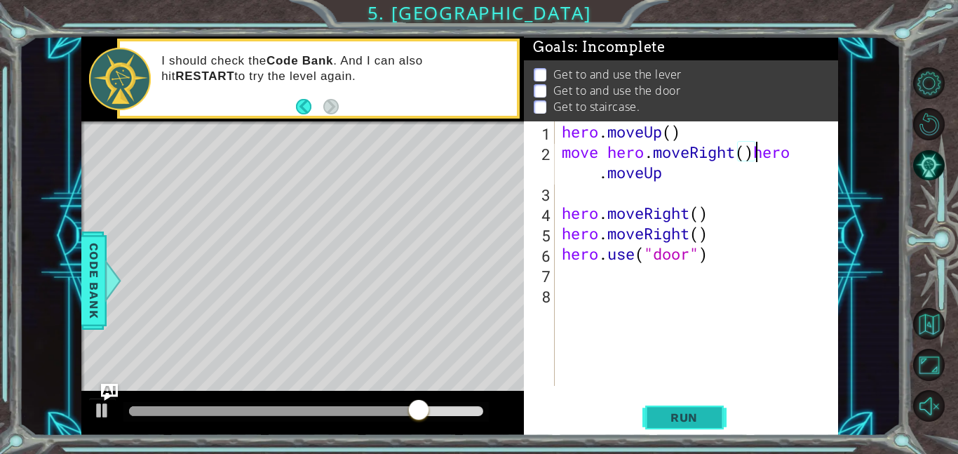
click at [690, 417] on span "Run" at bounding box center [683, 417] width 55 height 14
click at [680, 407] on button "Run" at bounding box center [684, 417] width 84 height 32
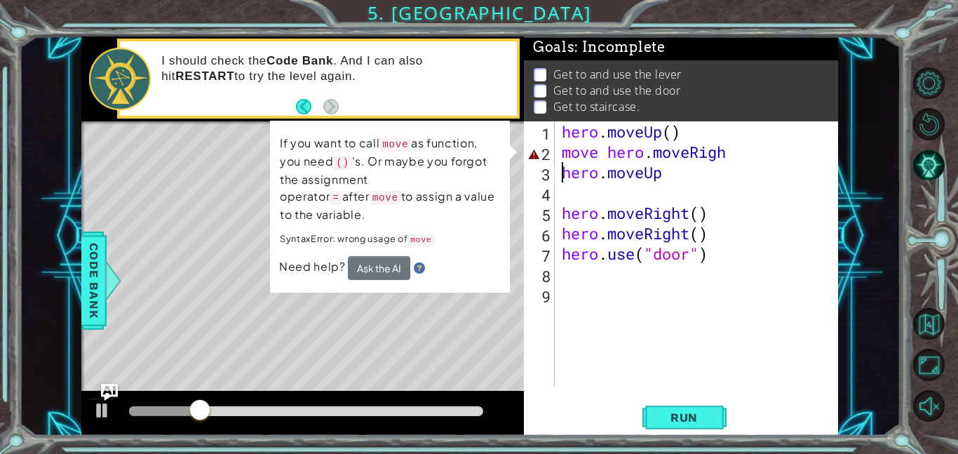
click at [731, 154] on div "hero . moveUp ( ) move hero . moveRigh hero . moveUp hero . moveRight ( ) hero …" at bounding box center [700, 273] width 283 height 305
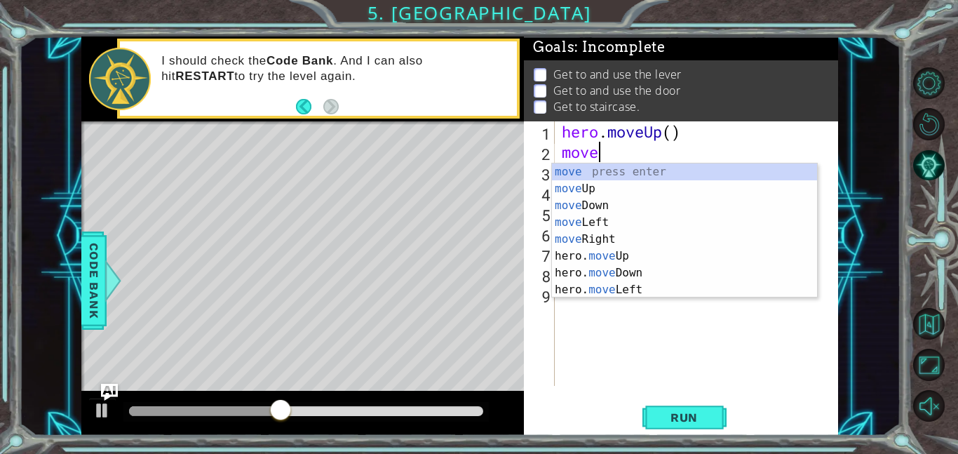
type textarea "m"
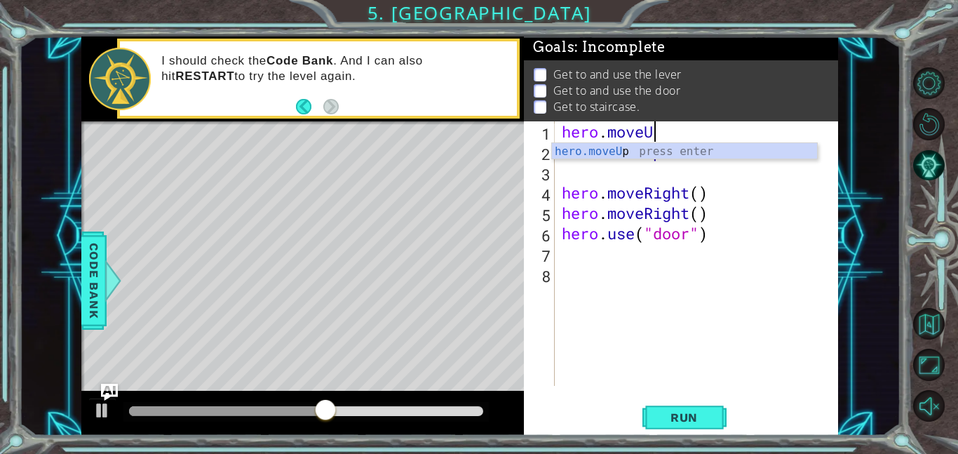
click at [714, 241] on div "hero . moveU hero . moveUp hero . moveRight ( ) hero . moveRight ( ) hero . use…" at bounding box center [700, 273] width 283 height 305
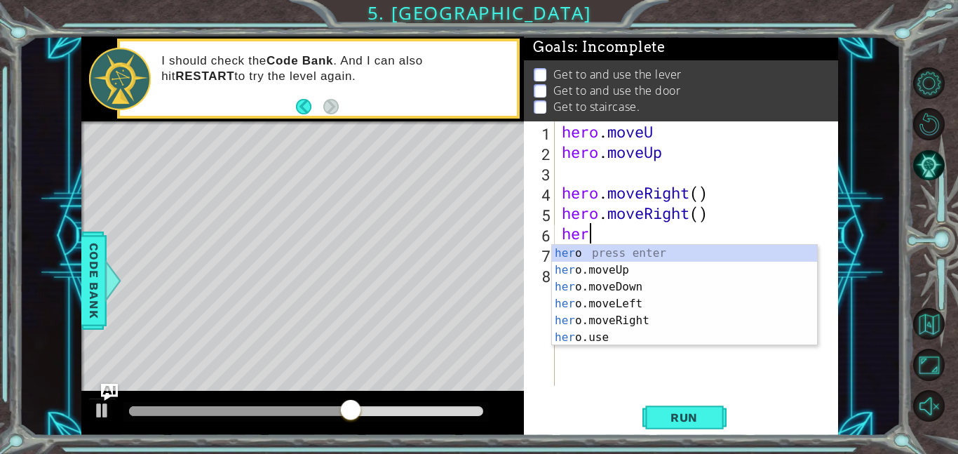
type textarea "h"
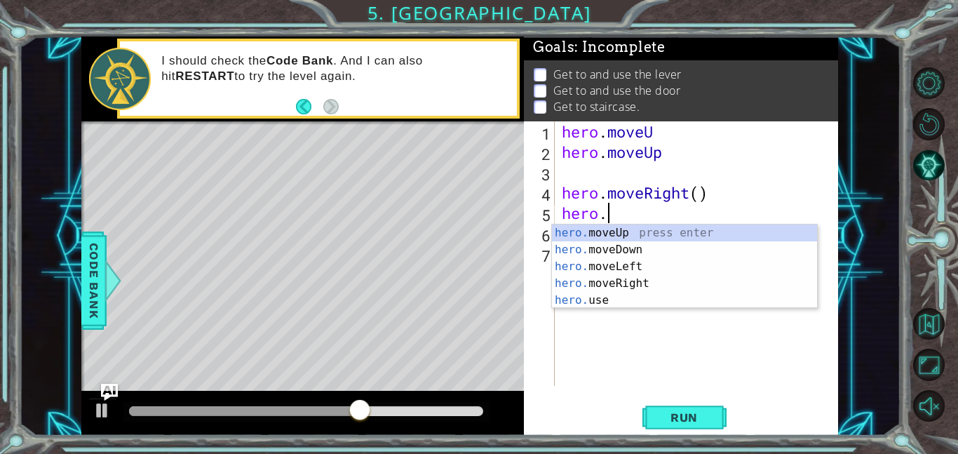
type textarea "h"
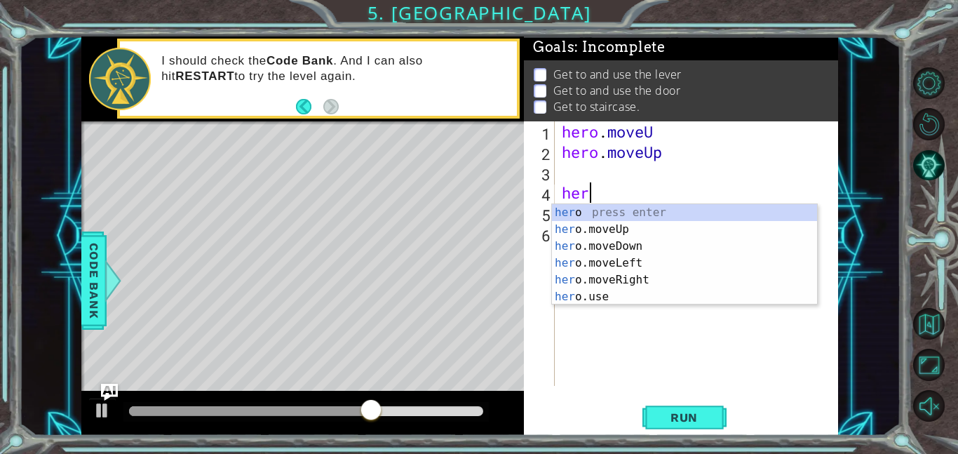
type textarea "h"
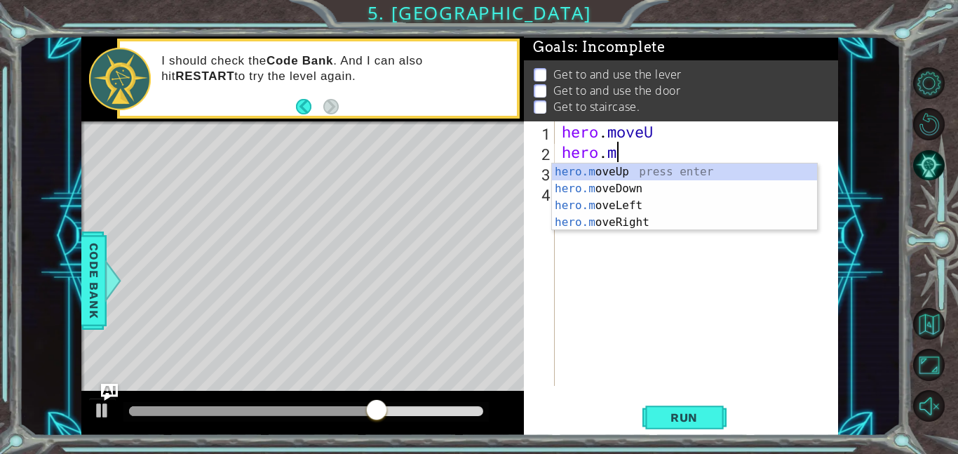
type textarea "h"
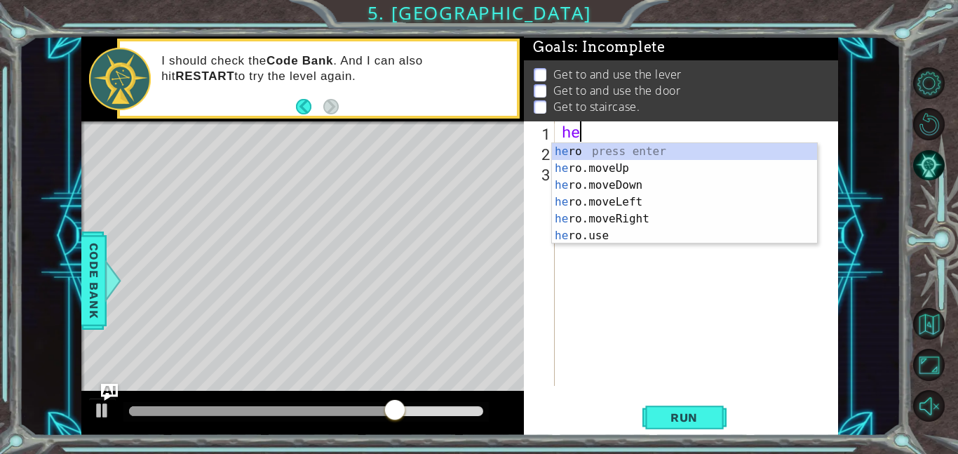
type textarea "h"
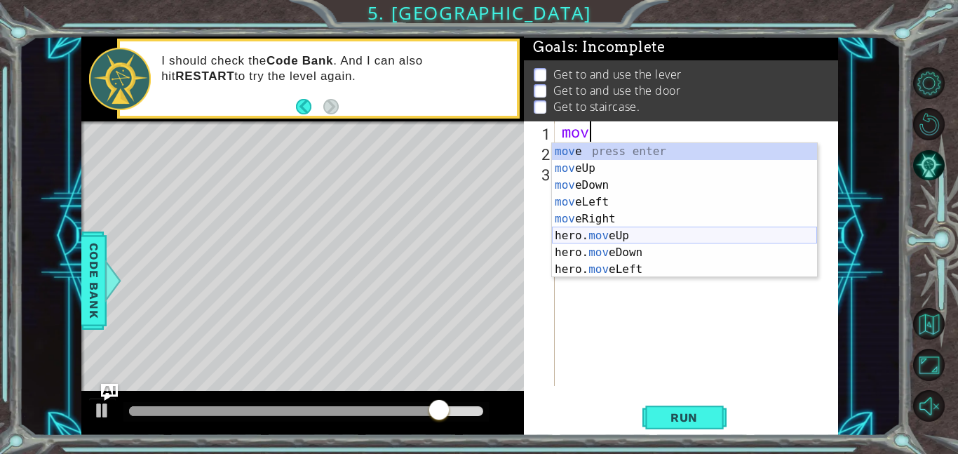
type textarea "move"
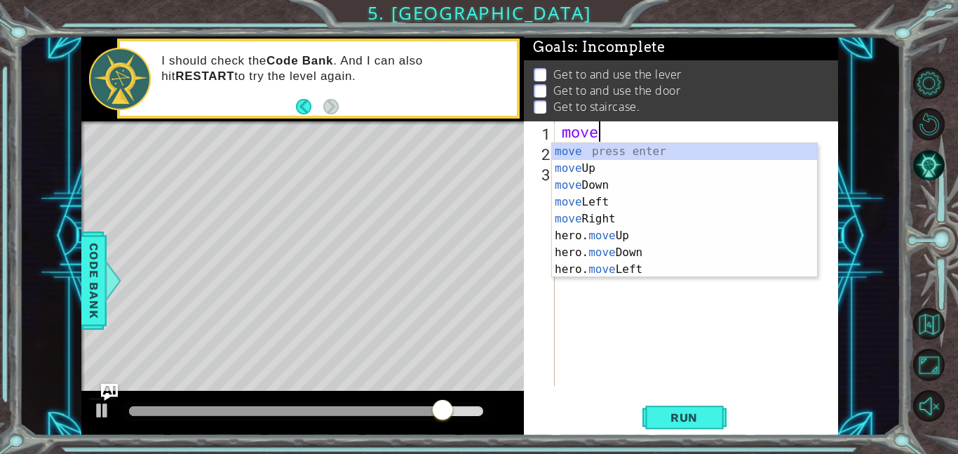
click at [714, 243] on div "move press enter move Up press enter move Down press enter move Left press ente…" at bounding box center [684, 227] width 265 height 168
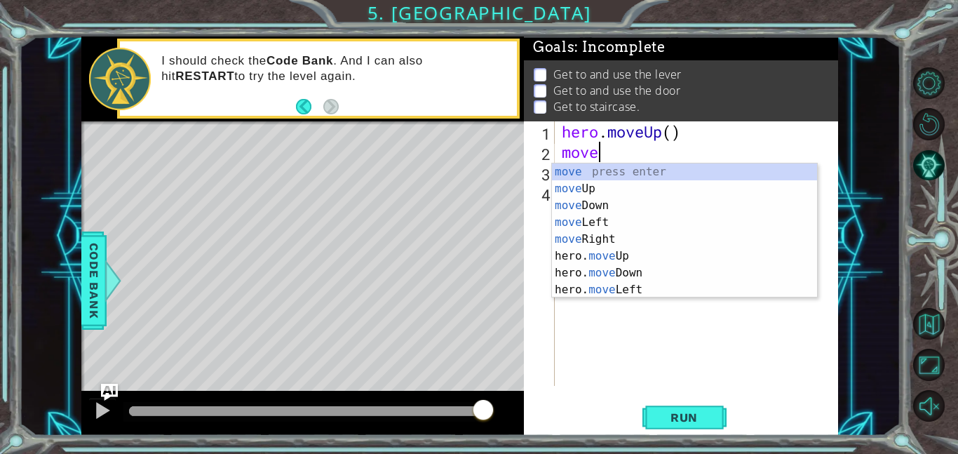
scroll to position [0, 1]
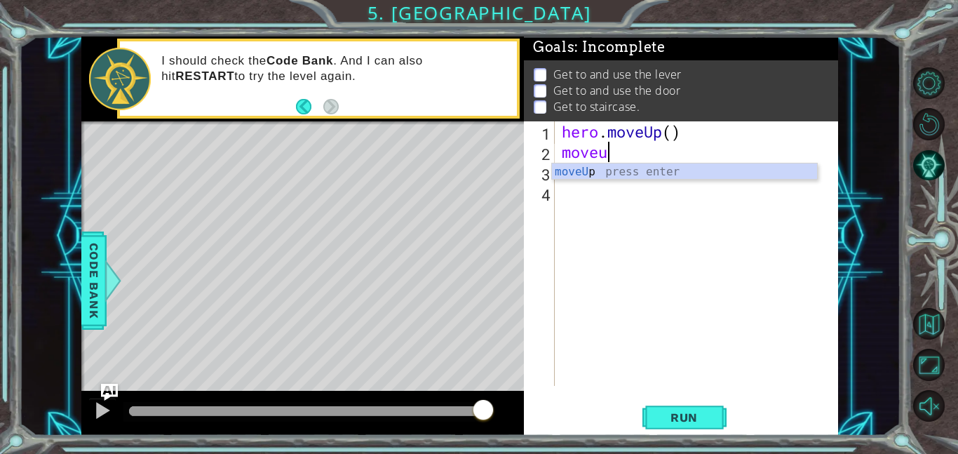
type textarea "moveup"
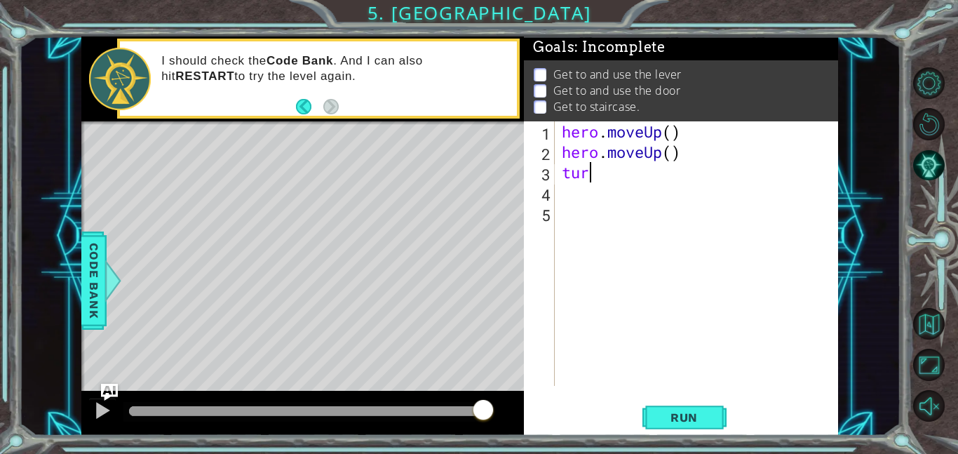
scroll to position [0, 0]
type textarea "t"
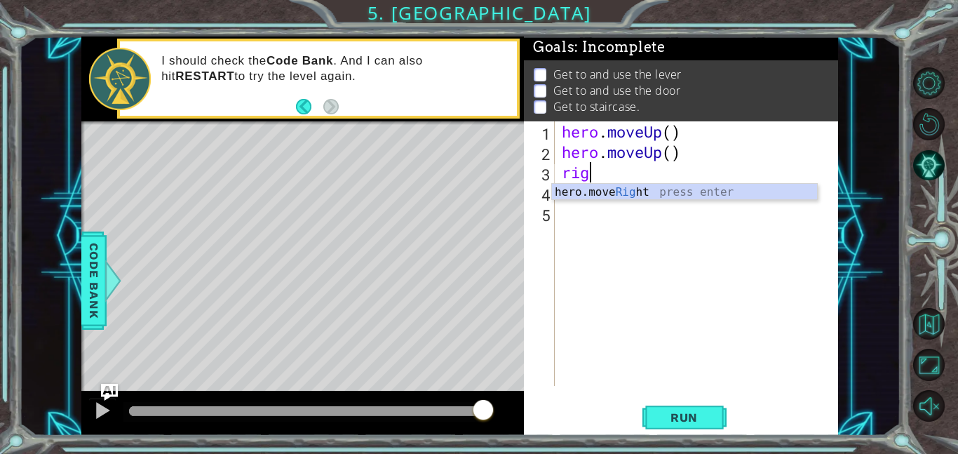
type textarea "rigt"
click at [654, 189] on div "he r o.moveR ig h t press enter" at bounding box center [684, 209] width 265 height 50
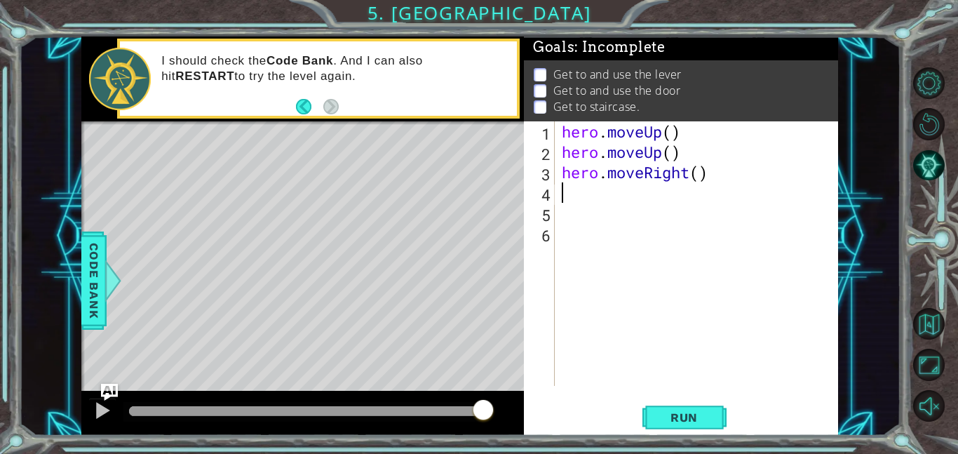
click at [654, 189] on div "hero . moveUp ( ) hero . moveUp ( ) hero . moveRight ( )" at bounding box center [700, 273] width 283 height 305
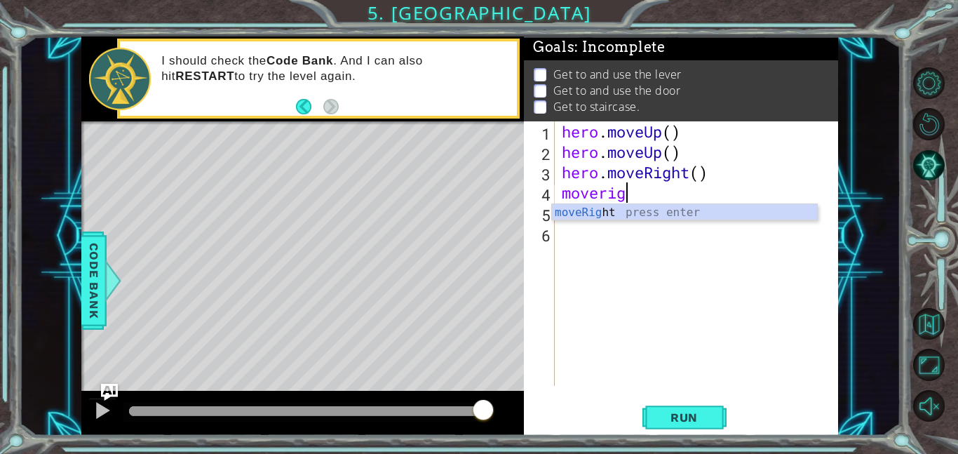
type textarea "moveright"
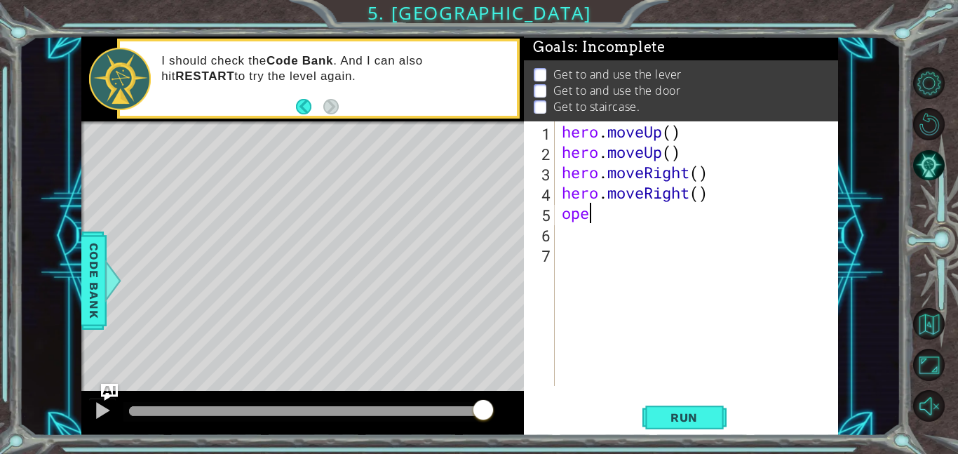
type textarea "o"
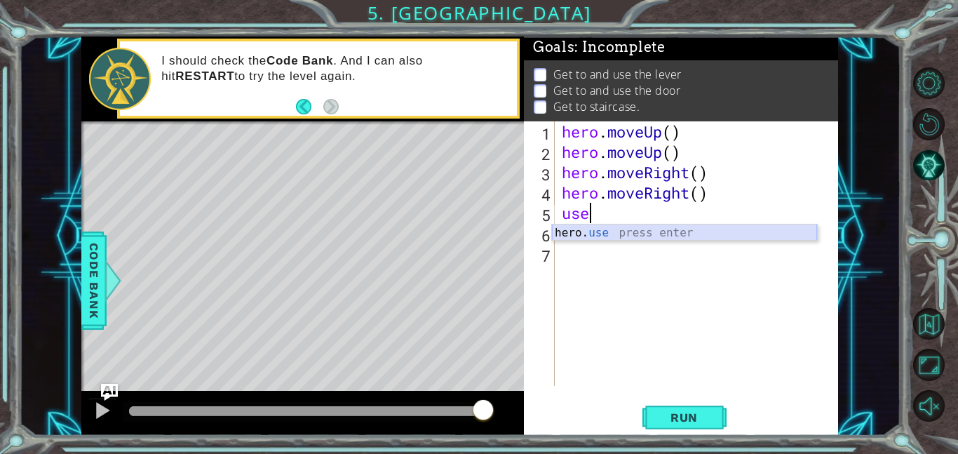
click at [656, 227] on div "hero. use press enter" at bounding box center [684, 249] width 265 height 50
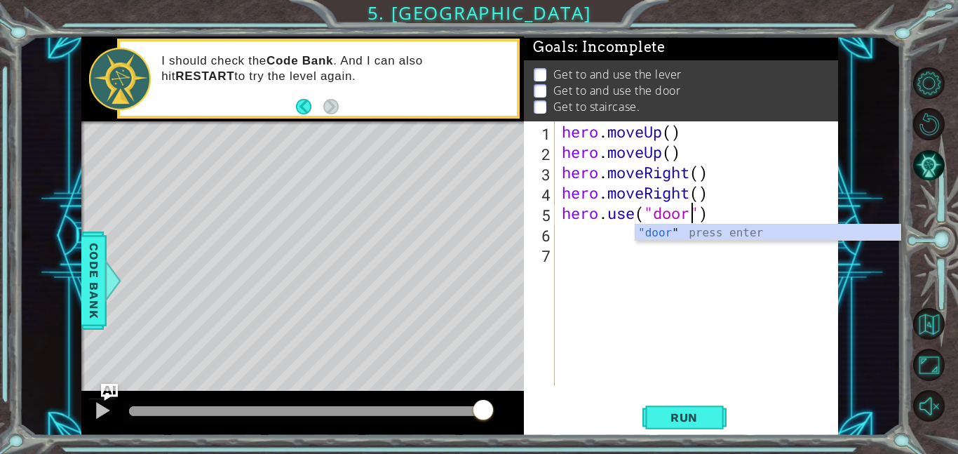
scroll to position [0, 6]
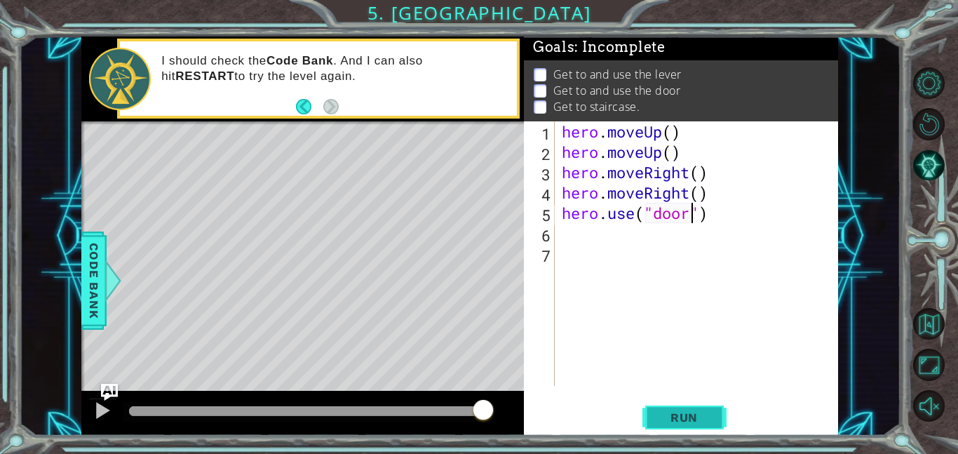
type textarea "hero.use("door")"
click at [684, 412] on span "Run" at bounding box center [683, 417] width 55 height 14
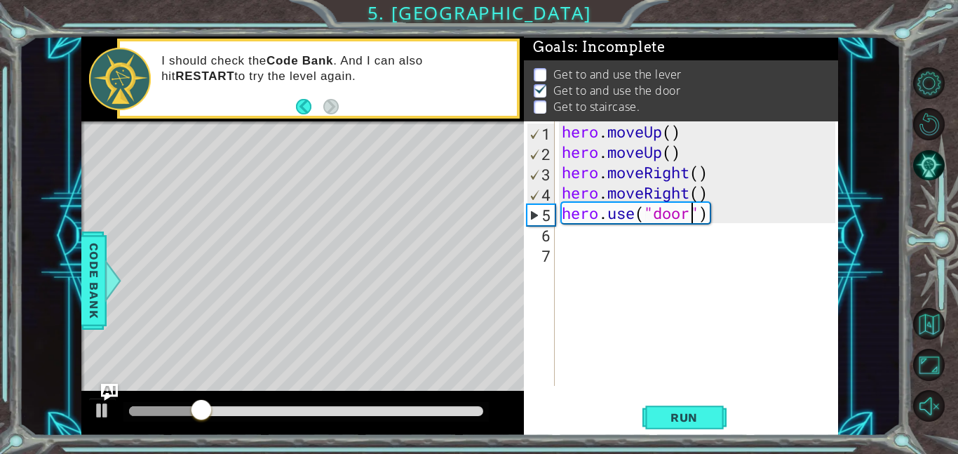
click at [587, 250] on div "hero . moveUp ( ) hero . moveUp ( ) hero . moveRight ( ) hero . moveRight ( ) h…" at bounding box center [700, 273] width 283 height 305
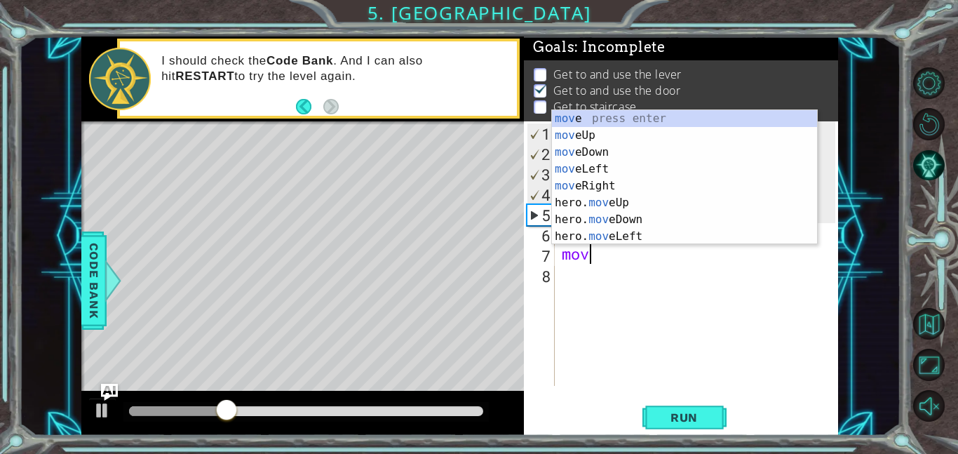
scroll to position [0, 1]
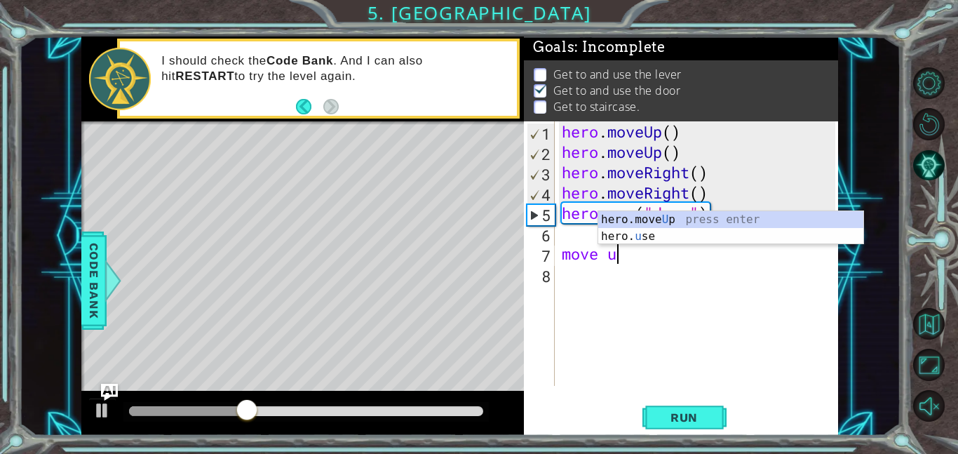
type textarea "move up"
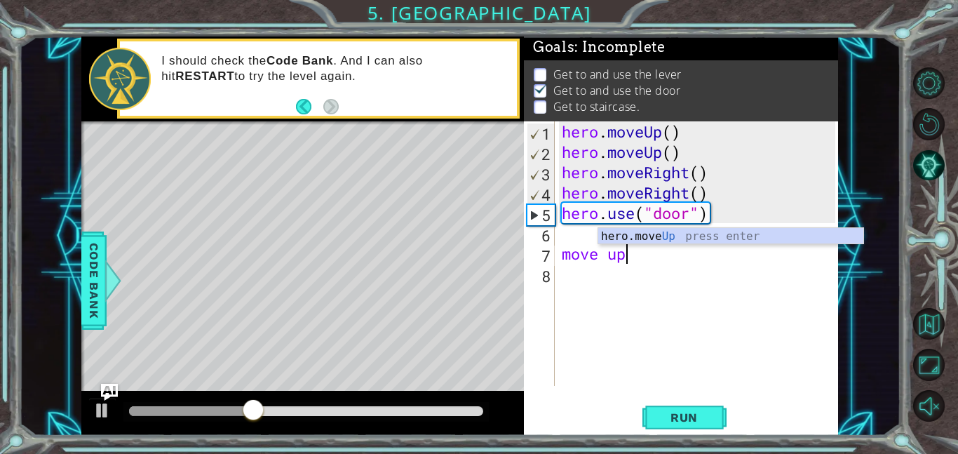
scroll to position [0, 0]
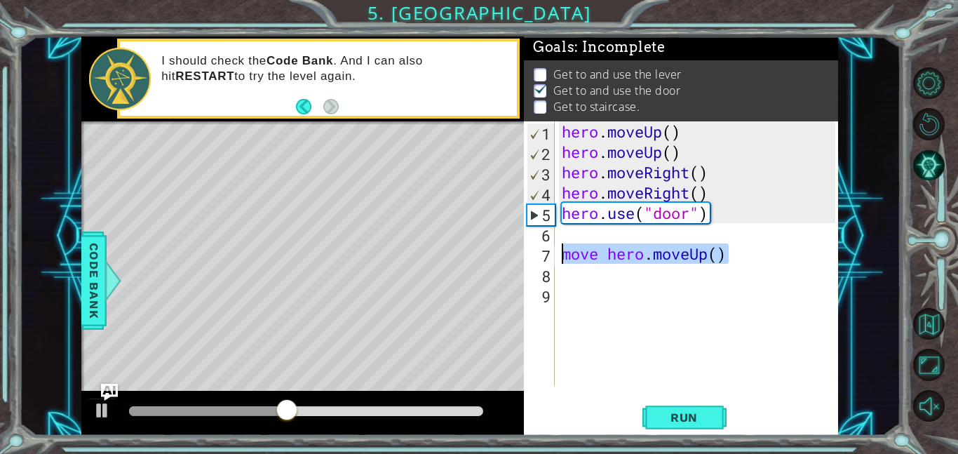
drag, startPoint x: 733, startPoint y: 262, endPoint x: 560, endPoint y: 257, distance: 173.3
click at [560, 257] on div "hero . moveUp ( ) hero . moveUp ( ) hero . moveRight ( ) hero . moveRight ( ) h…" at bounding box center [700, 273] width 283 height 305
type textarea "move hero.moveUp()"
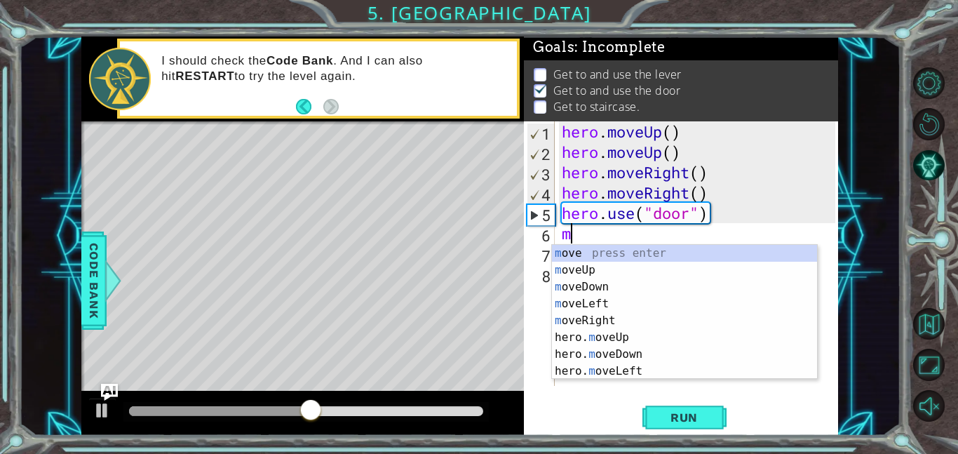
type textarea "mo"
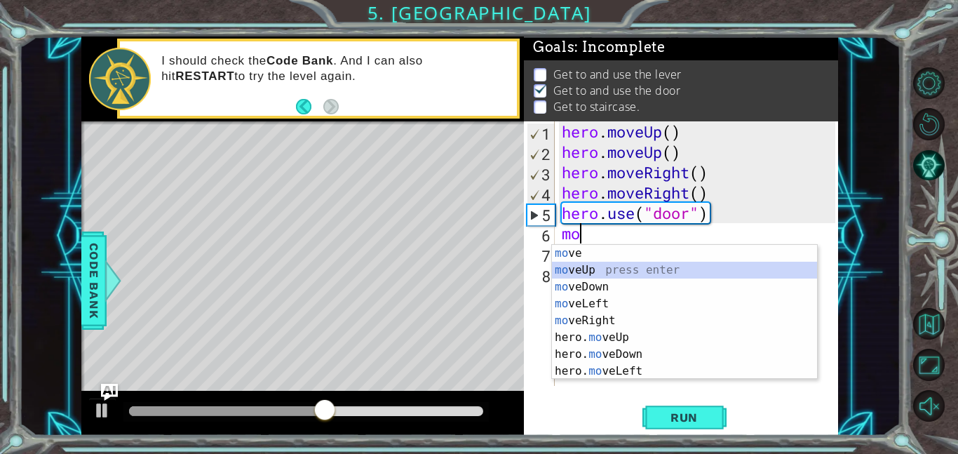
click at [572, 270] on div "mo ve press enter mo veUp press enter mo veDown press enter mo veLeft press ent…" at bounding box center [684, 329] width 265 height 168
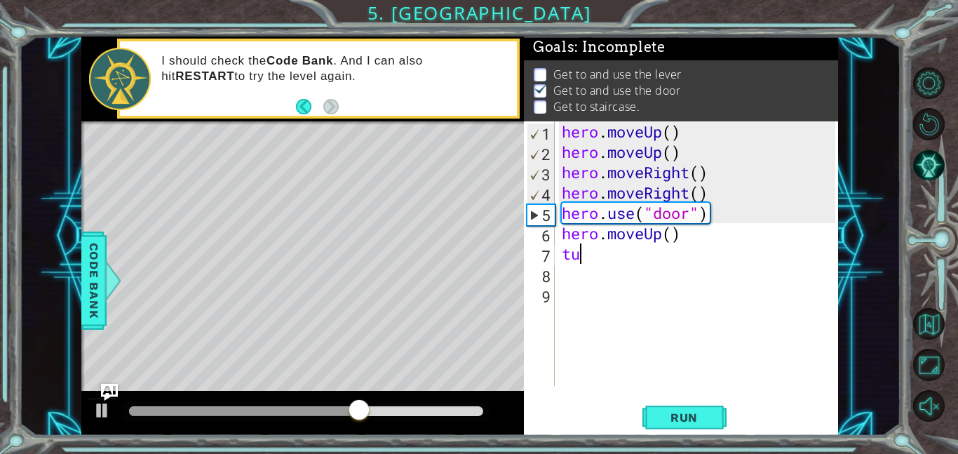
type textarea "t"
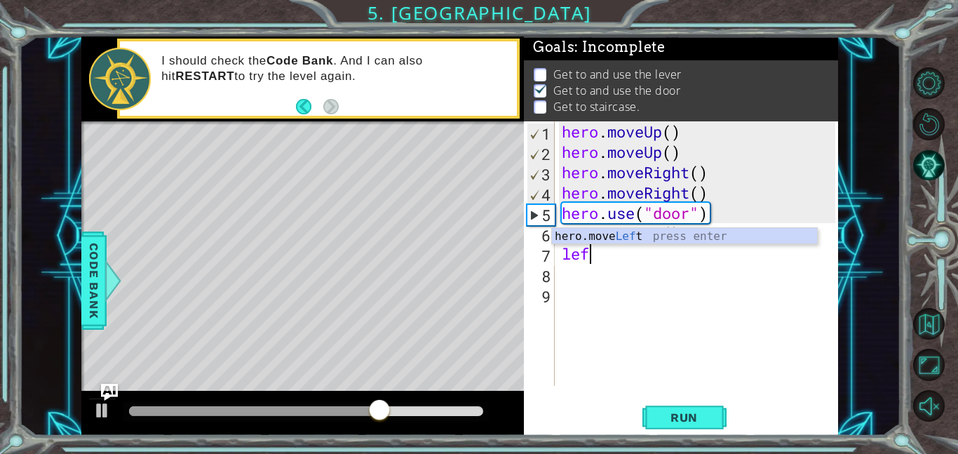
type textarea "left"
click at [619, 236] on div "hero.move Left press enter" at bounding box center [684, 253] width 265 height 50
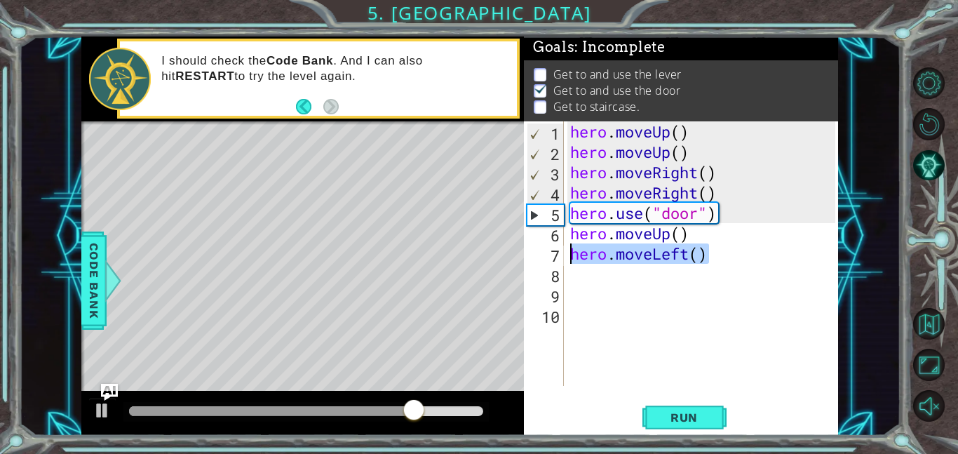
drag, startPoint x: 716, startPoint y: 259, endPoint x: 569, endPoint y: 262, distance: 146.6
click at [569, 262] on div "hero . moveUp ( ) hero . moveUp ( ) hero . moveRight ( ) hero . moveRight ( ) h…" at bounding box center [704, 273] width 275 height 305
type textarea "hero.moveLeft()"
click at [626, 283] on div "hero . moveUp ( ) hero . moveUp ( ) hero . moveRight ( ) hero . moveRight ( ) h…" at bounding box center [704, 273] width 275 height 305
paste textarea "hero.moveLeft()"
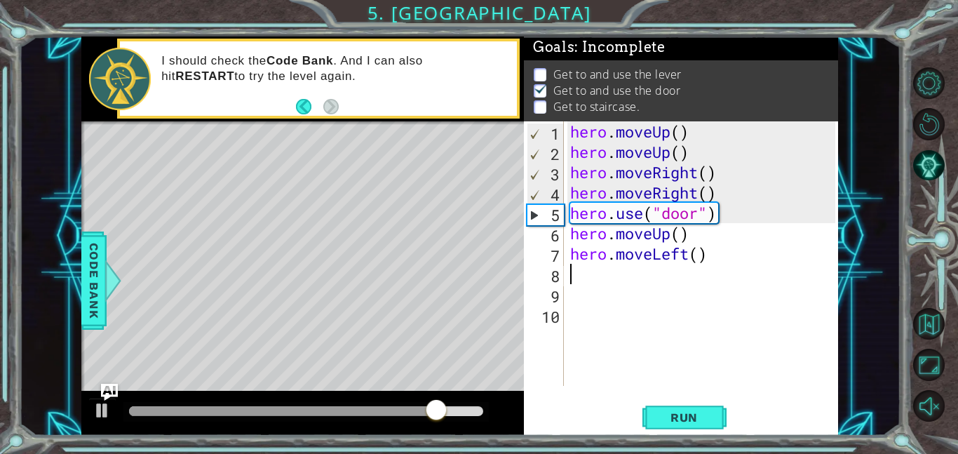
type textarea "hero.moveLeft()"
click at [597, 294] on div "hero . moveUp ( ) hero . moveUp ( ) hero . moveRight ( ) hero . moveRight ( ) h…" at bounding box center [704, 273] width 275 height 305
paste textarea "hero.moveLeft()"
type textarea "hero.moveLeft()"
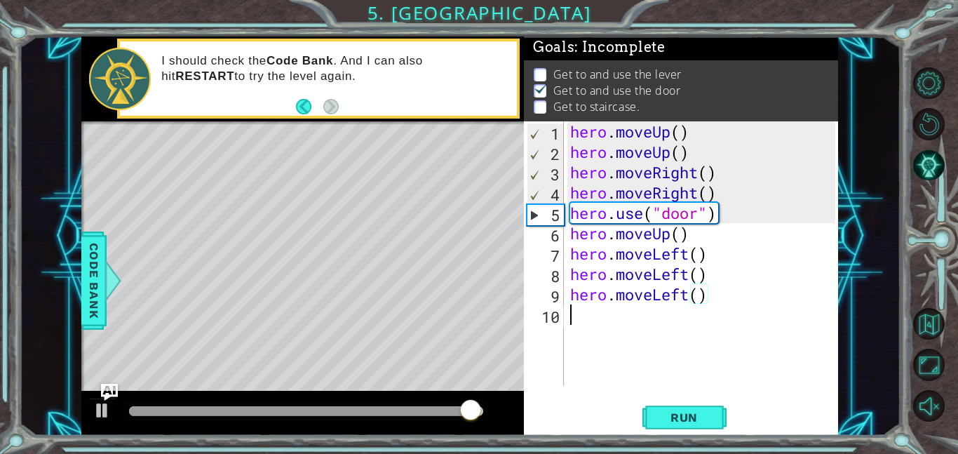
click at [600, 313] on div "hero . moveUp ( ) hero . moveUp ( ) hero . moveRight ( ) hero . moveRight ( ) h…" at bounding box center [704, 273] width 275 height 305
paste textarea "hero.moveLeft()"
type textarea "hero.moveLeft()"
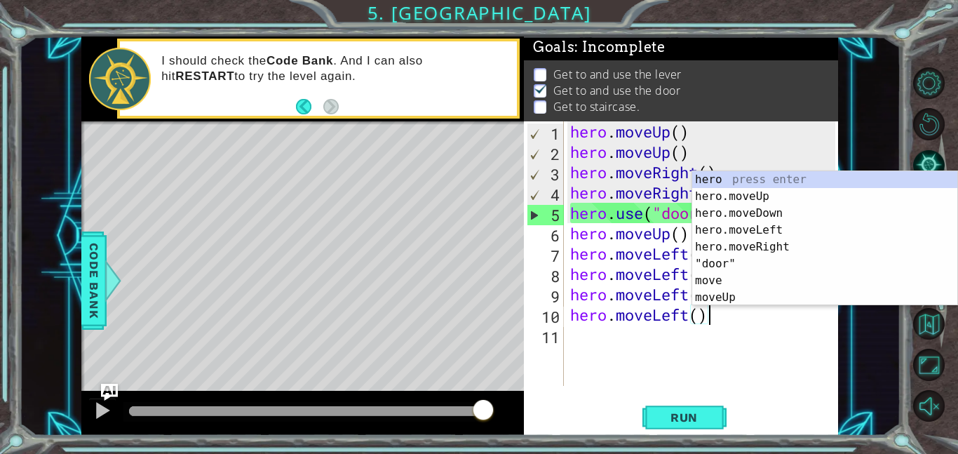
click at [628, 346] on div "hero . moveUp ( ) hero . moveUp ( ) hero . moveRight ( ) hero . moveRight ( ) h…" at bounding box center [704, 273] width 275 height 305
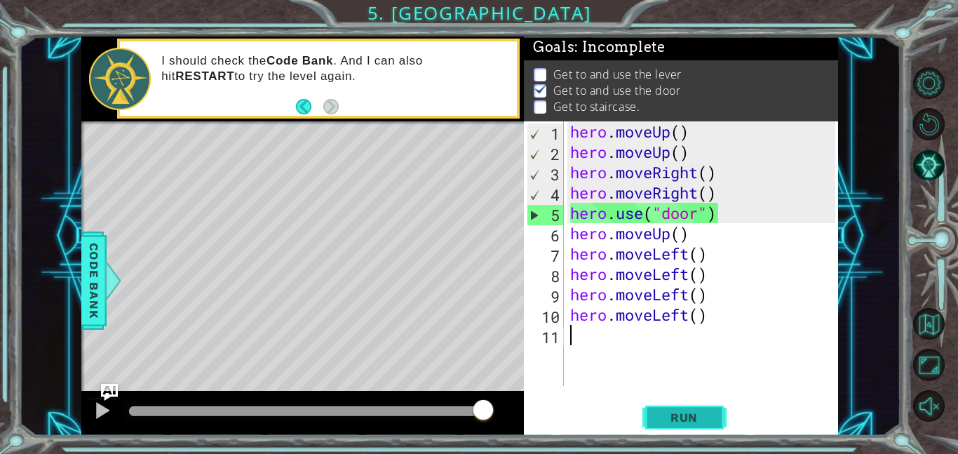
click at [660, 414] on span "Run" at bounding box center [683, 417] width 55 height 14
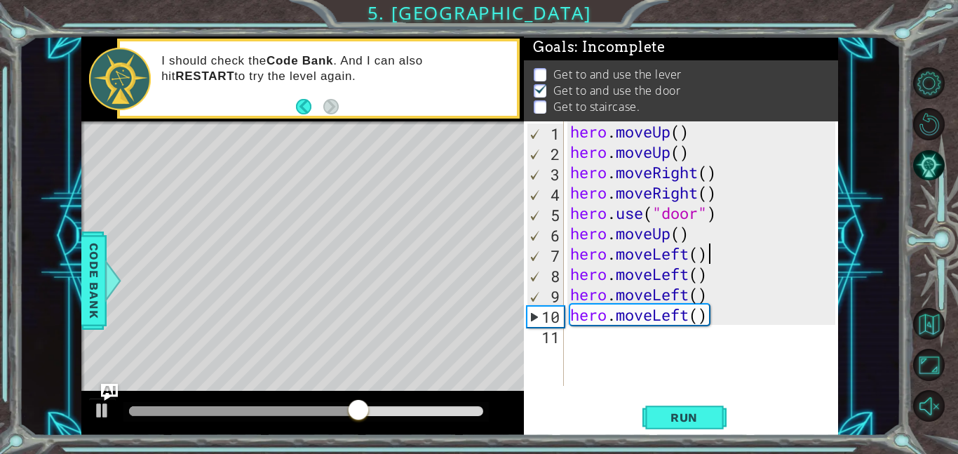
click at [707, 257] on div "hero . moveUp ( ) hero . moveUp ( ) hero . moveRight ( ) hero . moveRight ( ) h…" at bounding box center [704, 273] width 275 height 305
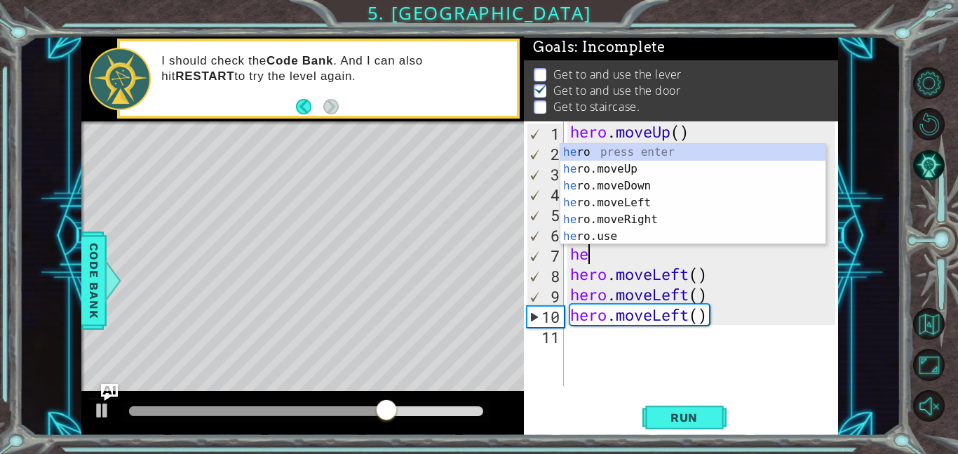
type textarea "h"
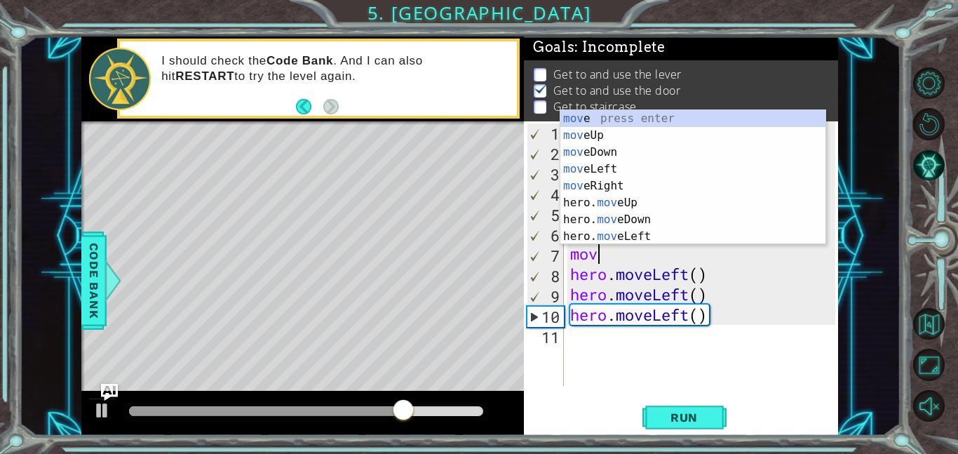
type textarea "move"
click at [717, 133] on div "move press enter move Up press enter move Down press enter move Left press ente…" at bounding box center [692, 194] width 265 height 168
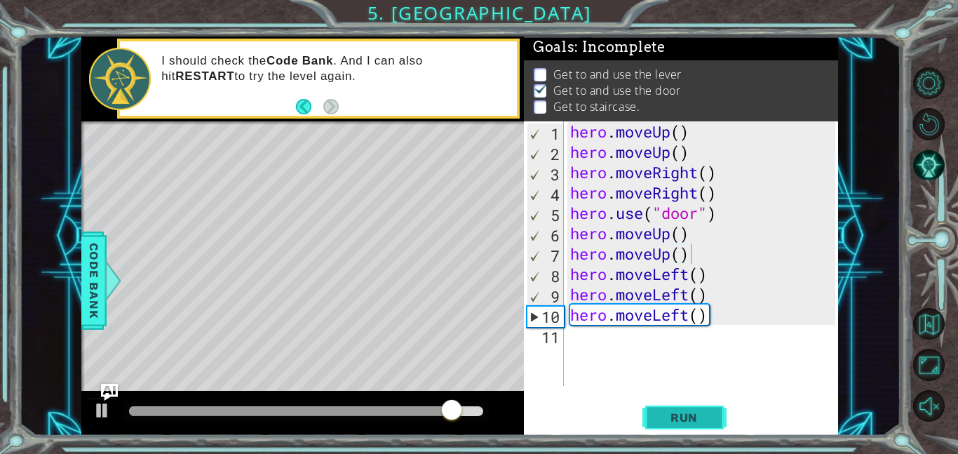
click at [684, 414] on span "Run" at bounding box center [683, 417] width 55 height 14
click at [569, 170] on div "hero . moveUp ( ) hero . moveUp ( ) hero . moveRight ( ) hero . moveRight ( ) h…" at bounding box center [704, 273] width 275 height 305
type textarea "hero.moveRight()"
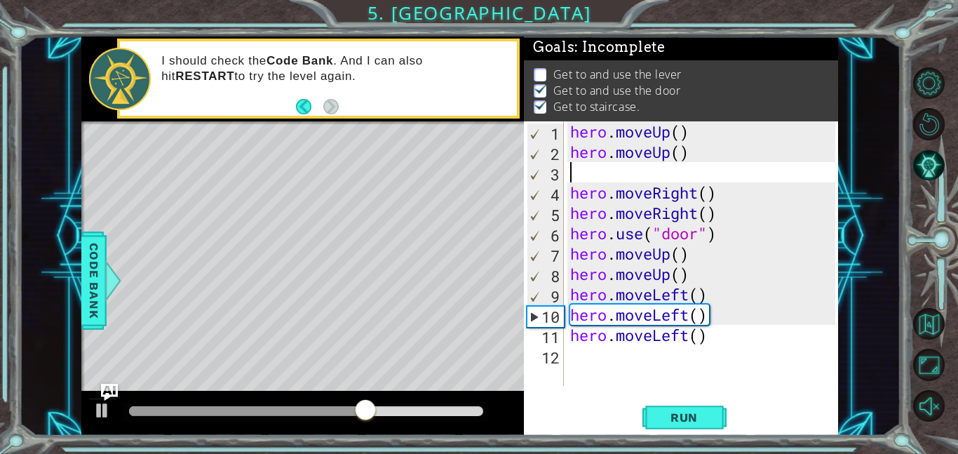
type textarea "hero.moveRight()"
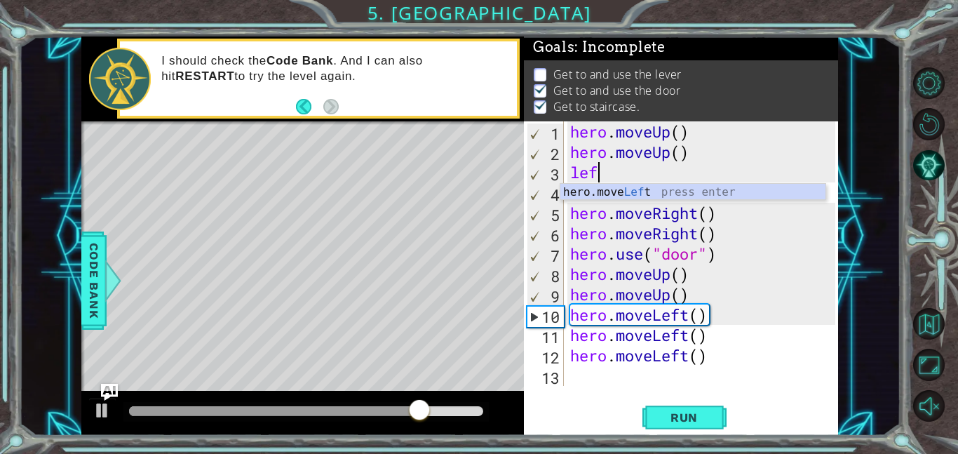
type textarea "left"
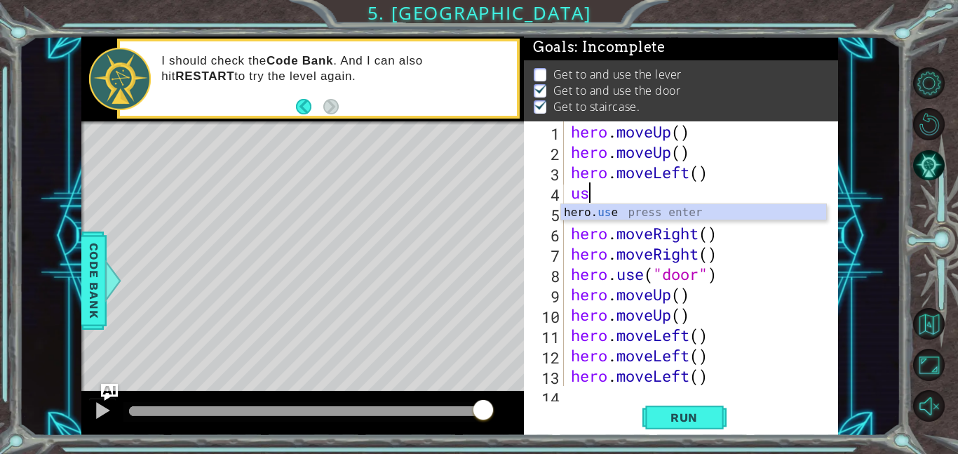
type textarea "hero.use("name")"
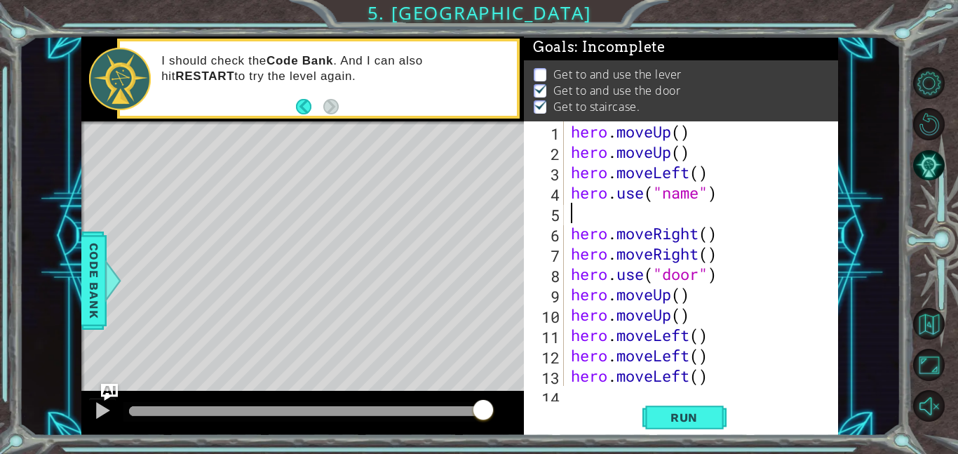
click at [606, 208] on div "hero . moveUp ( ) hero . moveUp ( ) hero . moveLeft ( ) hero . use ( "name" ) h…" at bounding box center [705, 273] width 274 height 305
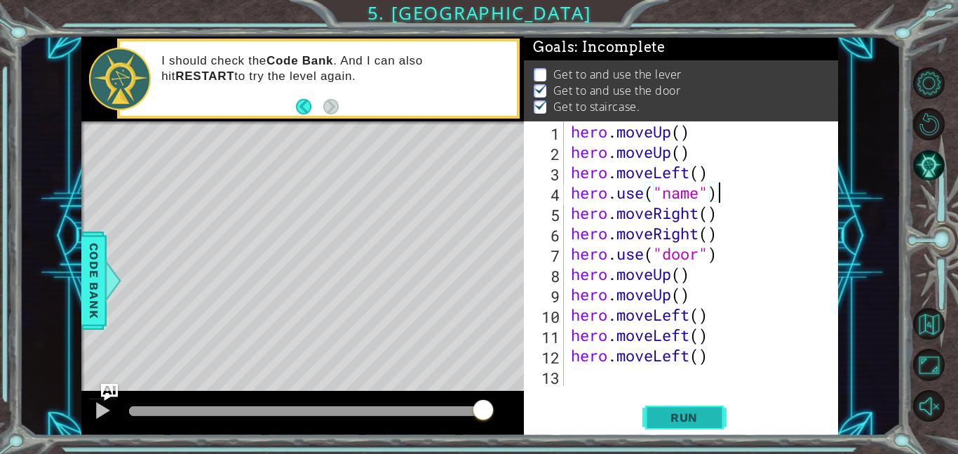
click at [659, 425] on button "Run" at bounding box center [684, 417] width 84 height 32
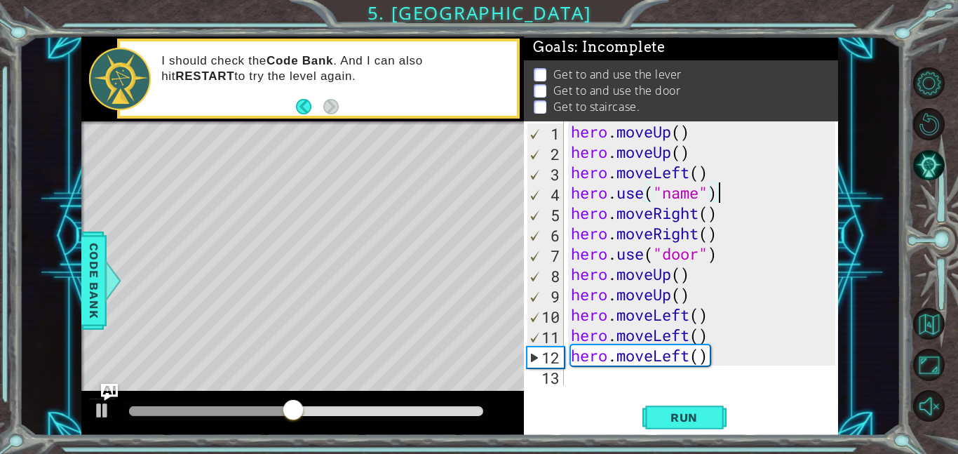
click at [698, 199] on div "hero . moveUp ( ) hero . moveUp ( ) hero . moveLeft ( ) hero . use ( "name" ) h…" at bounding box center [705, 273] width 274 height 305
type textarea "hero.use("lever")"
click at [684, 414] on span "Run" at bounding box center [683, 417] width 55 height 14
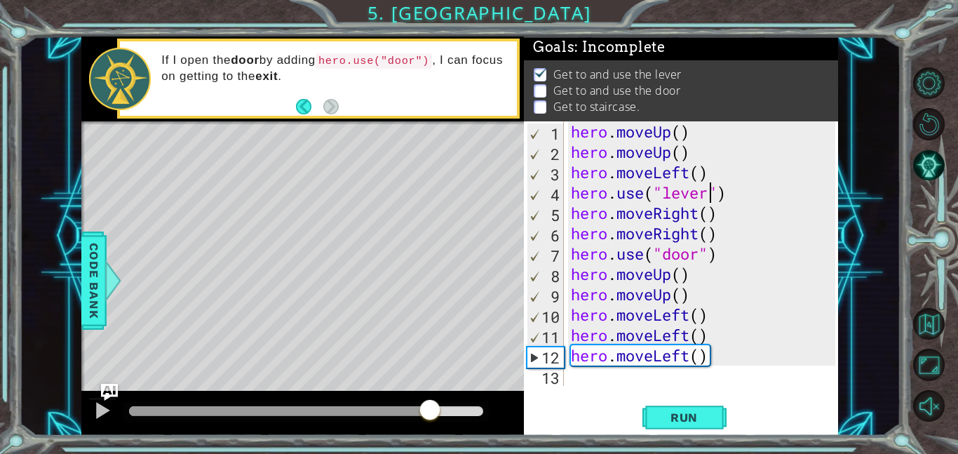
drag, startPoint x: 327, startPoint y: 414, endPoint x: 430, endPoint y: 424, distance: 102.9
click at [430, 424] on div at bounding box center [302, 413] width 442 height 45
